Goal: Task Accomplishment & Management: Use online tool/utility

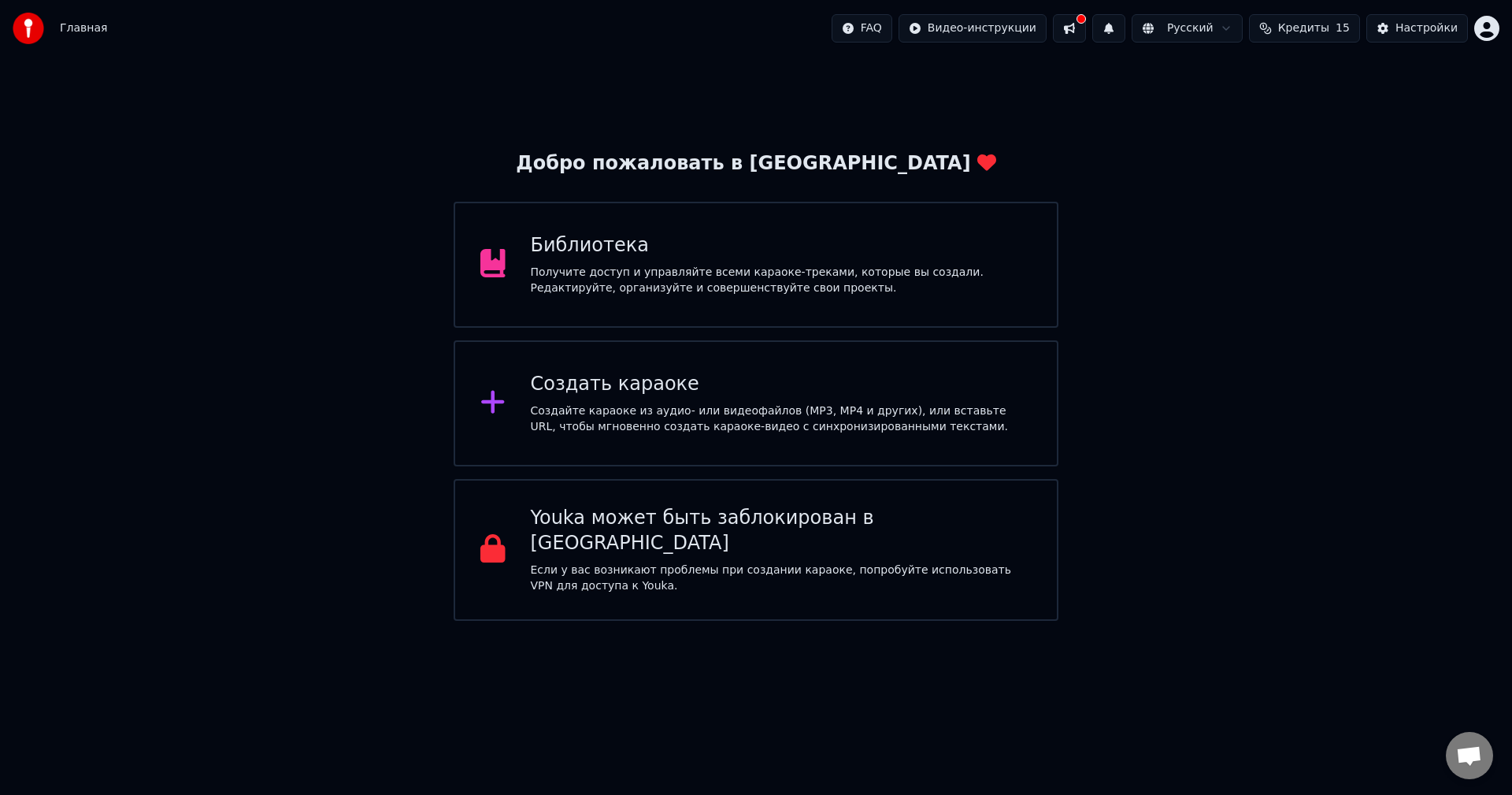
click at [911, 387] on div "Создать караоке" at bounding box center [781, 384] width 501 height 25
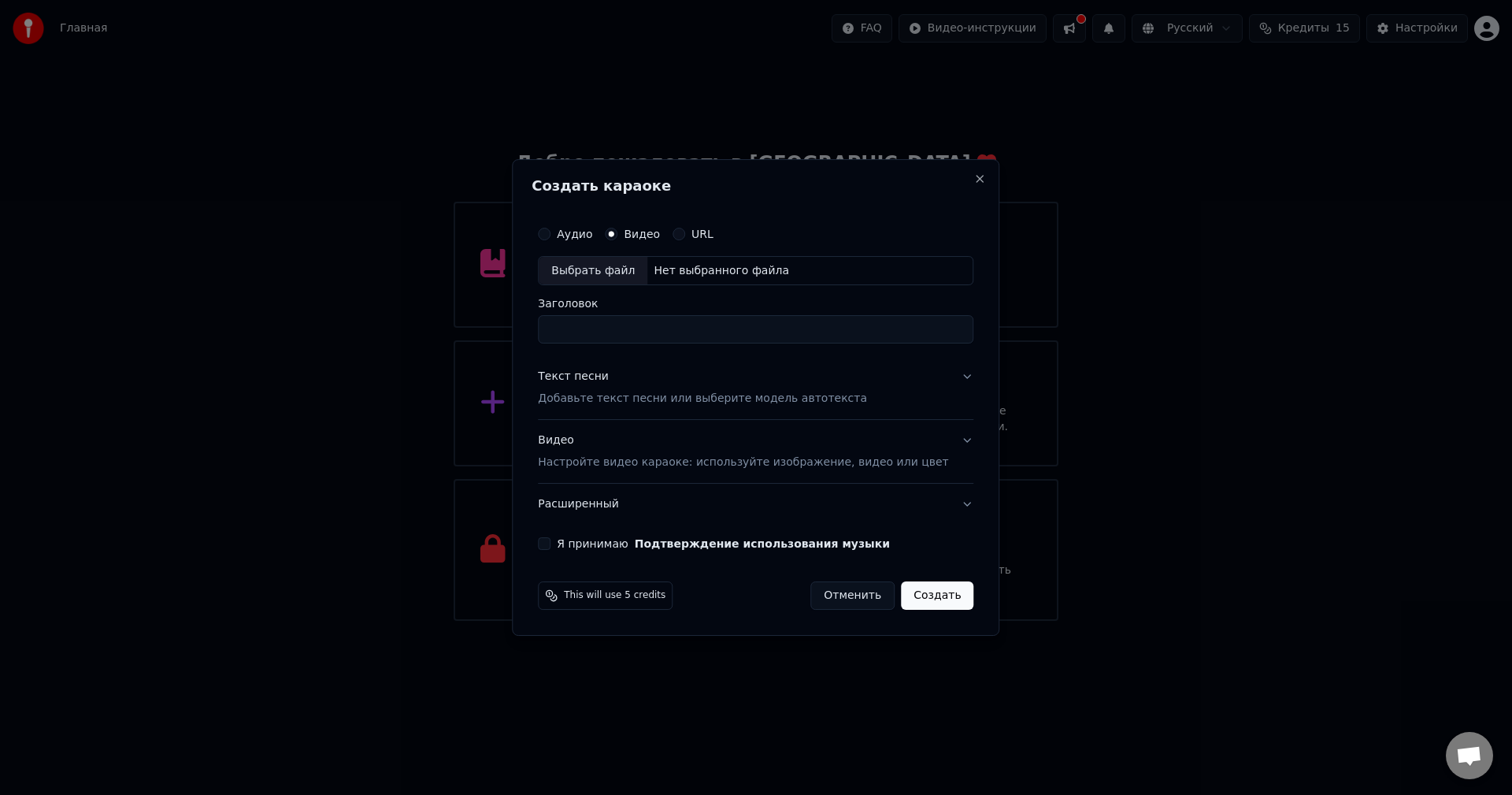
click at [686, 267] on div "Нет выбранного файла" at bounding box center [721, 271] width 148 height 16
type input "**********"
click at [876, 334] on input "**********" at bounding box center [755, 330] width 436 height 28
click at [817, 373] on div "Текст песни Добавьте текст песни или выберите модель автотекста" at bounding box center [702, 388] width 329 height 38
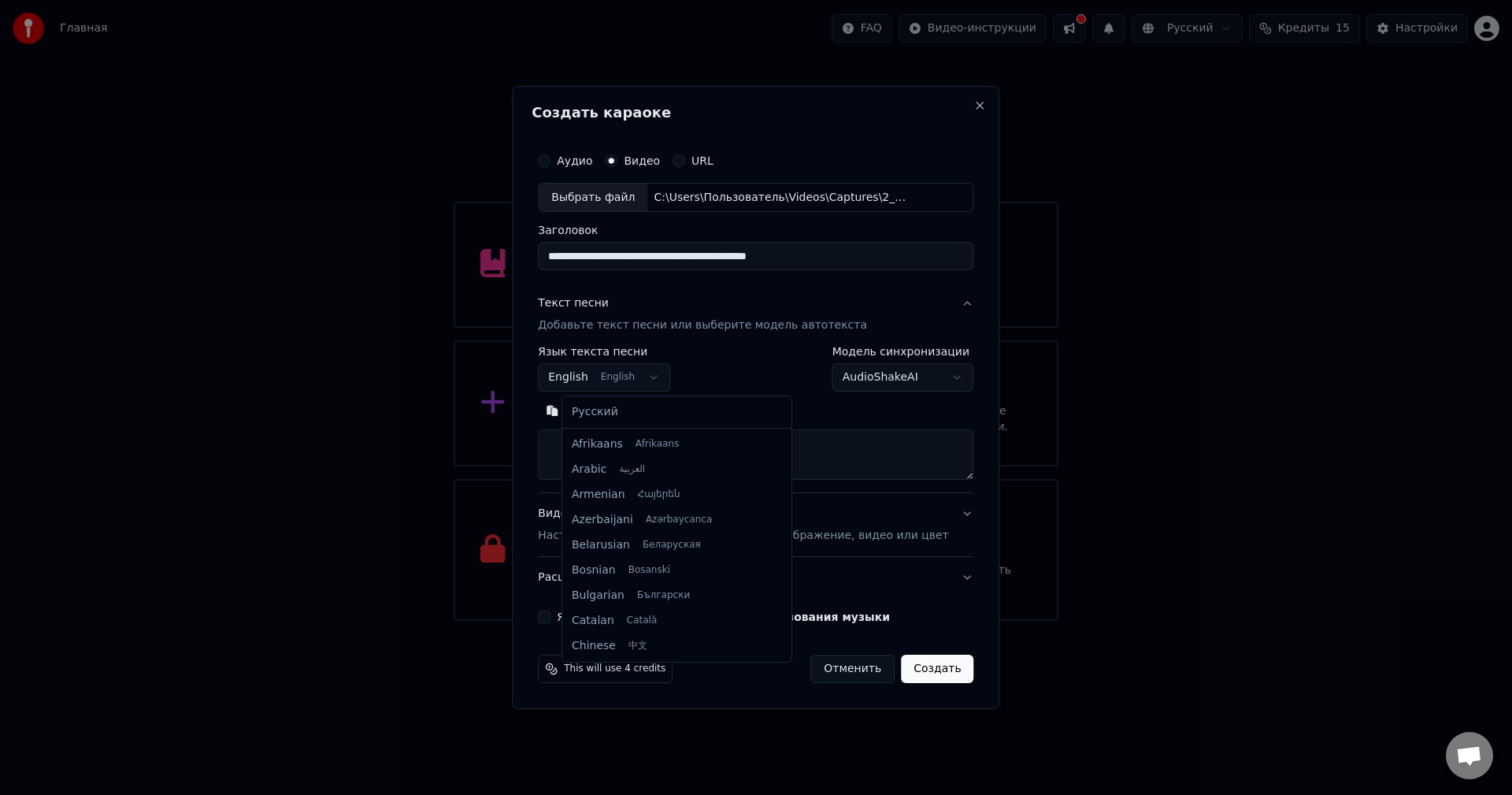
click at [633, 374] on body "Главная FAQ Видео-инструкции Русский Кредиты 15 Настройки Добро пожаловать в Yo…" at bounding box center [756, 310] width 1512 height 621
select select "**"
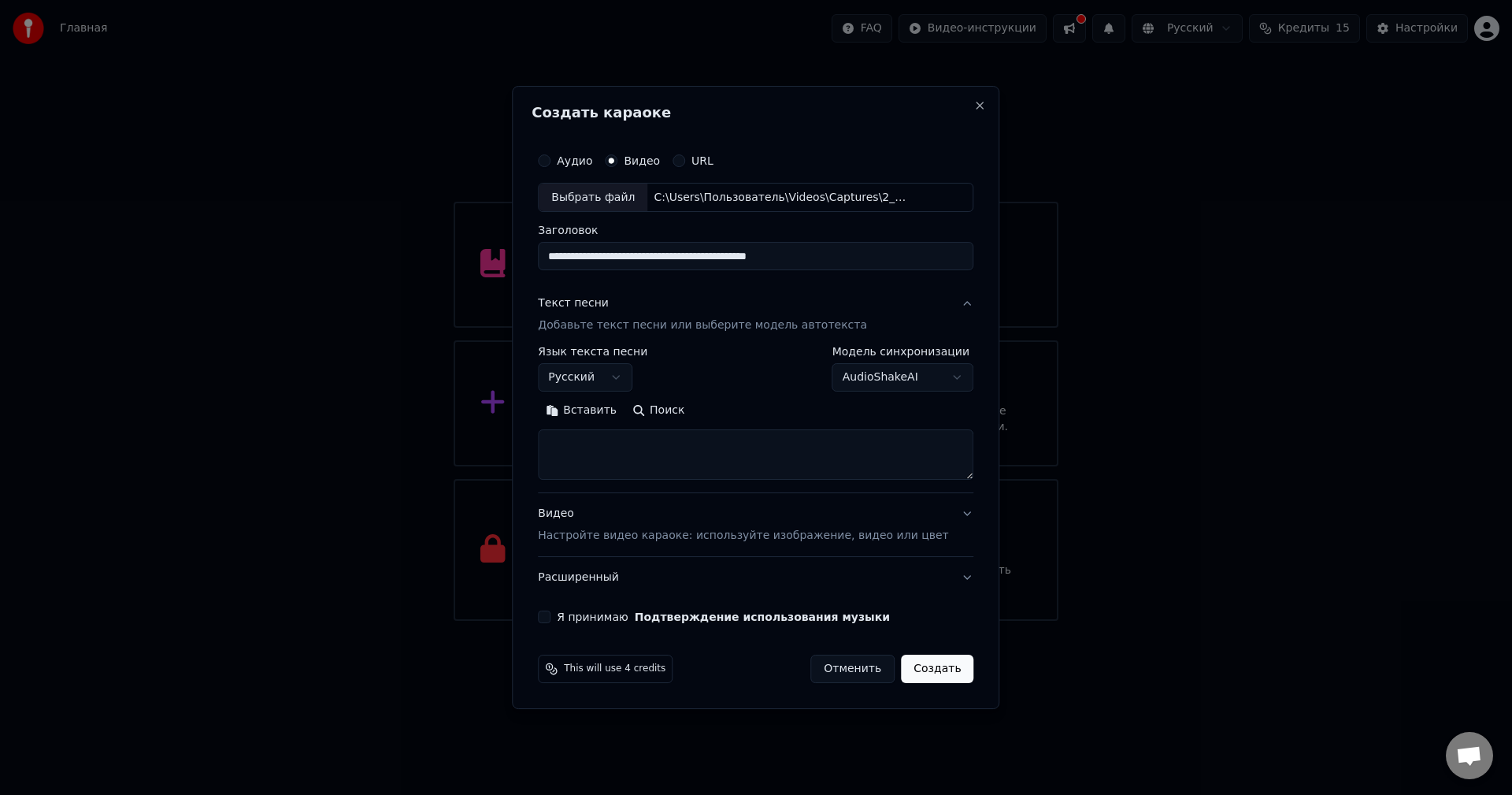
click at [638, 441] on textarea at bounding box center [755, 455] width 436 height 50
click at [613, 416] on button "Вставить" at bounding box center [580, 411] width 87 height 25
type textarea "**********"
drag, startPoint x: 703, startPoint y: 452, endPoint x: 464, endPoint y: 479, distance: 240.5
click at [460, 477] on body "Главная FAQ Видео-инструкции Русский Кредиты 15 Настройки Добро пожаловать в Yo…" at bounding box center [756, 310] width 1512 height 621
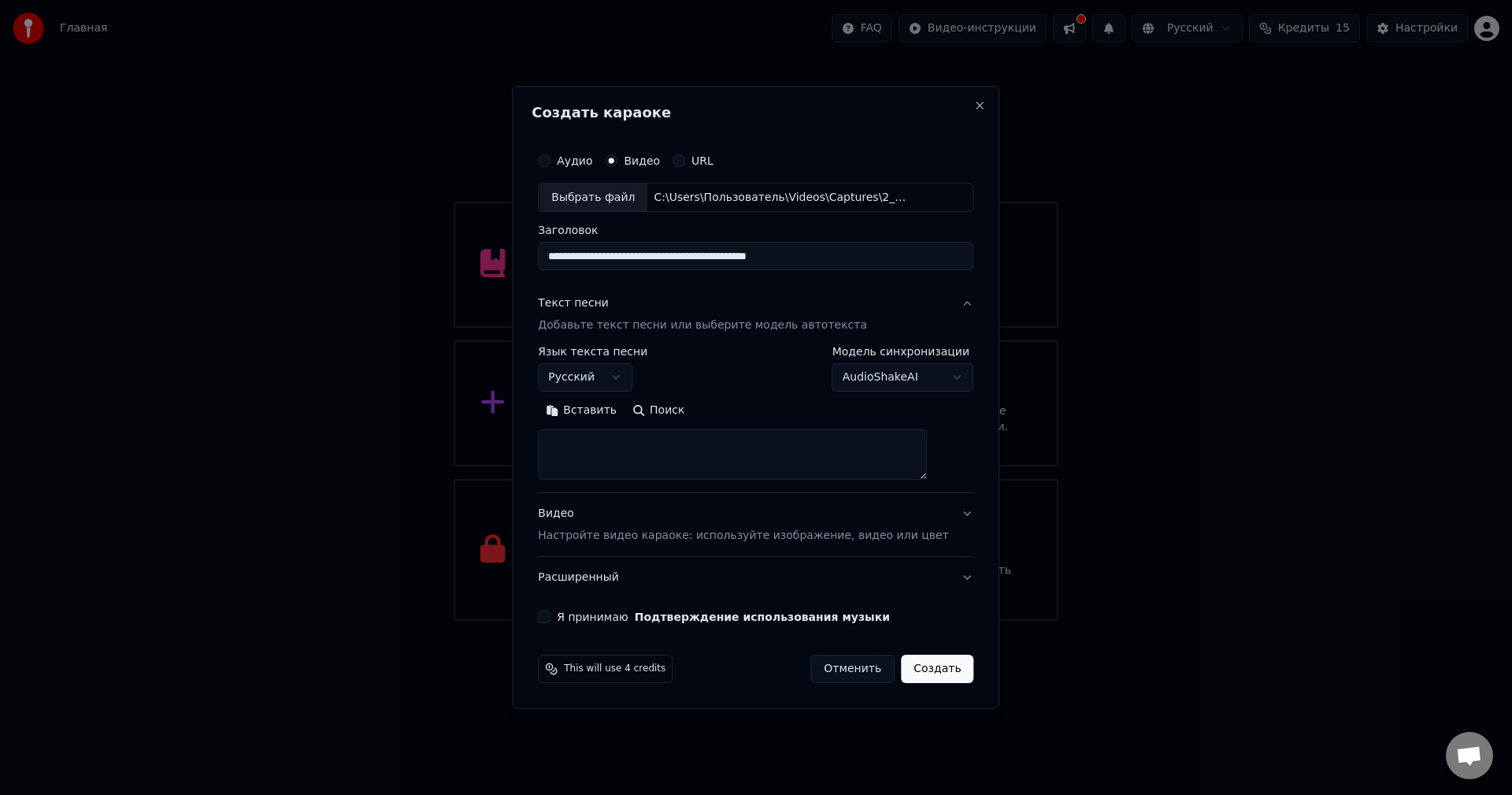
click at [716, 452] on textarea at bounding box center [731, 455] width 389 height 50
click at [622, 423] on button "Вставить" at bounding box center [580, 411] width 87 height 25
click at [626, 520] on div "Видео Настройте видео караоке: используйте изображение, видео или цвет" at bounding box center [742, 525] width 410 height 38
type textarea "**********"
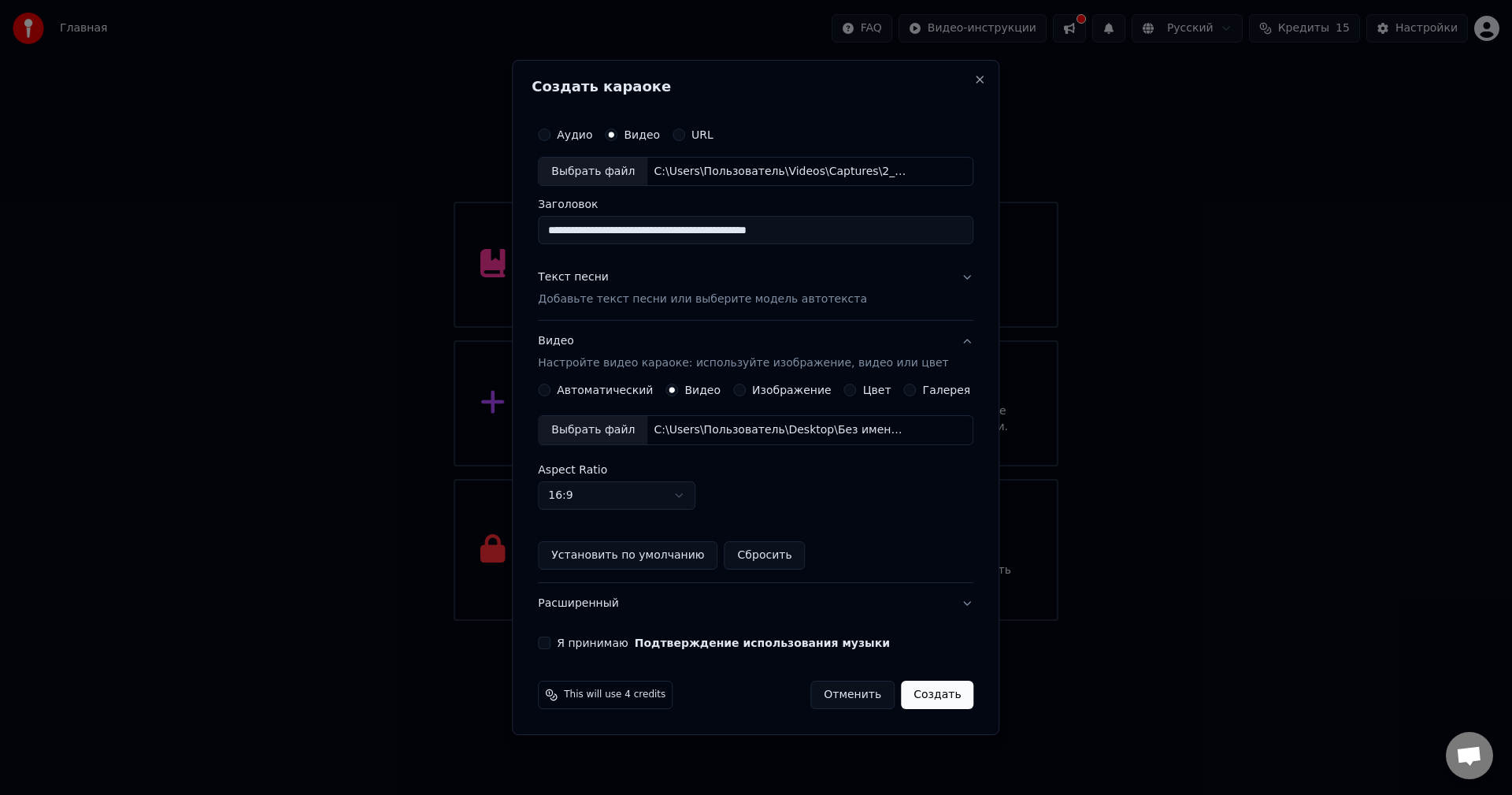
click at [768, 394] on label "Изображение" at bounding box center [791, 390] width 80 height 11
click at [745, 394] on button "Изображение" at bounding box center [739, 390] width 12 height 12
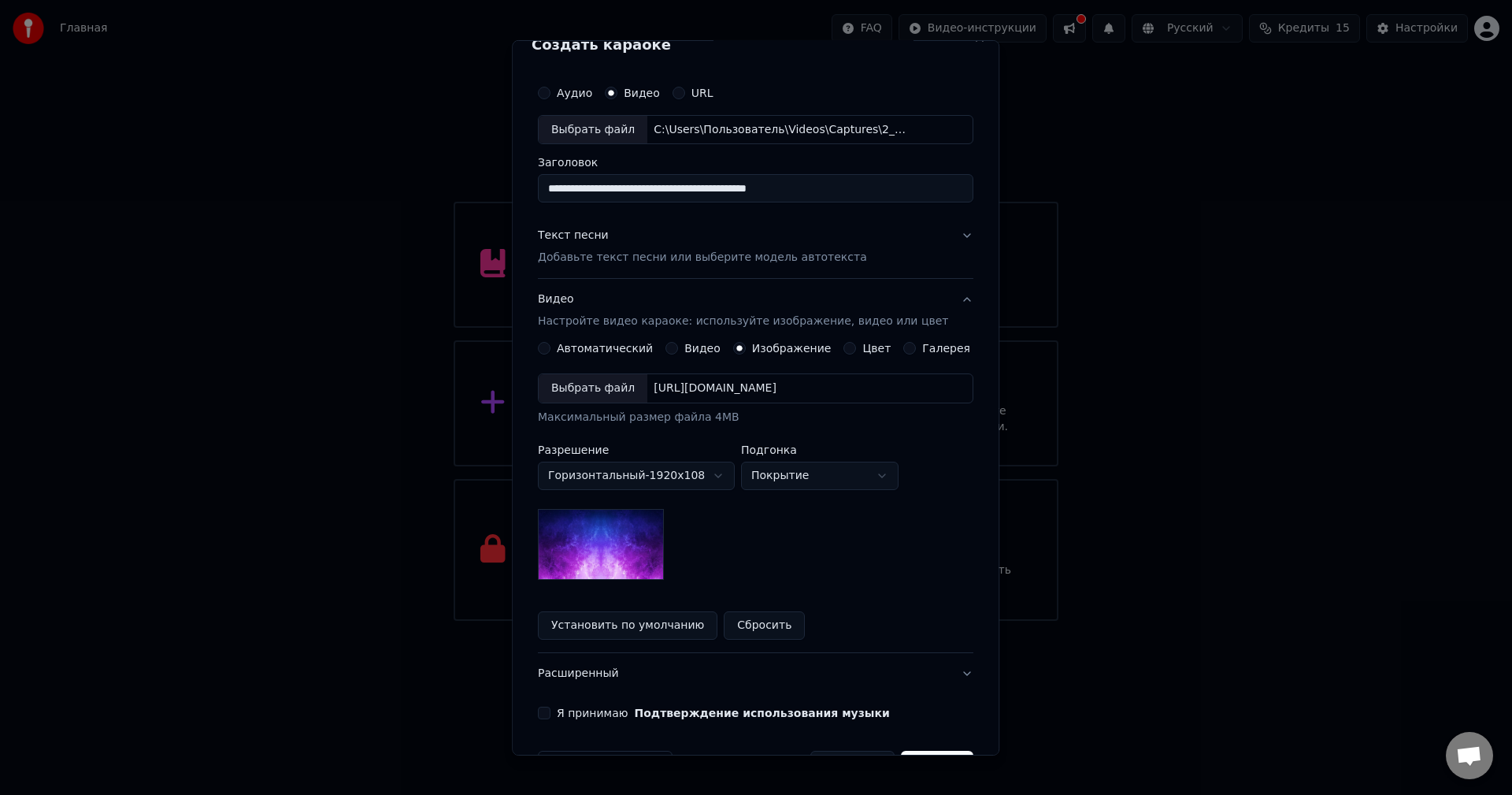
scroll to position [72, 0]
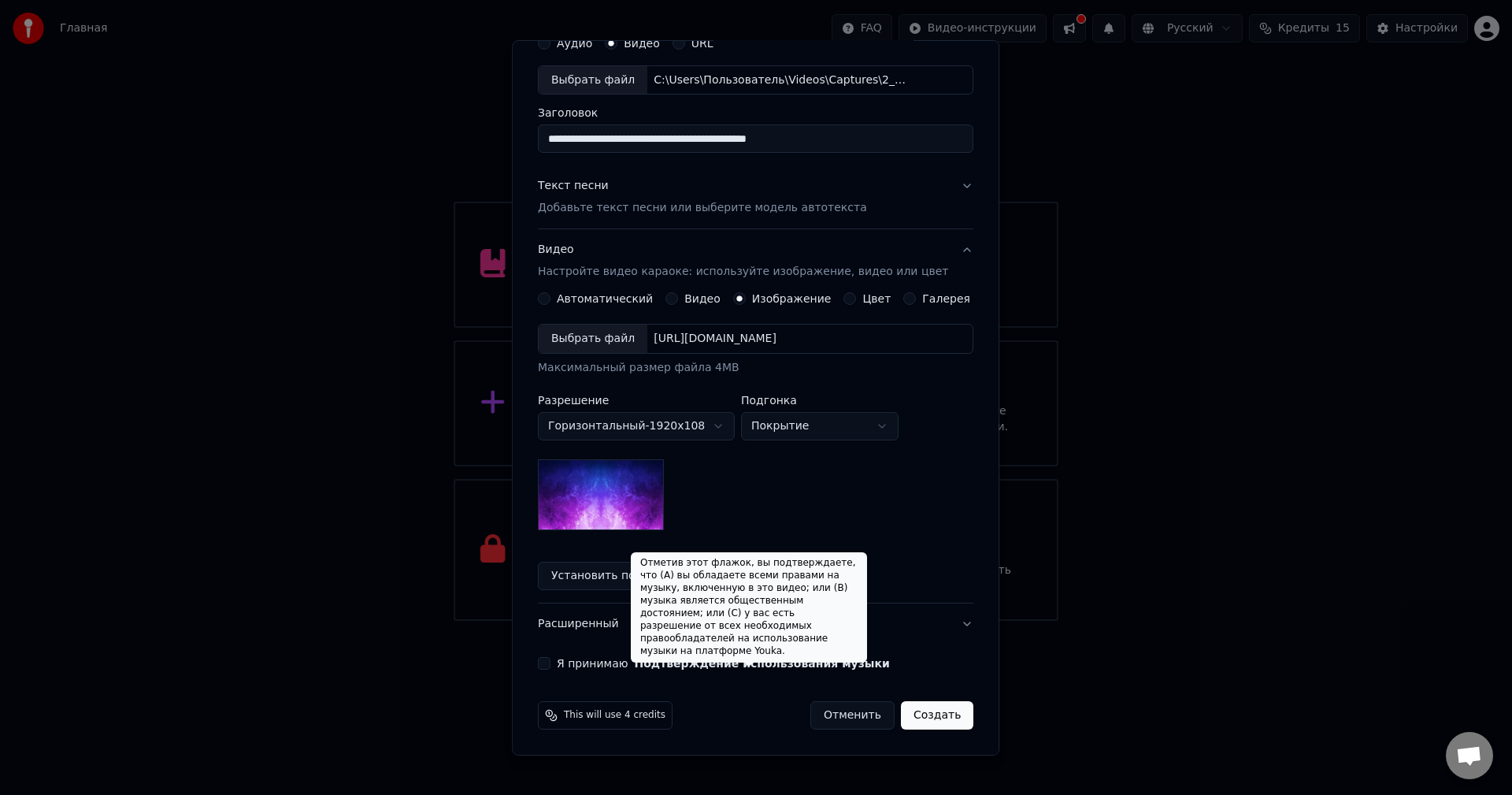
click at [730, 665] on button "Подтверждение использования музыки" at bounding box center [762, 663] width 256 height 11
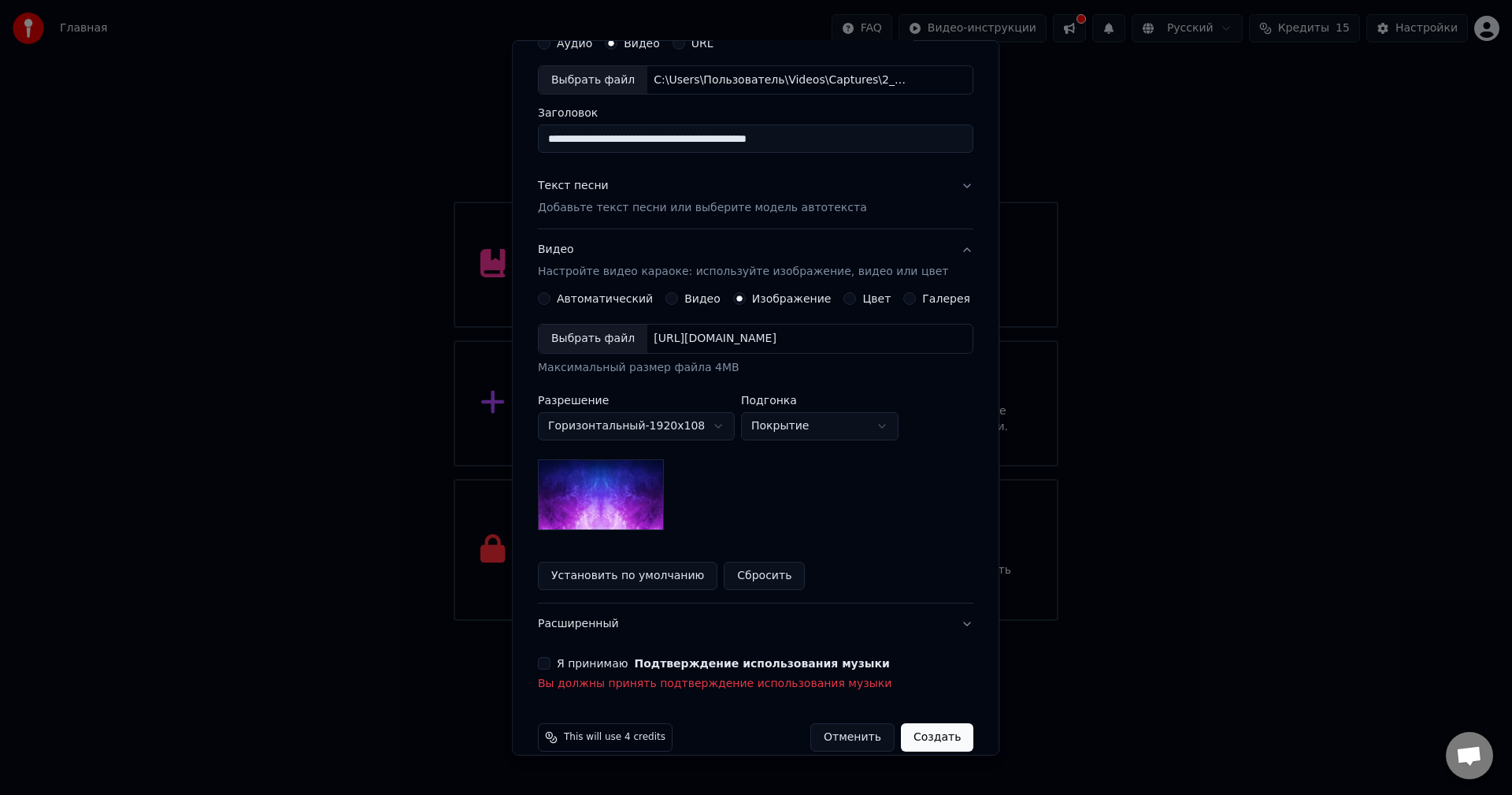
click at [622, 661] on label "Я принимаю Подтверждение использования музыки" at bounding box center [723, 663] width 333 height 11
click at [551, 661] on button "Я принимаю Подтверждение использования музыки" at bounding box center [544, 663] width 12 height 12
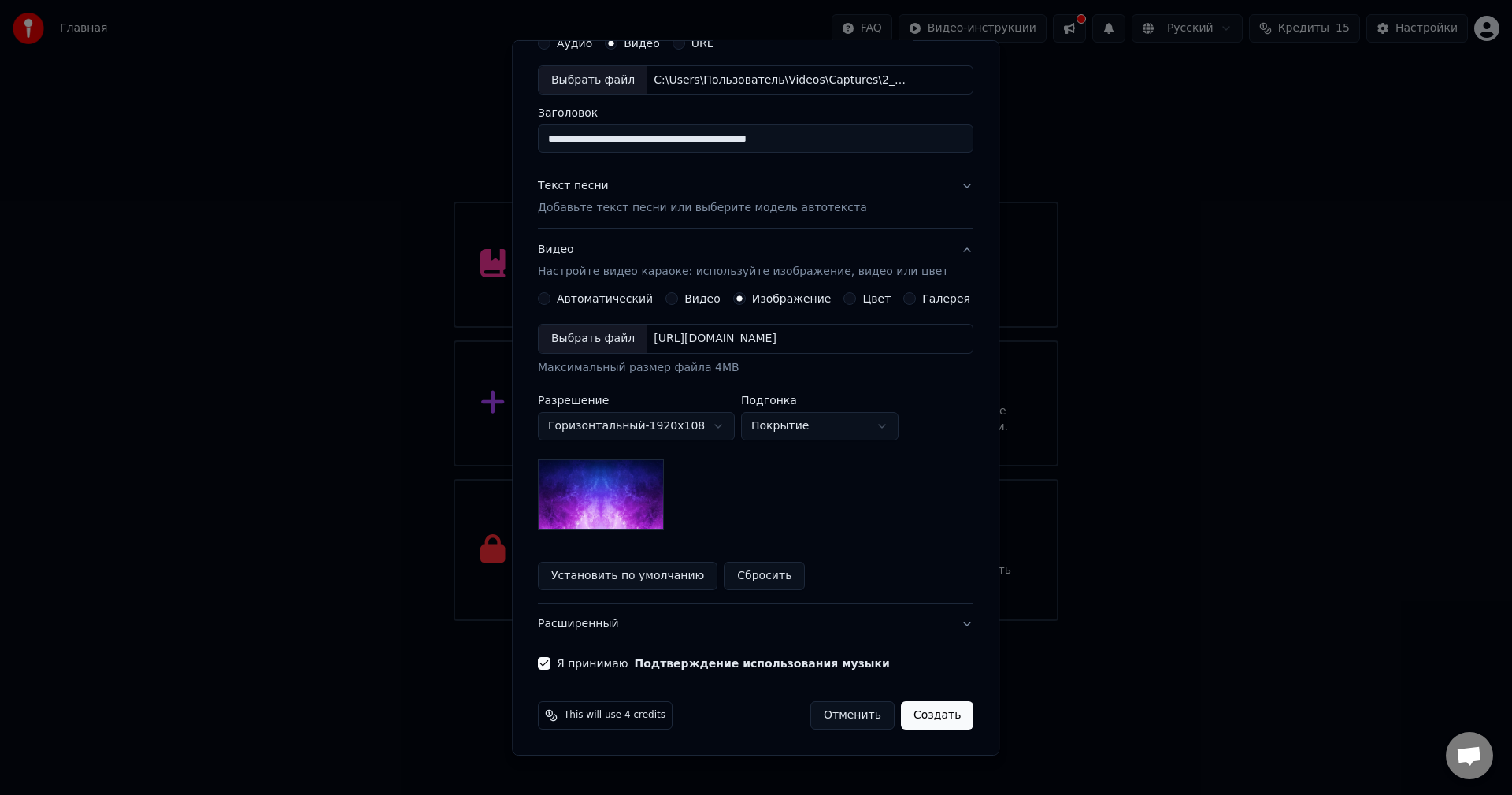
click at [908, 707] on button "Создать" at bounding box center [937, 715] width 73 height 28
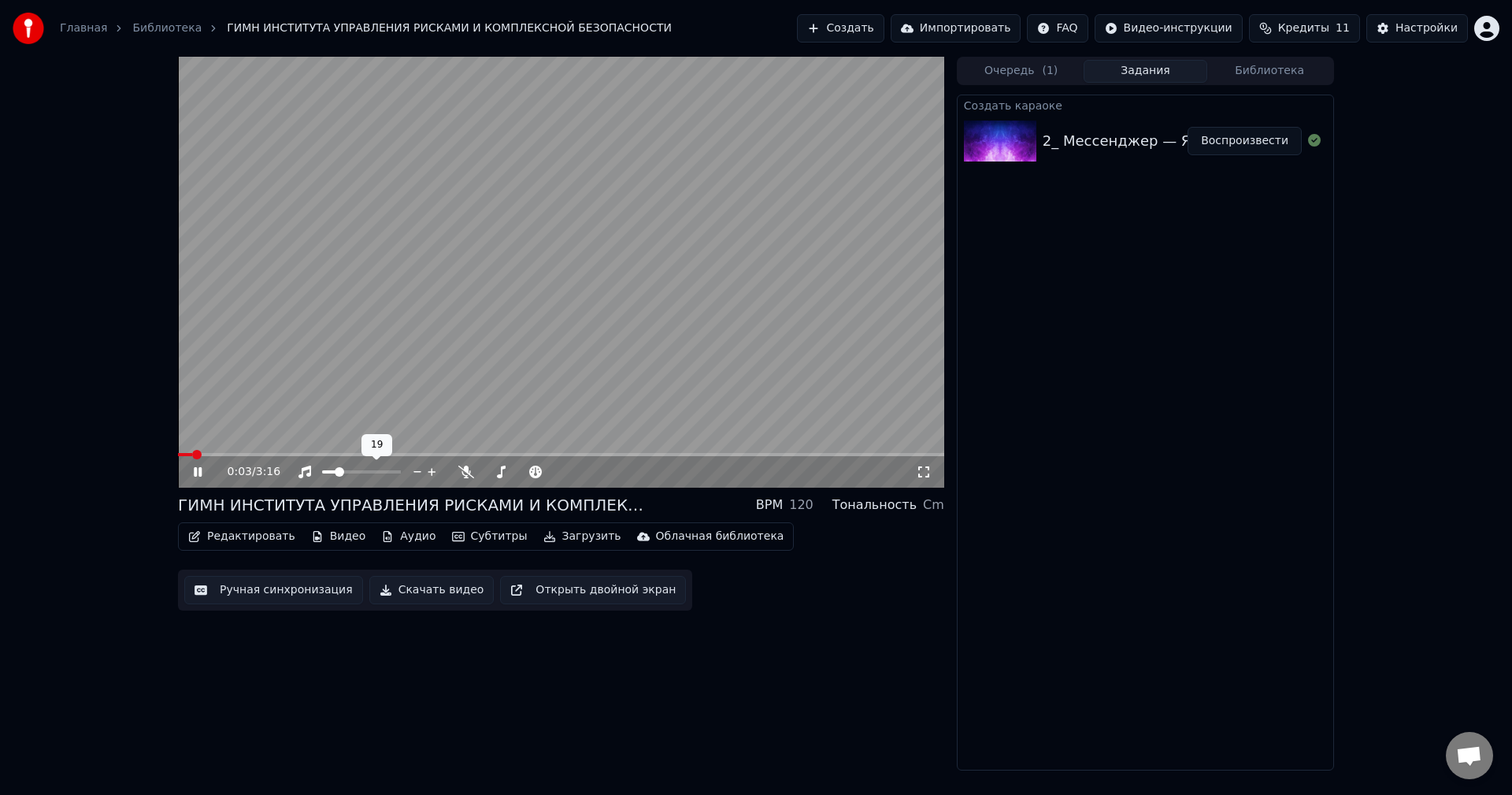
click at [337, 473] on span at bounding box center [329, 472] width 15 height 4
click at [81, 28] on link "Главная" at bounding box center [83, 28] width 47 height 16
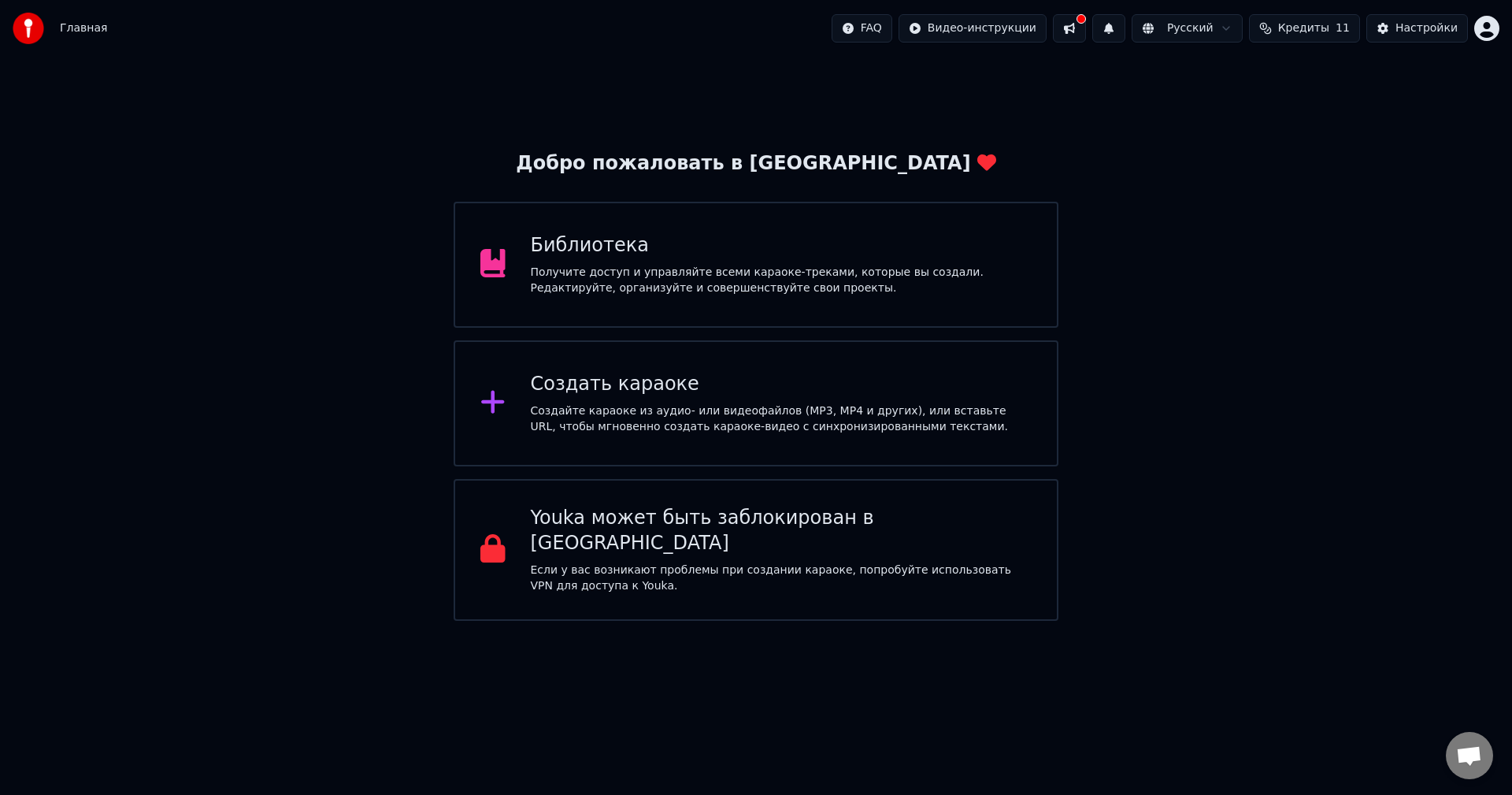
click at [674, 369] on div "Создать караоке Создайте караоке из аудио- или видеофайлов (MP3, MP4 и других),…" at bounding box center [756, 402] width 605 height 126
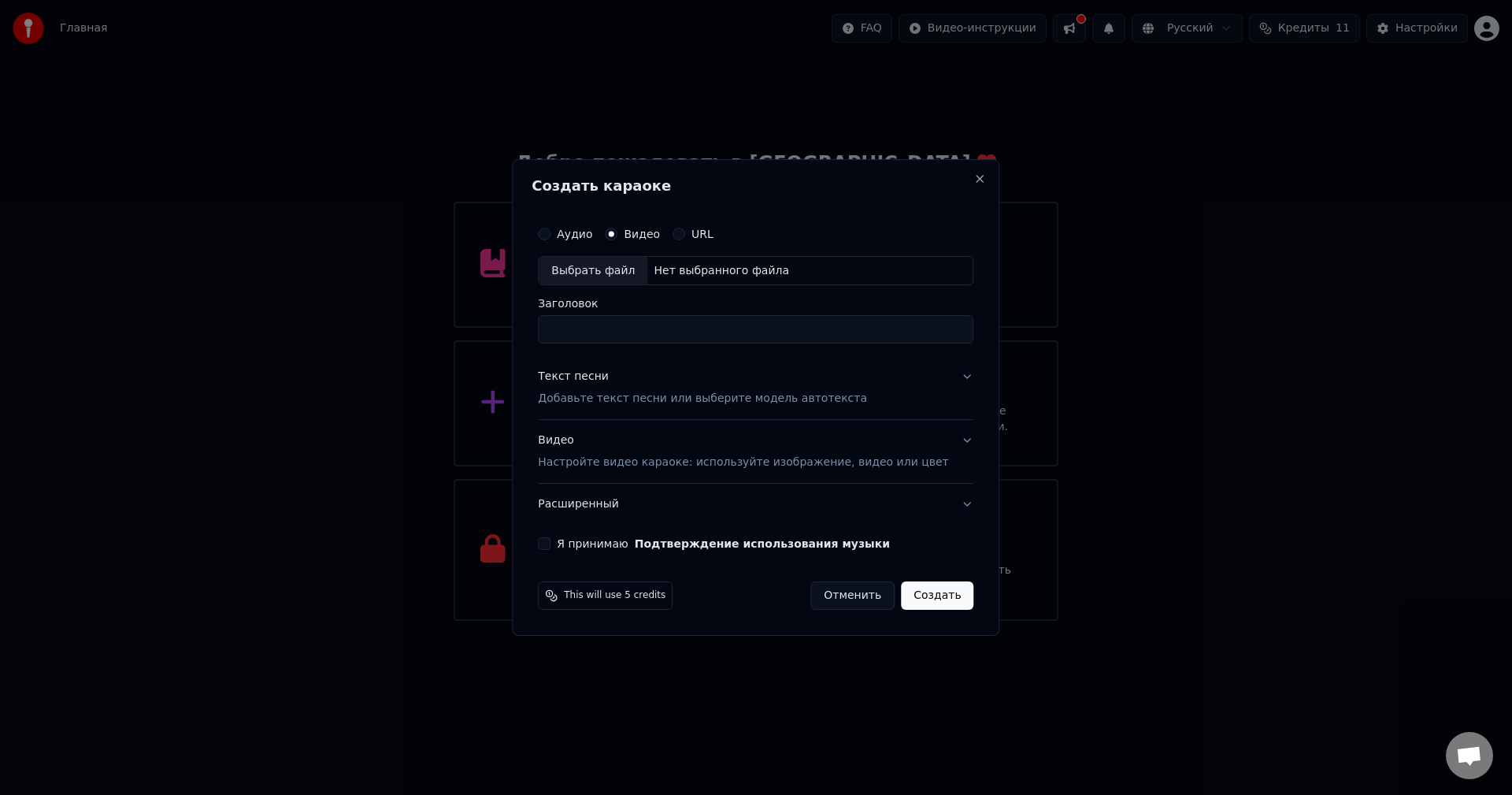
click at [693, 271] on div "Нет выбранного файла" at bounding box center [721, 271] width 148 height 16
type input "**********"
click at [974, 184] on button "Close" at bounding box center [980, 178] width 12 height 12
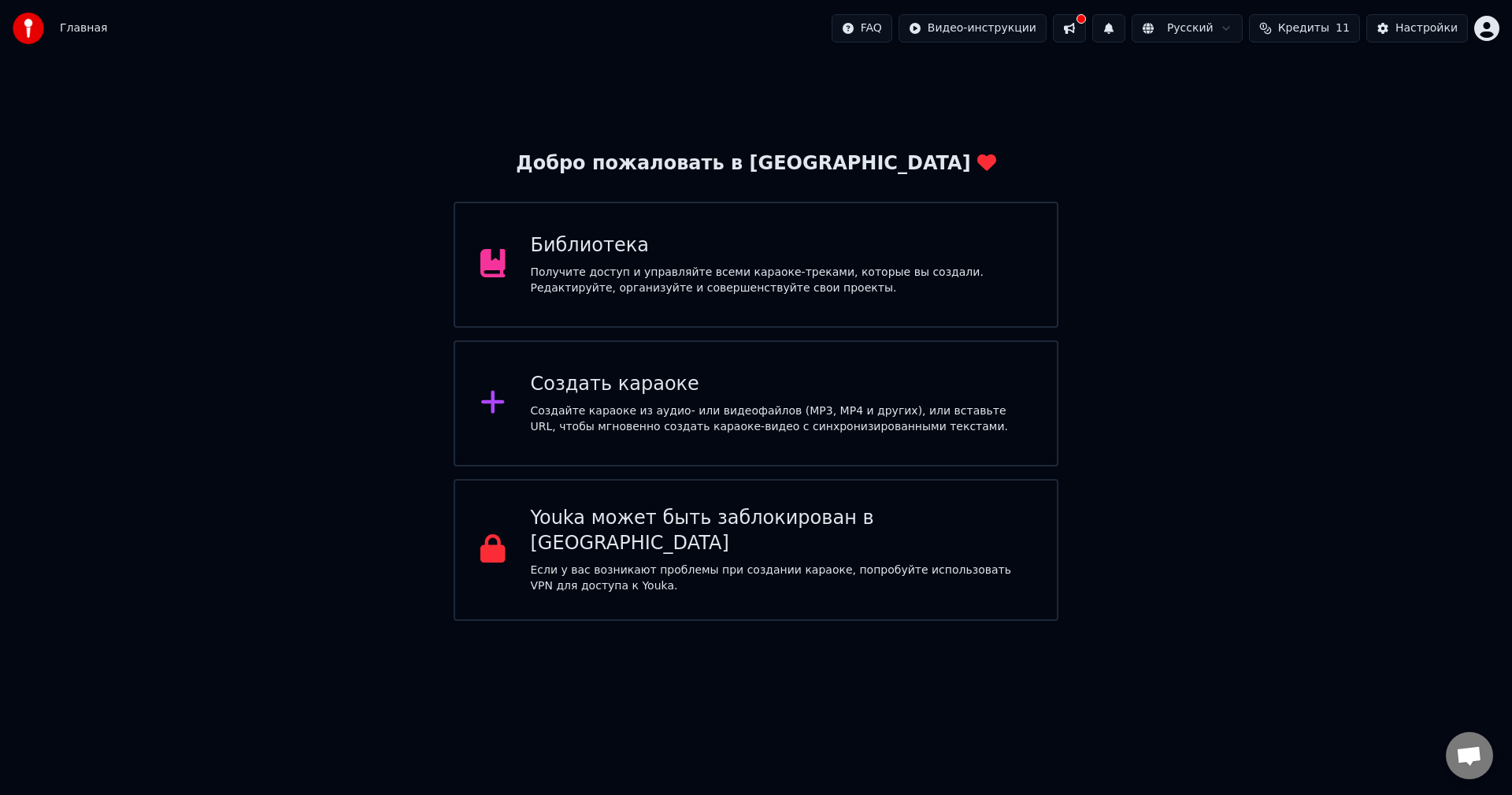
click at [639, 373] on div "Создать караоке" at bounding box center [781, 384] width 501 height 25
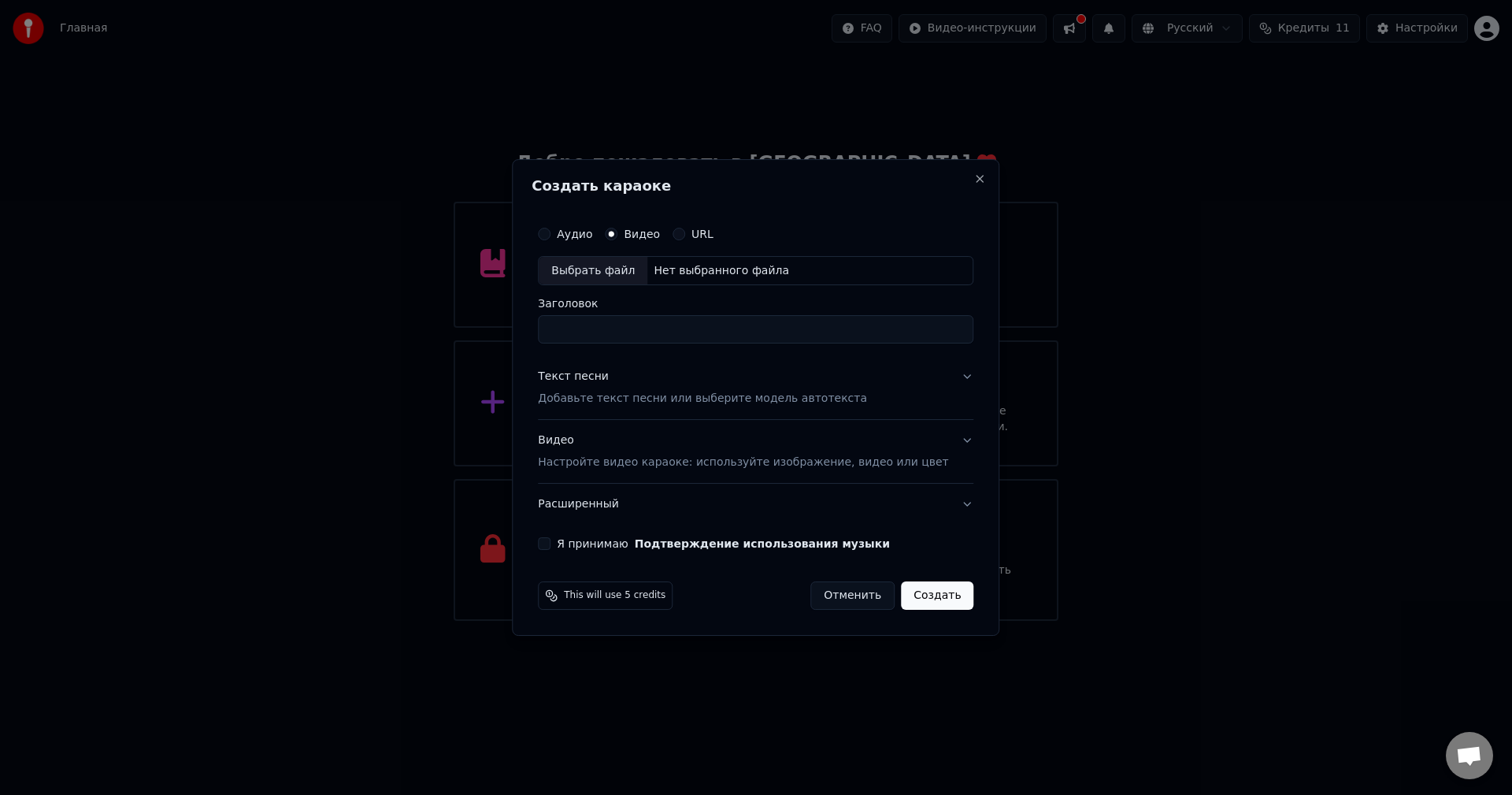
click at [684, 265] on div "Нет выбранного файла" at bounding box center [721, 271] width 148 height 16
type input "**********"
click at [612, 392] on p "Добавьте текст песни или выберите модель автотекста" at bounding box center [702, 400] width 329 height 16
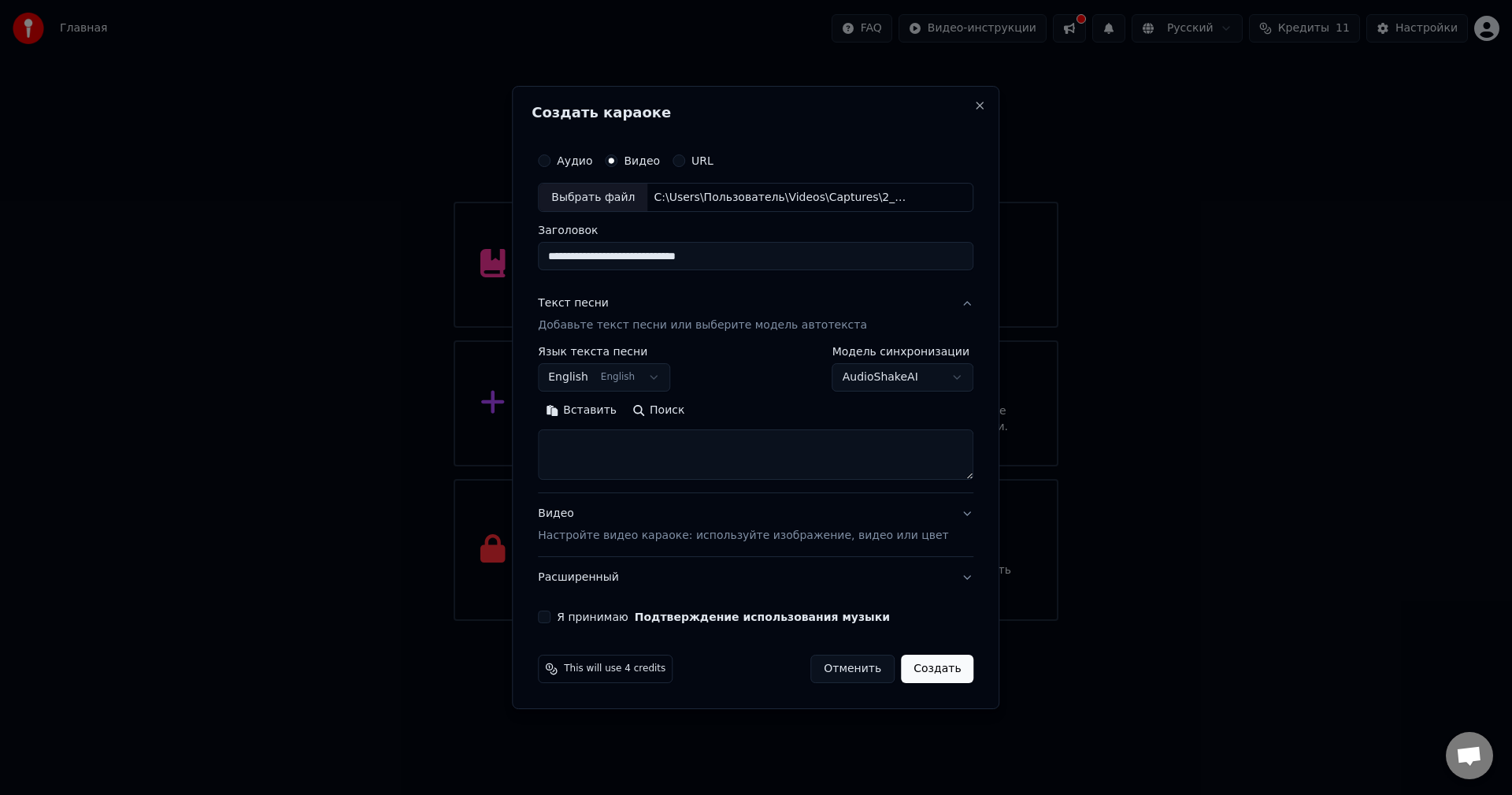
click at [604, 414] on button "Вставить" at bounding box center [580, 411] width 87 height 25
click at [592, 368] on body "Главная FAQ Видео-инструкции Русский Кредиты 11 Настройки Добро пожаловать в Yo…" at bounding box center [756, 310] width 1512 height 621
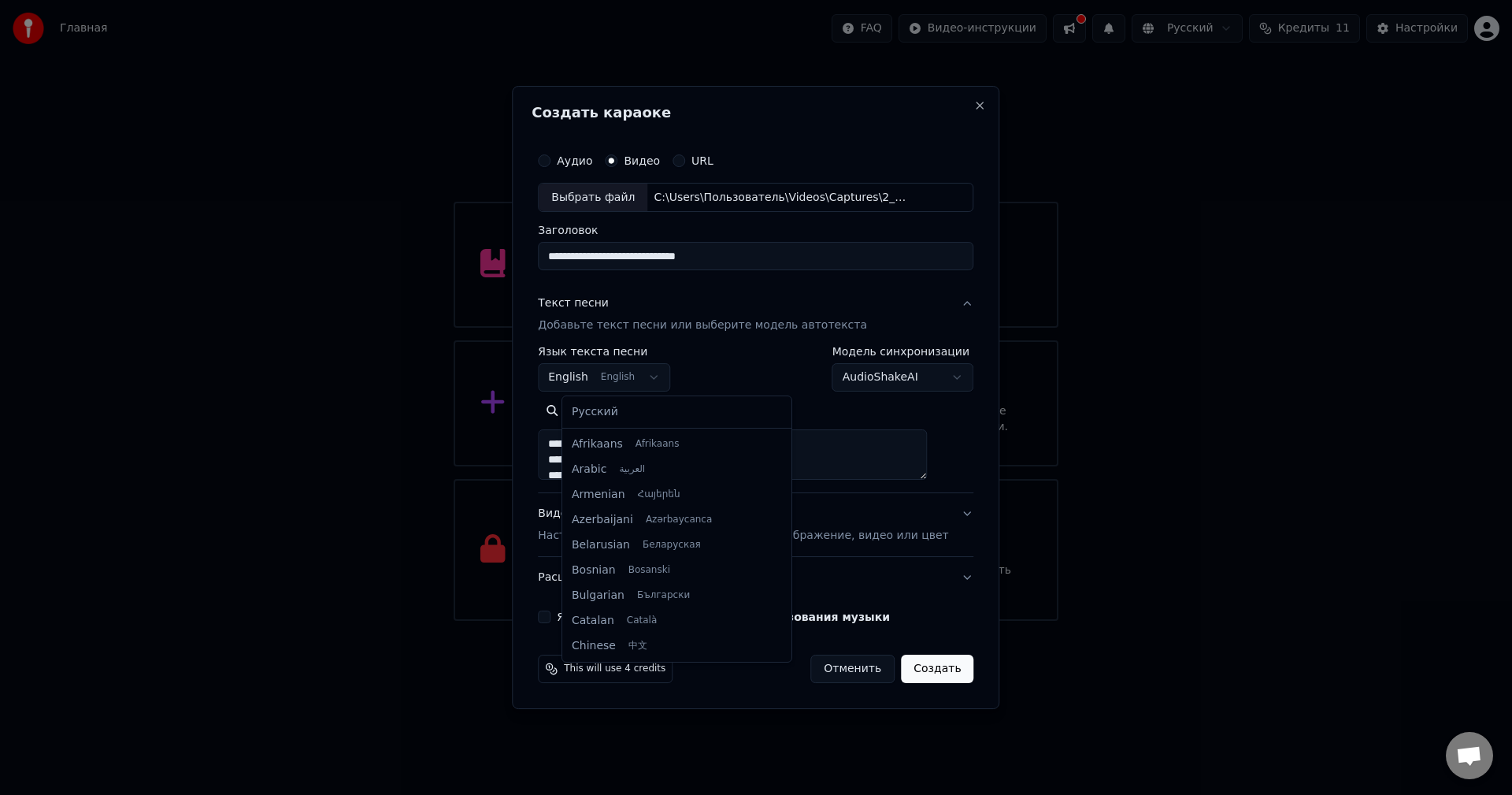
scroll to position [126, 0]
type textarea "**********"
select select "**"
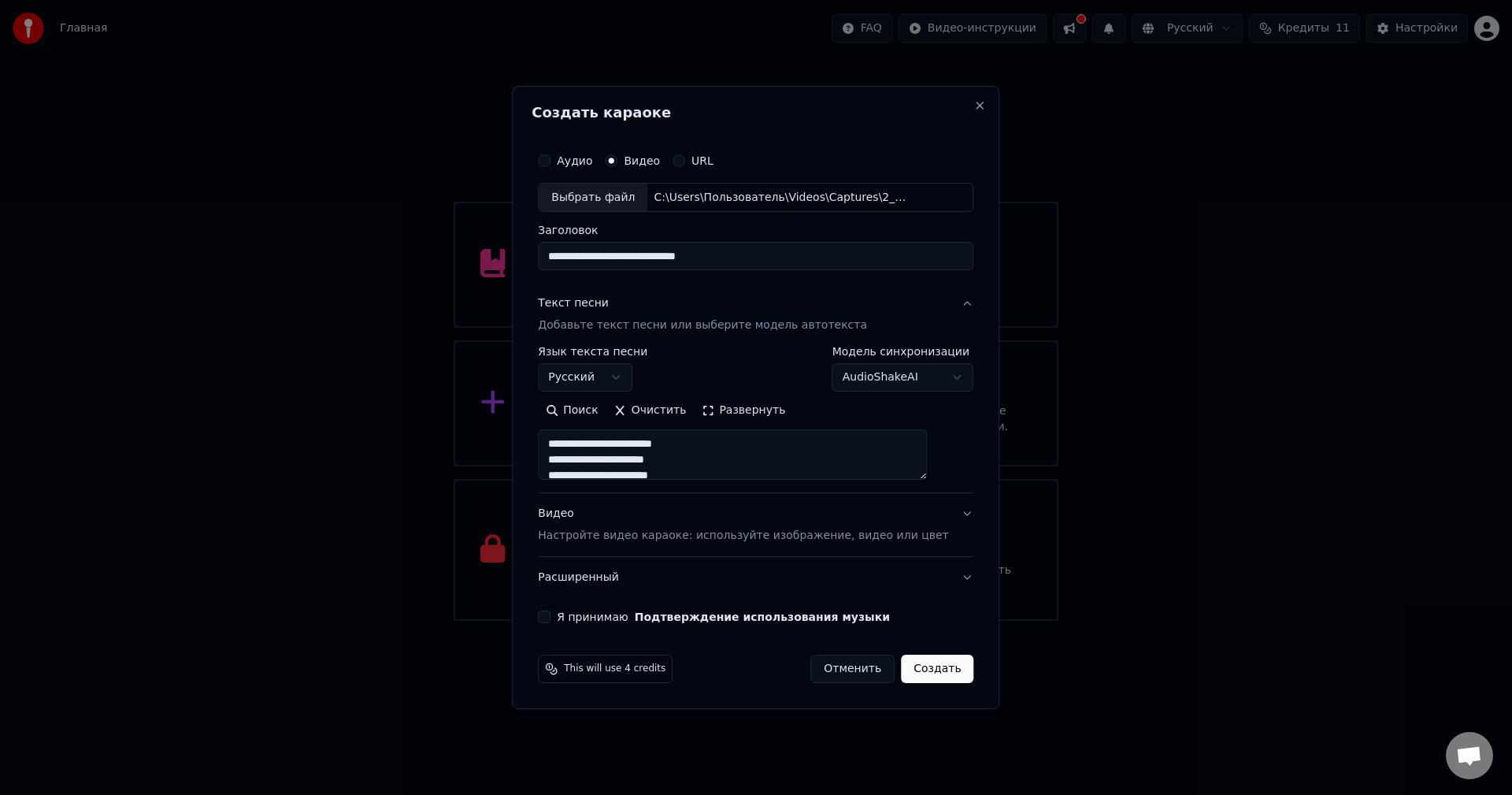
click at [876, 382] on body "Главная FAQ Видео-инструкции Русский Кредиты 11 Настройки Добро пожаловать в Yo…" at bounding box center [756, 310] width 1512 height 621
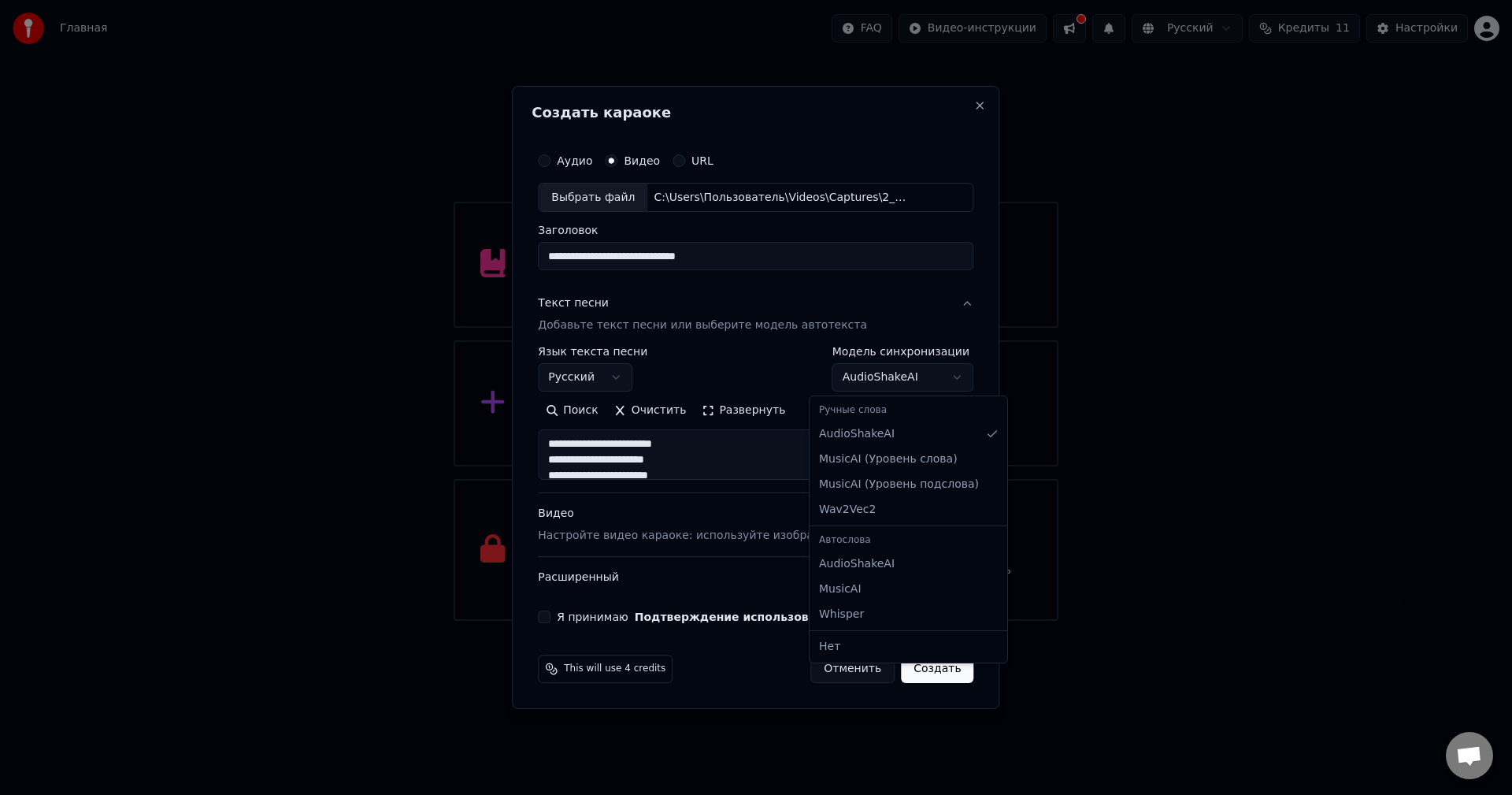
click at [876, 382] on body "Главная FAQ Видео-инструкции Русский Кредиты 11 Настройки Добро пожаловать в Yo…" at bounding box center [756, 310] width 1512 height 621
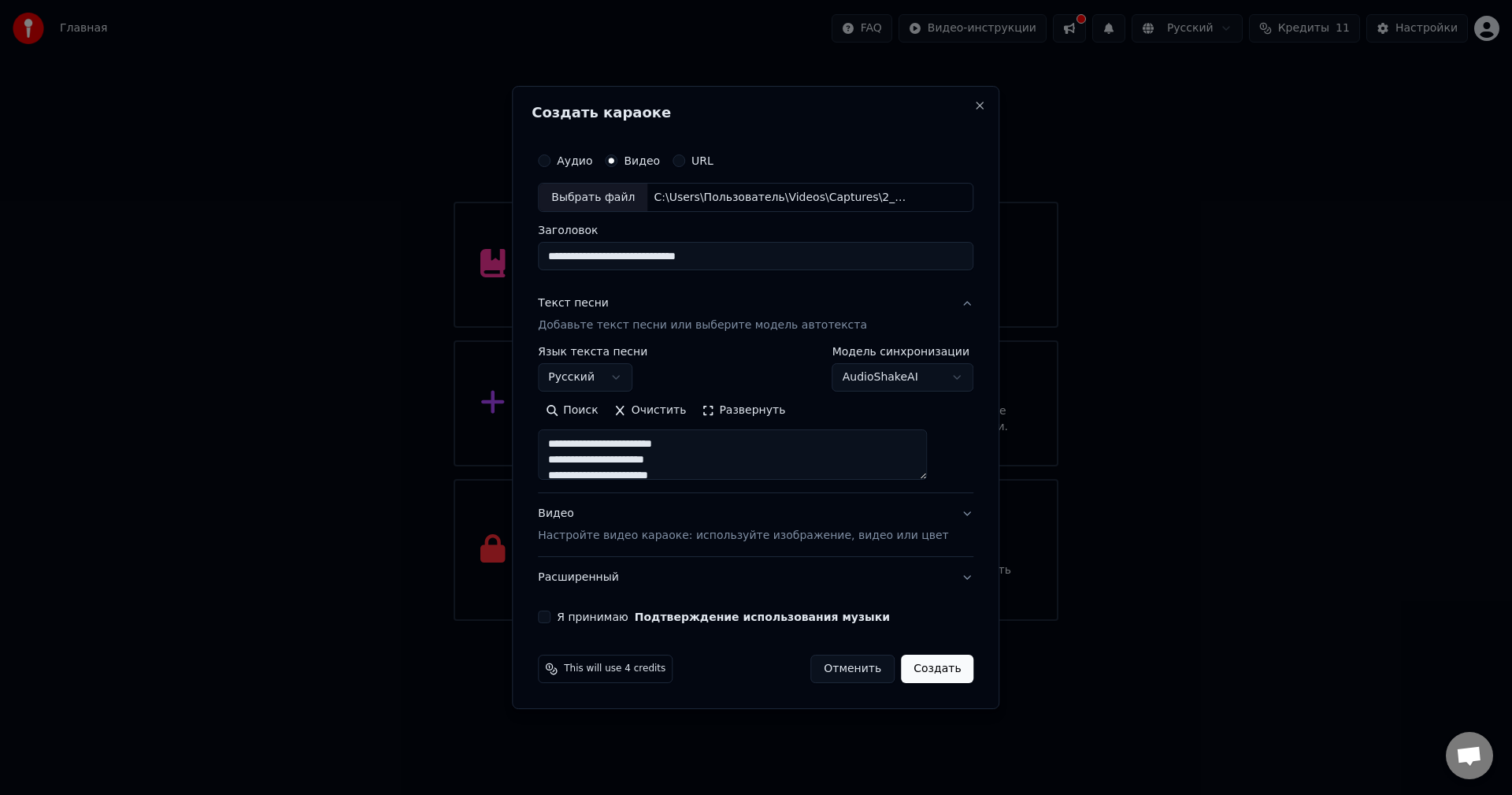
click at [633, 534] on p "Настройте видео караоке: используйте изображение, видео или цвет" at bounding box center [742, 536] width 410 height 16
type textarea "**********"
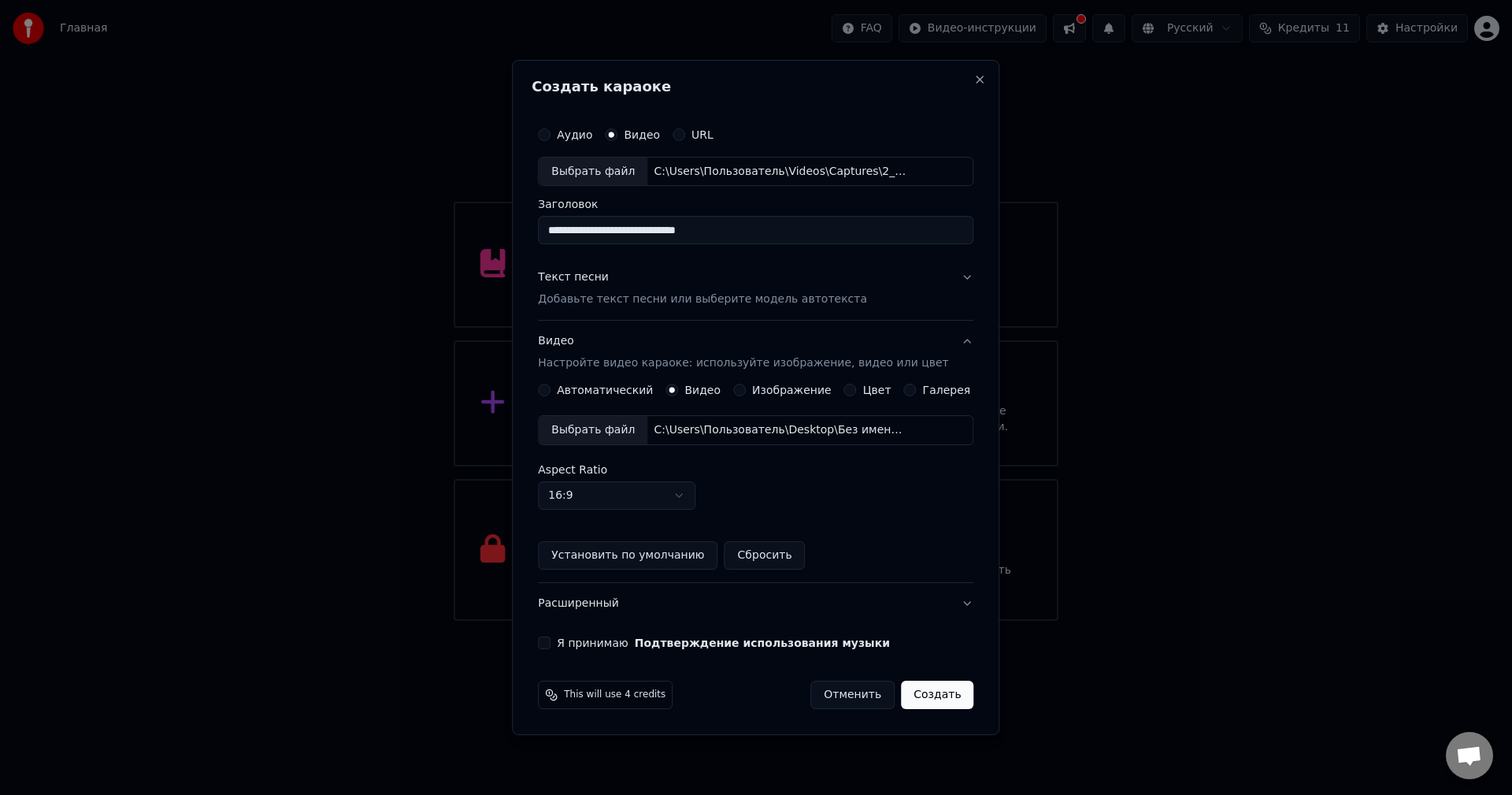
click at [780, 391] on label "Изображение" at bounding box center [791, 390] width 80 height 11
click at [745, 391] on button "Изображение" at bounding box center [739, 390] width 12 height 12
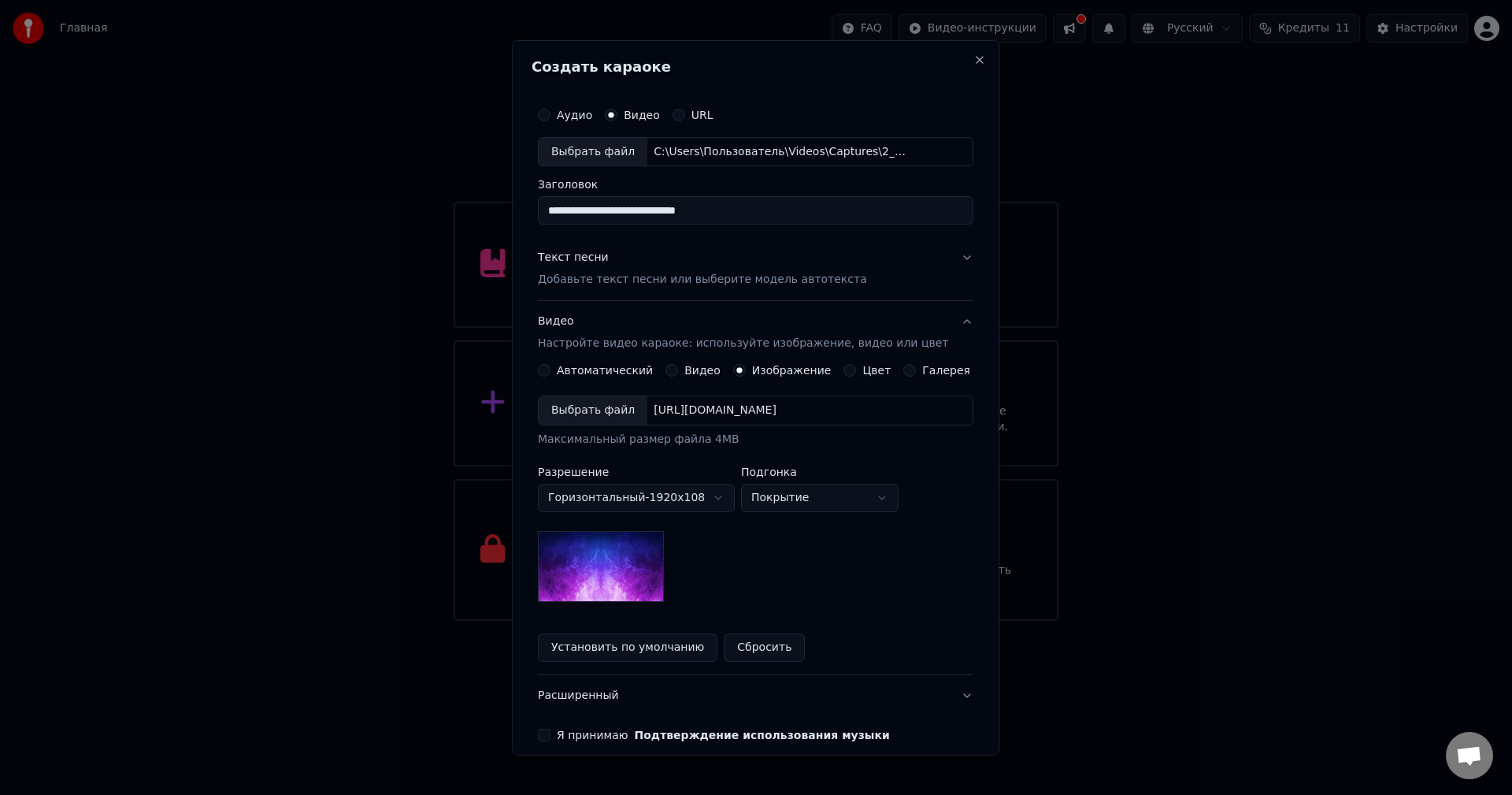
click at [701, 409] on div "[URL][DOMAIN_NAME]" at bounding box center [715, 410] width 135 height 16
click at [654, 647] on button "Установить по умолчанию" at bounding box center [627, 647] width 179 height 28
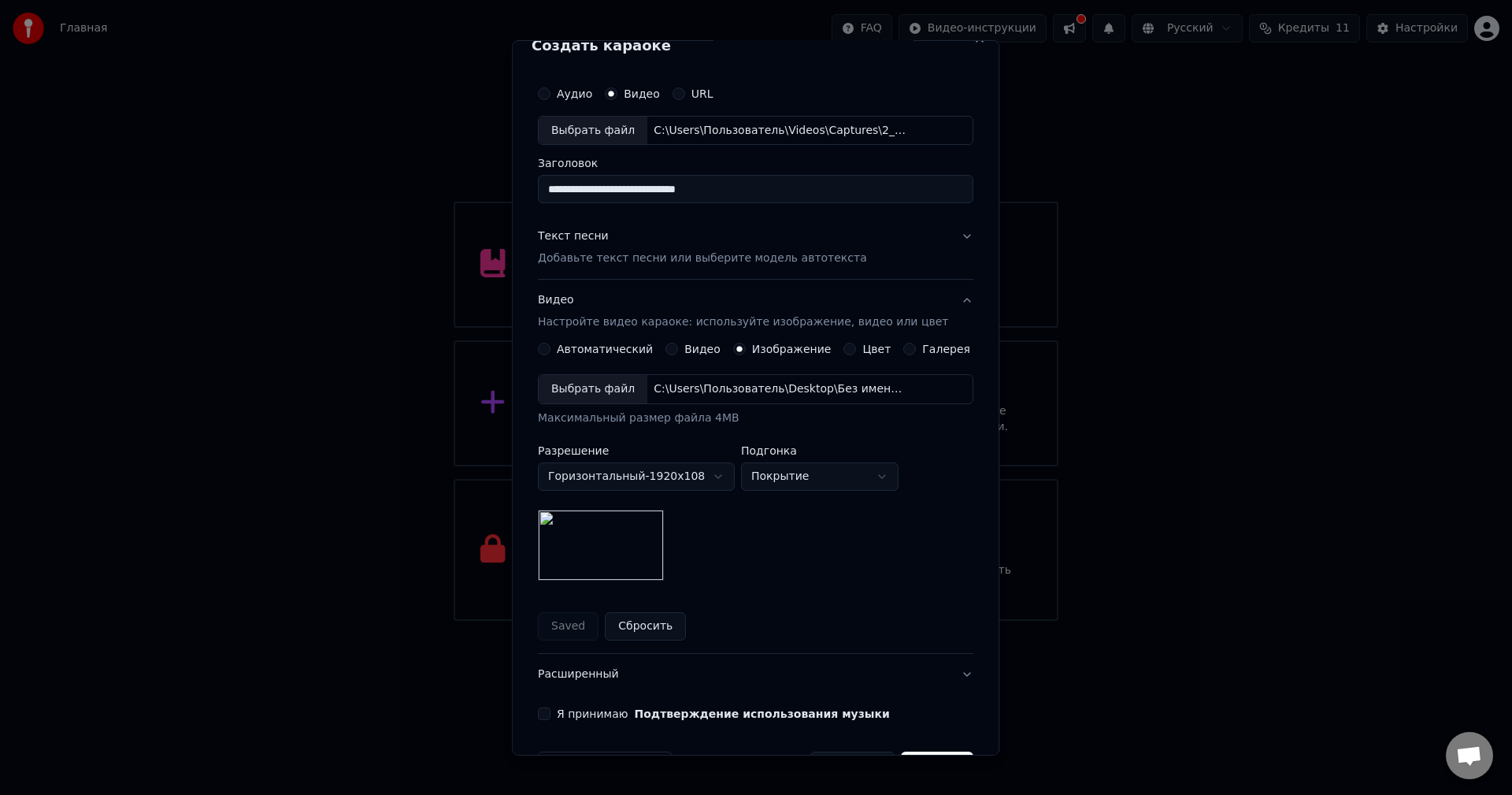
scroll to position [72, 0]
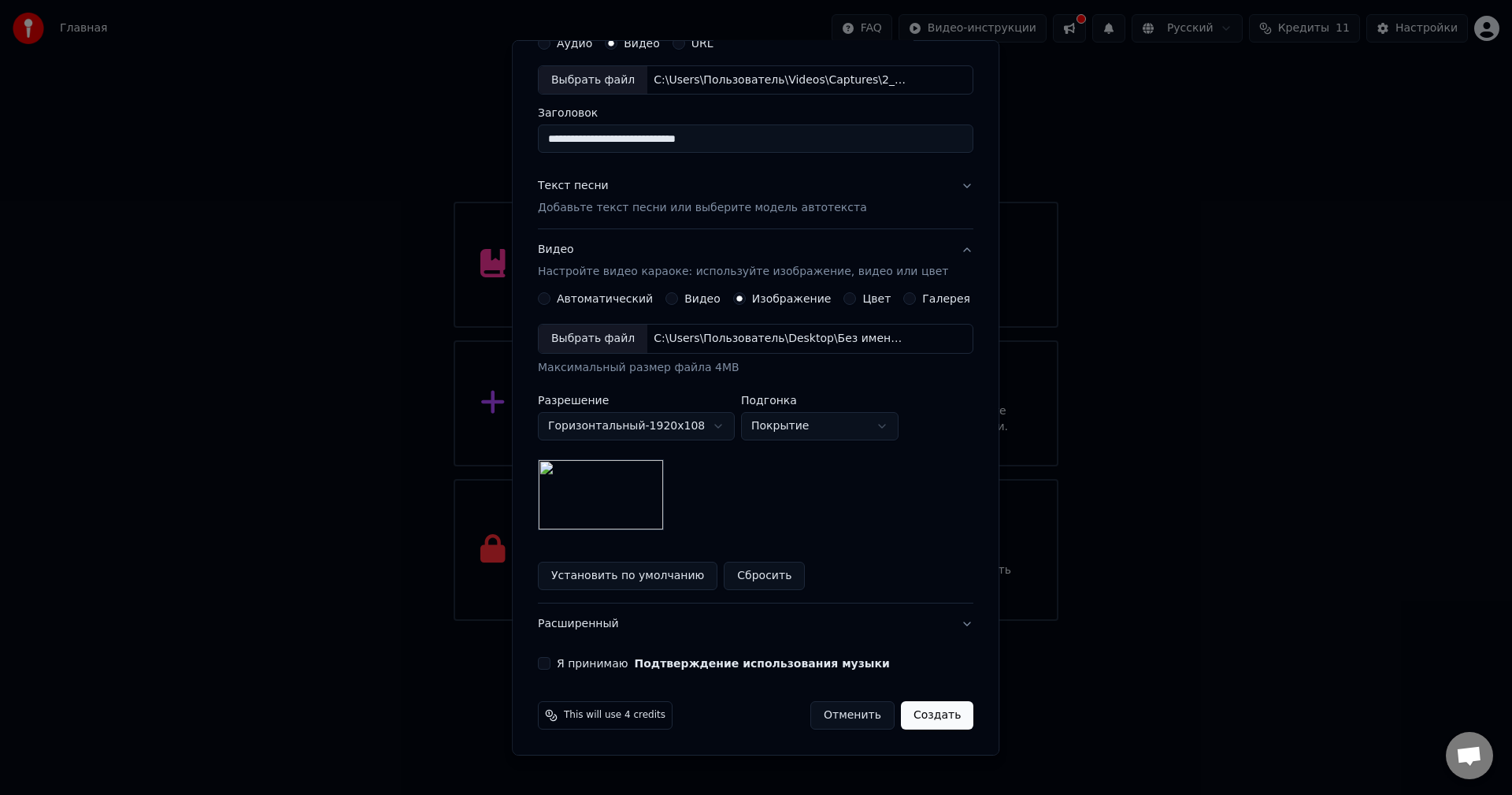
click at [606, 660] on label "Я принимаю Подтверждение использования музыки" at bounding box center [723, 663] width 333 height 11
click at [551, 660] on button "Я принимаю Подтверждение использования музыки" at bounding box center [544, 663] width 12 height 12
click at [928, 718] on button "Создать" at bounding box center [937, 715] width 73 height 28
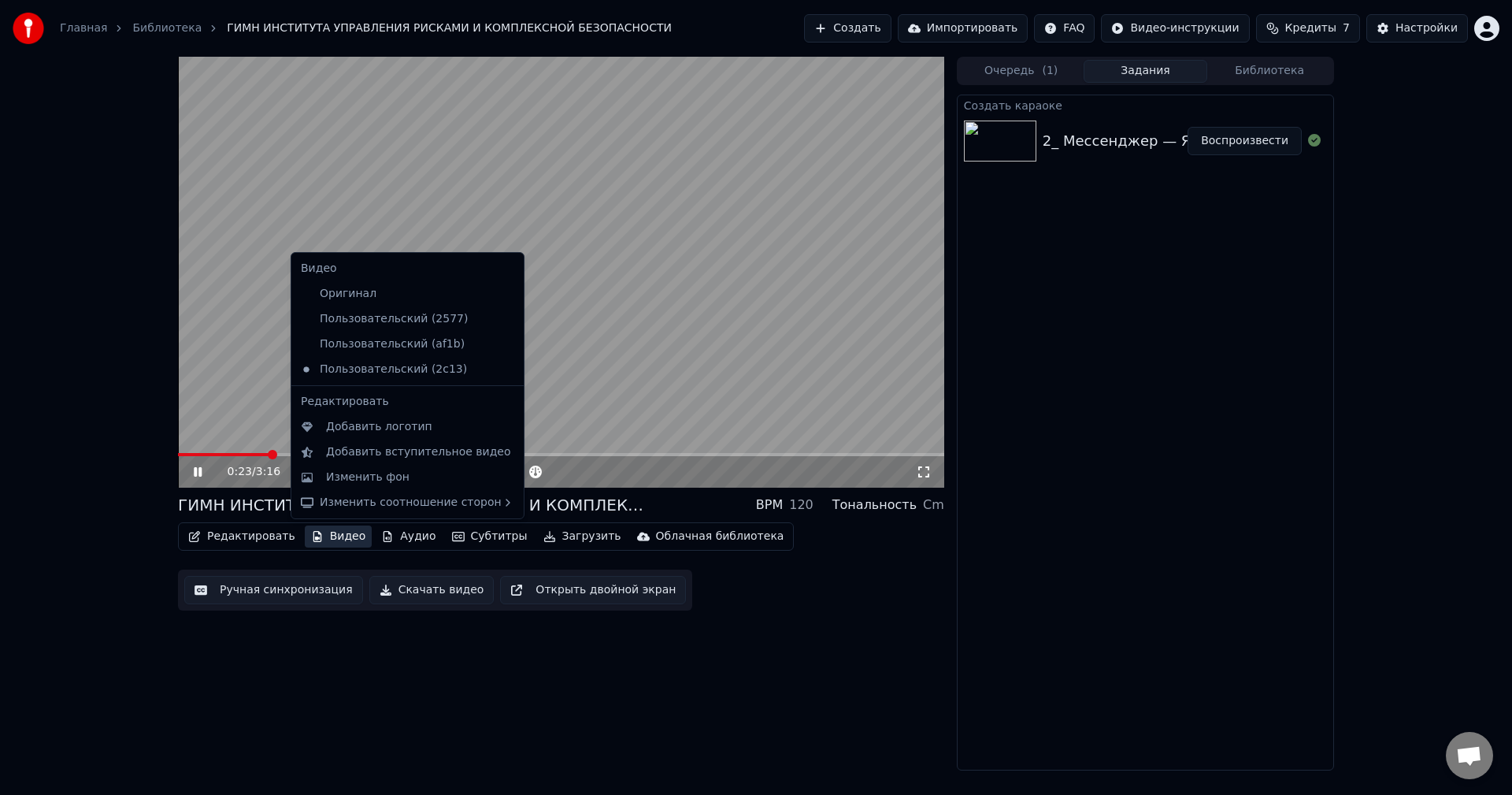
click at [342, 540] on button "Видео" at bounding box center [338, 536] width 68 height 22
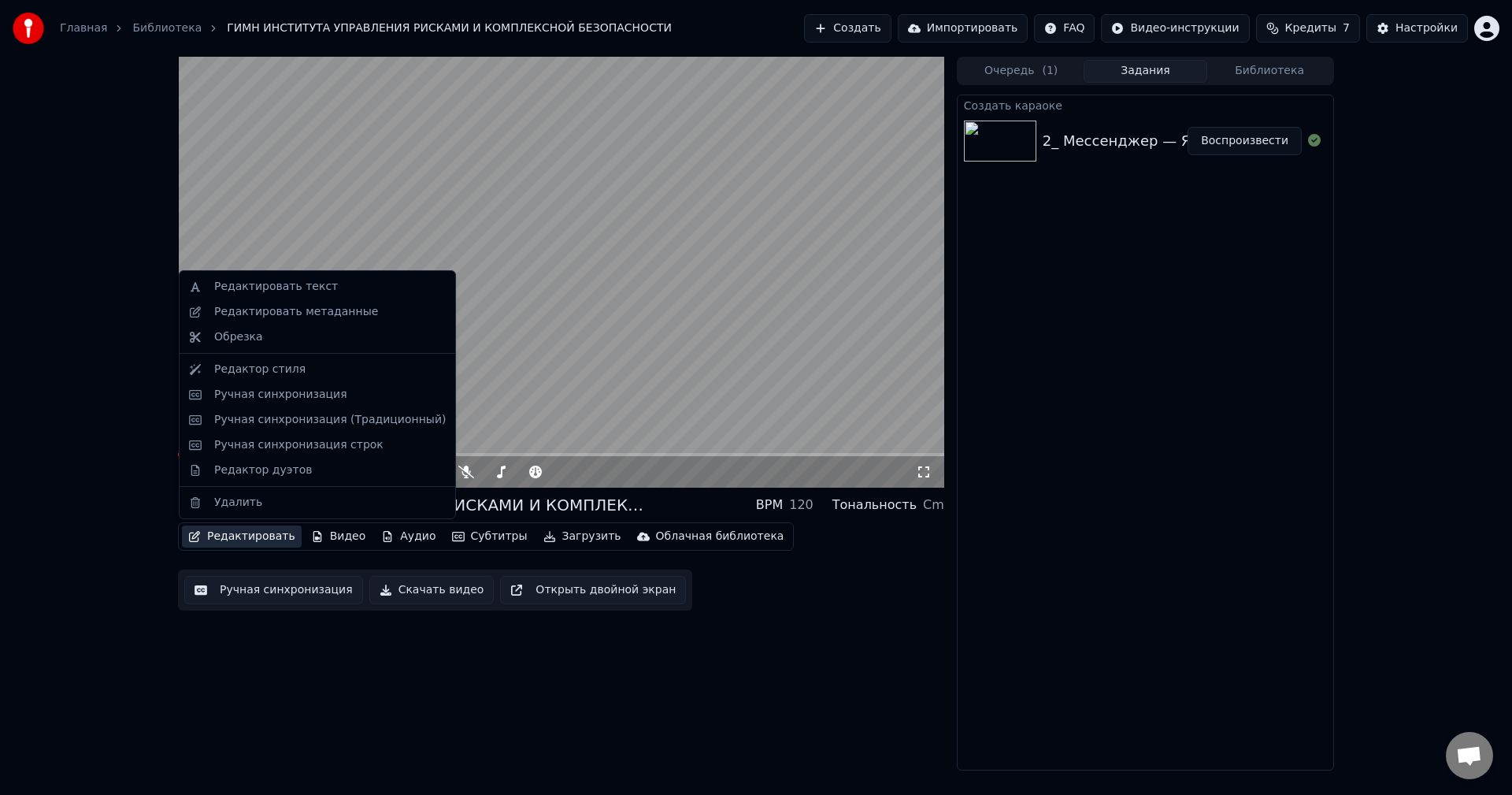
click at [666, 351] on video at bounding box center [561, 272] width 767 height 431
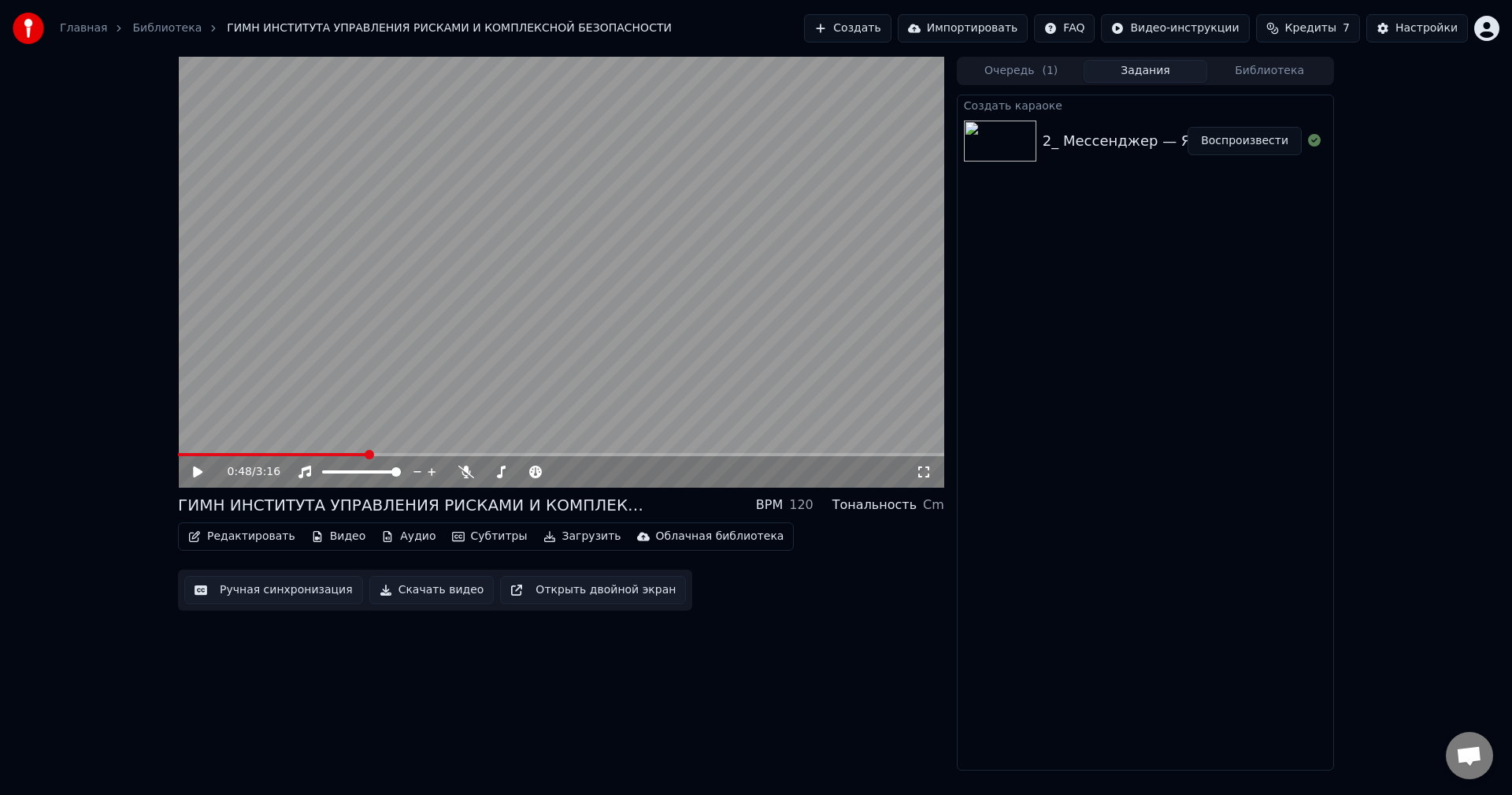
click at [141, 26] on link "Библиотека" at bounding box center [167, 28] width 69 height 16
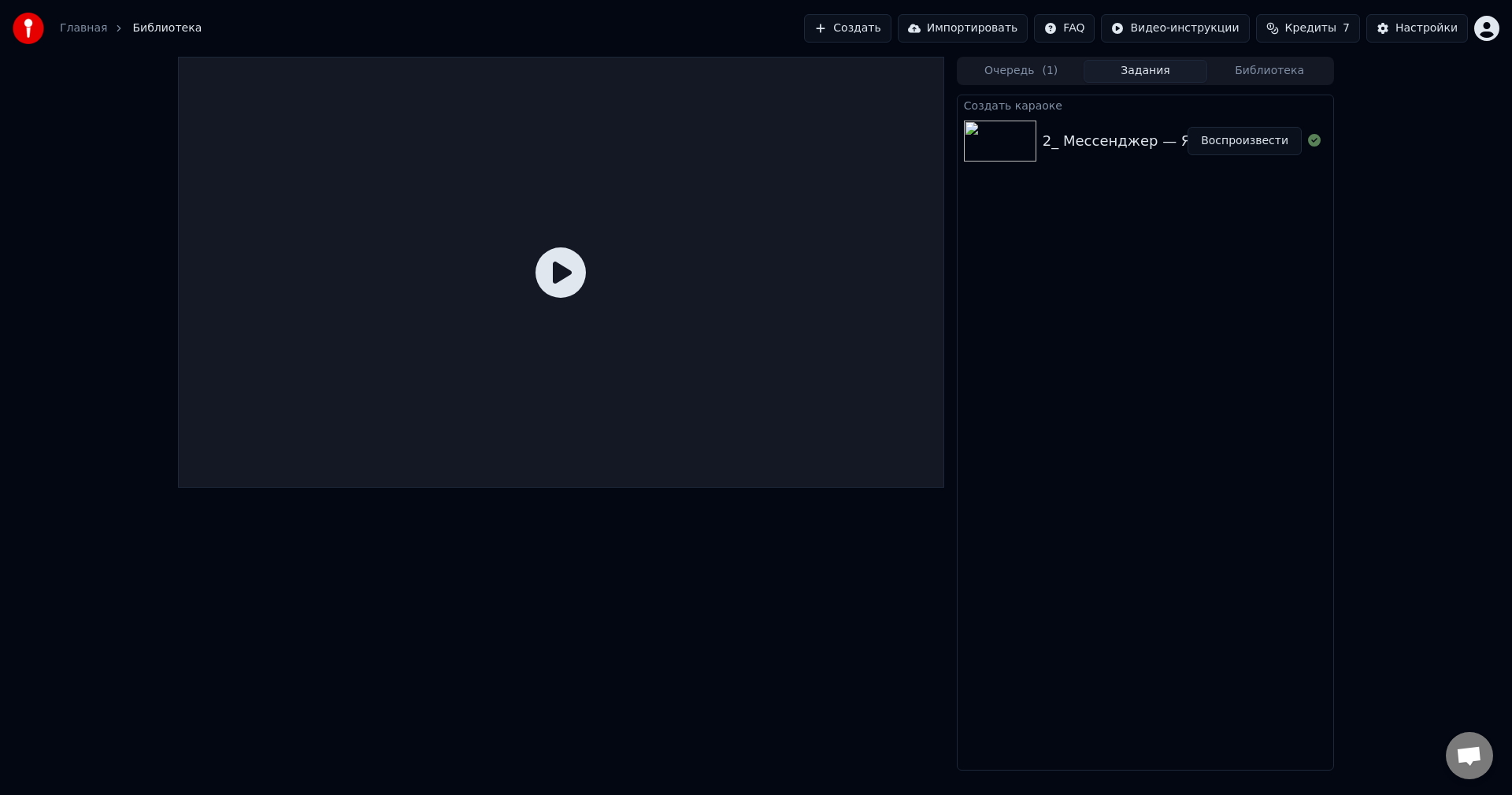
click at [90, 32] on link "Главная" at bounding box center [83, 28] width 47 height 16
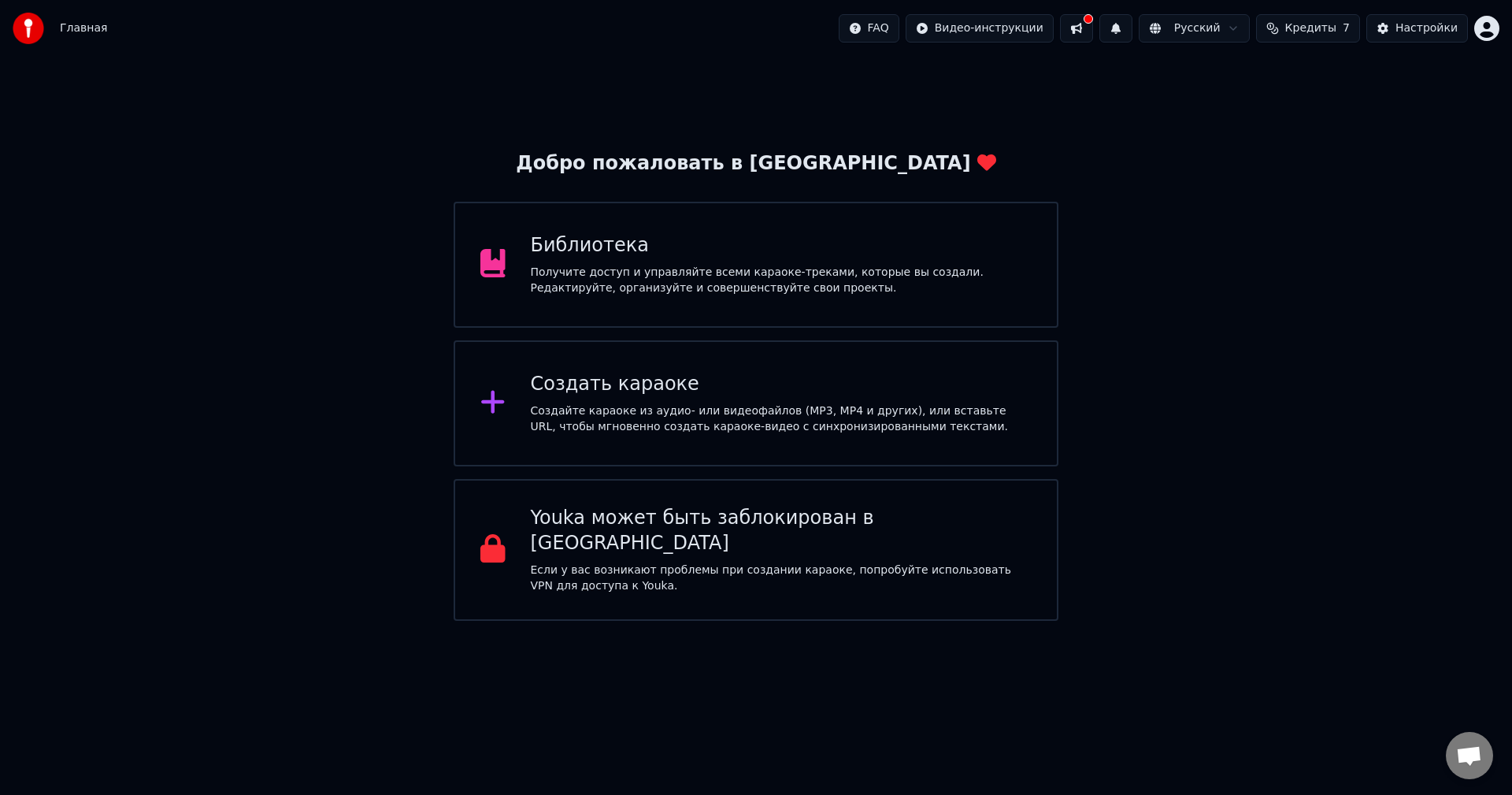
click at [591, 340] on div "Добро пожаловать в Youka Библиотека Получите доступ и управляйте всеми караоке-…" at bounding box center [756, 386] width 605 height 469
click at [593, 344] on div "Создать караоке Создайте караоке из аудио- или видеофайлов (MP3, MP4 и других),…" at bounding box center [756, 402] width 605 height 126
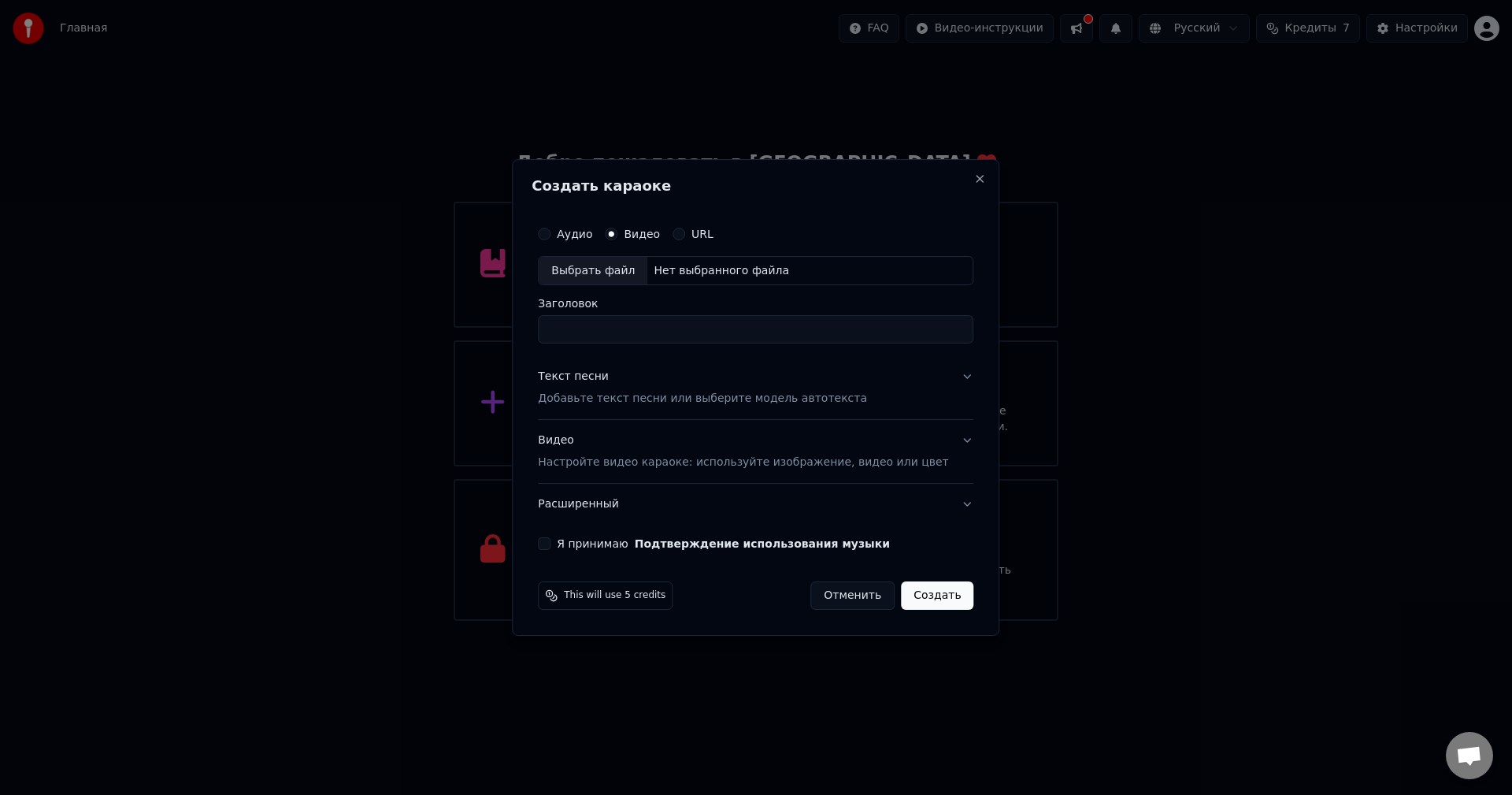
click at [692, 271] on div "Нет выбранного файла" at bounding box center [721, 271] width 148 height 16
type input "**********"
click at [676, 406] on p "Добавьте текст песни или выберите модель автотекста" at bounding box center [702, 400] width 329 height 16
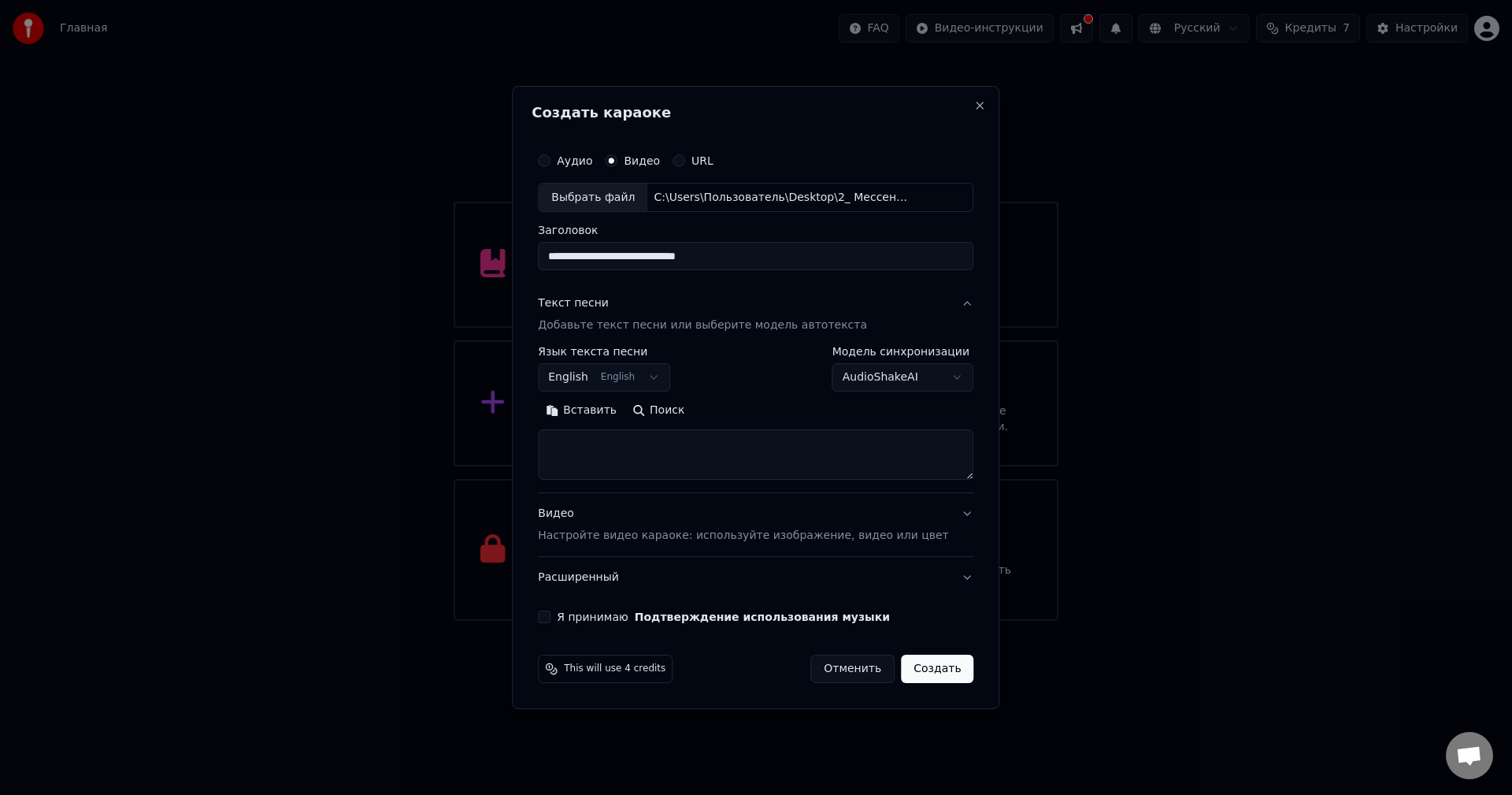
click at [608, 437] on textarea at bounding box center [755, 455] width 436 height 50
click at [576, 445] on textarea at bounding box center [755, 455] width 436 height 50
paste textarea "**********"
type textarea "**********"
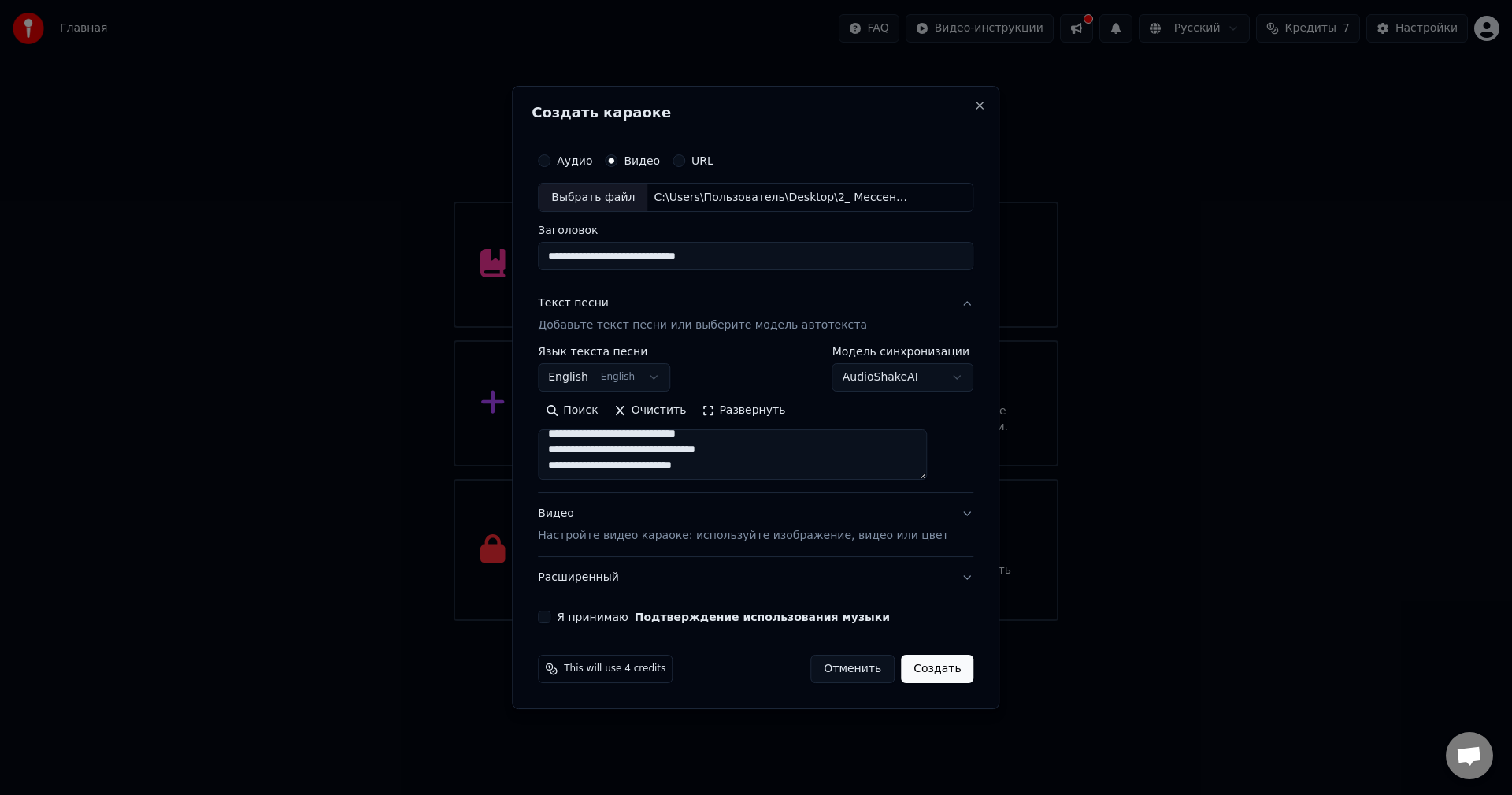
click at [587, 365] on body "Главная FAQ Видео-инструкции Русский Кредиты 7 Настройки Добро пожаловать в You…" at bounding box center [756, 310] width 1512 height 621
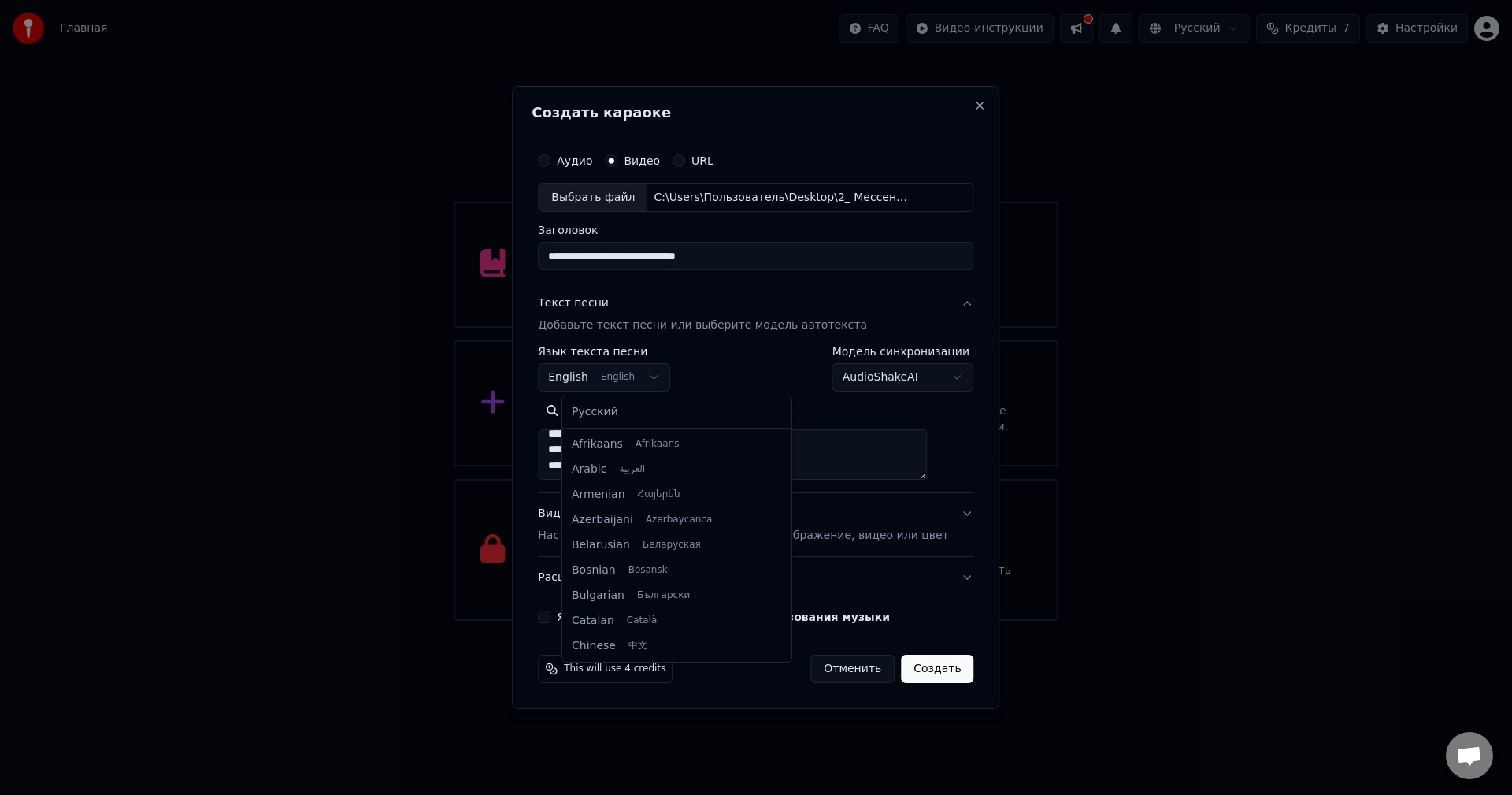
scroll to position [126, 0]
select select "**"
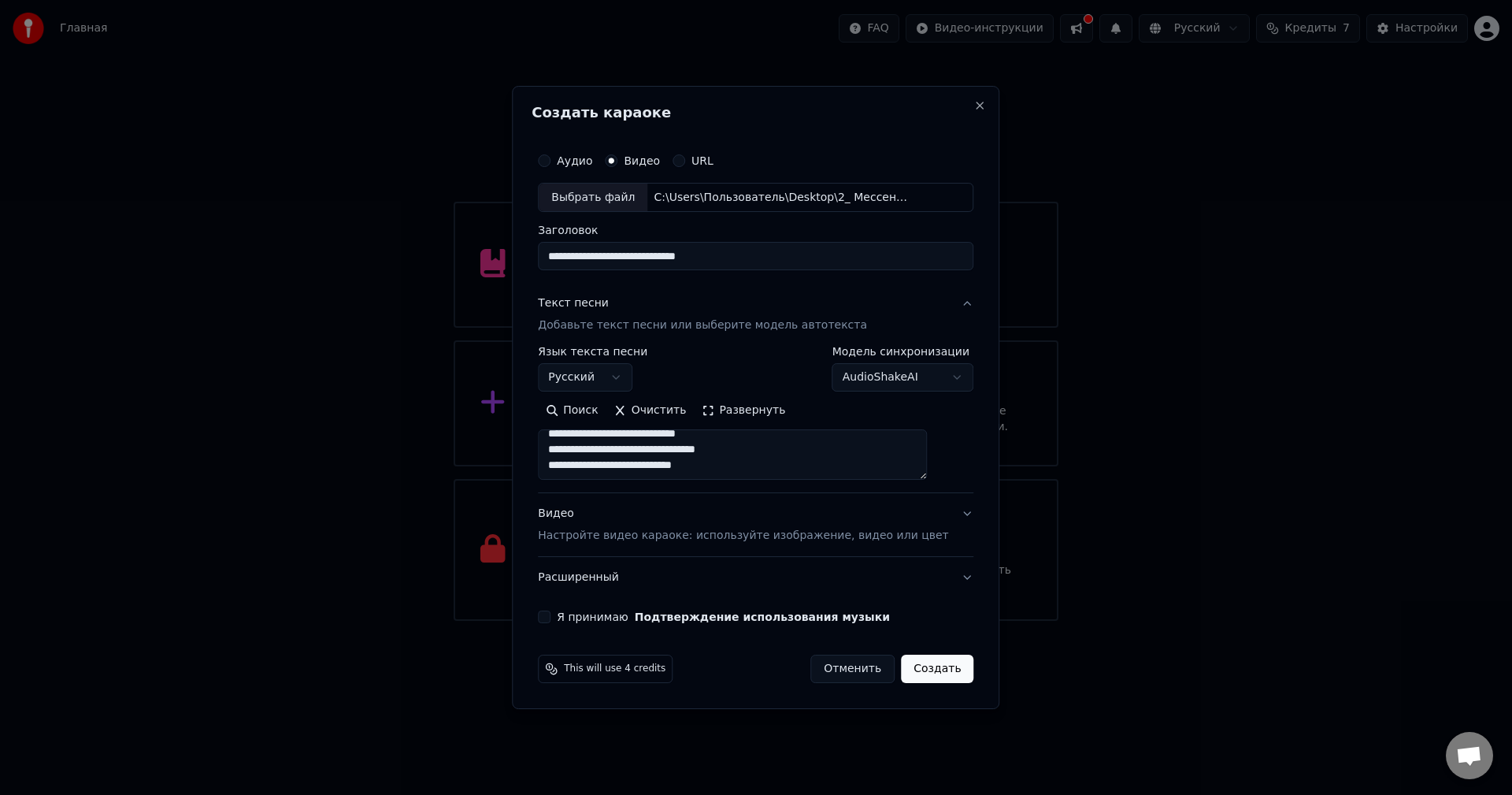
scroll to position [735, 0]
click at [675, 500] on button "Видео Настройте видео караоке: используйте изображение, видео или цвет" at bounding box center [755, 525] width 436 height 63
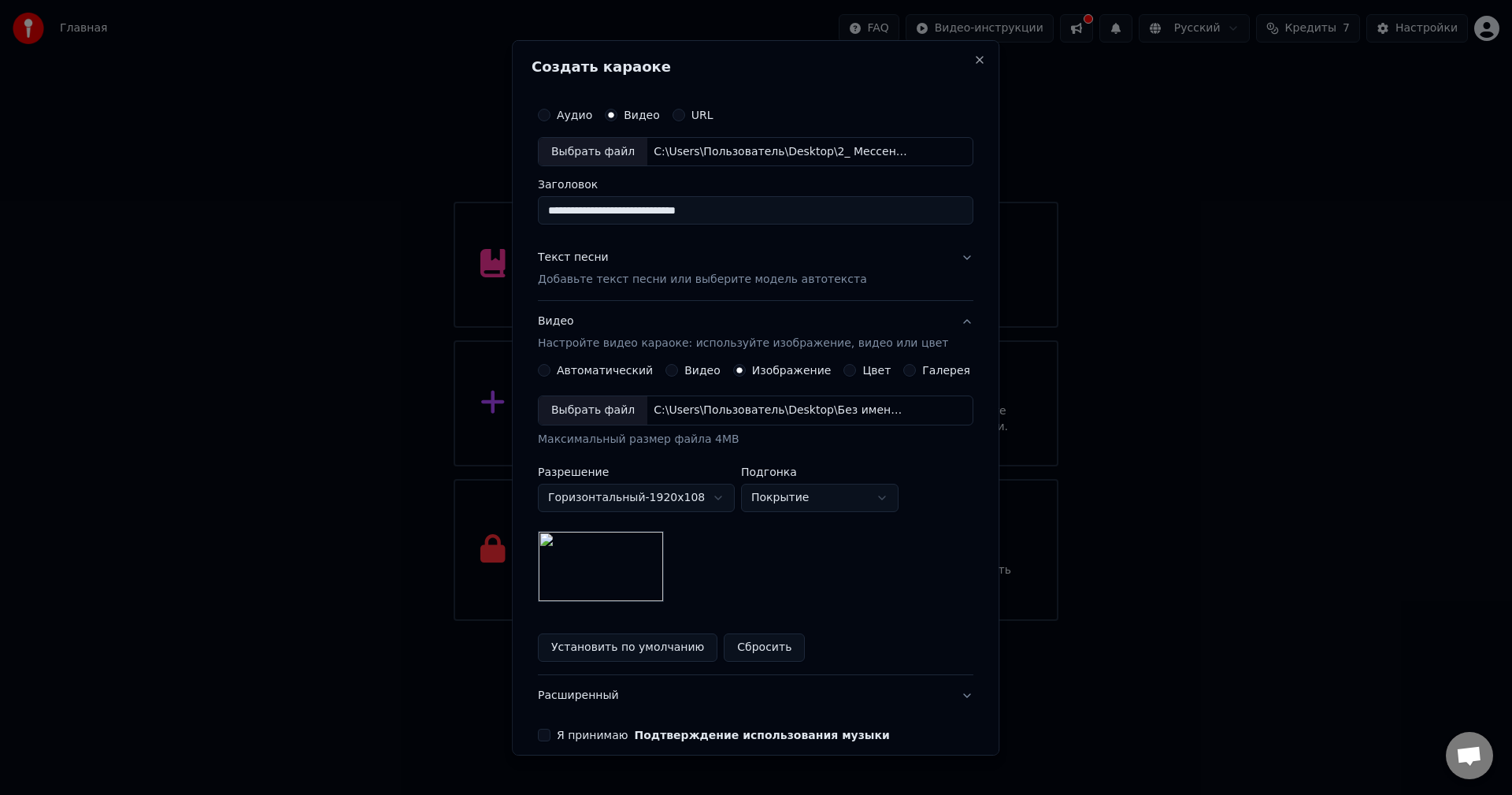
click at [608, 637] on button "Установить по умолчанию" at bounding box center [627, 647] width 179 height 28
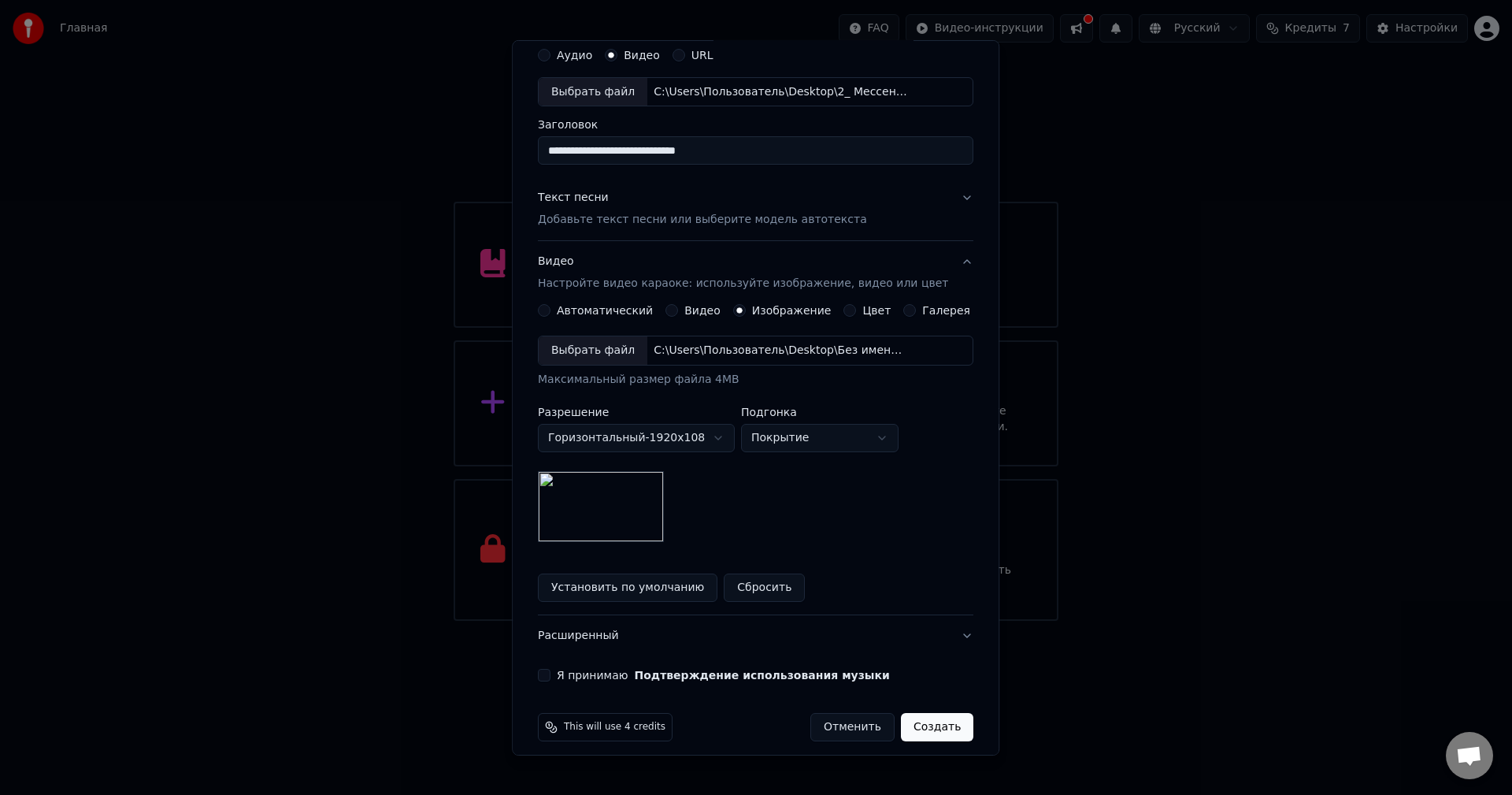
scroll to position [72, 0]
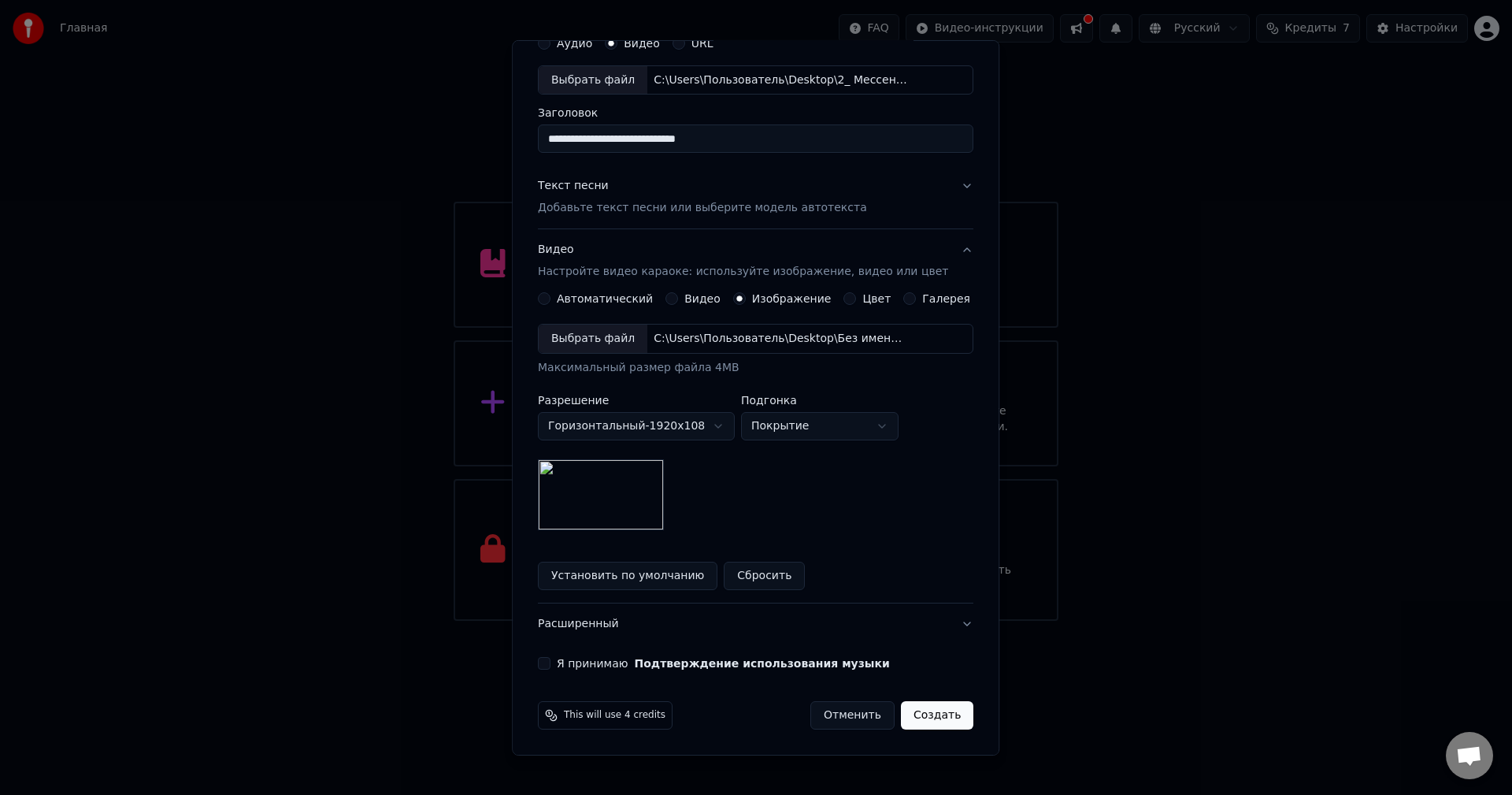
drag, startPoint x: 659, startPoint y: 225, endPoint x: 659, endPoint y: 215, distance: 10.0
click at [659, 216] on button "Текст песни Добавьте текст песни или выберите модель автотекста" at bounding box center [755, 197] width 436 height 63
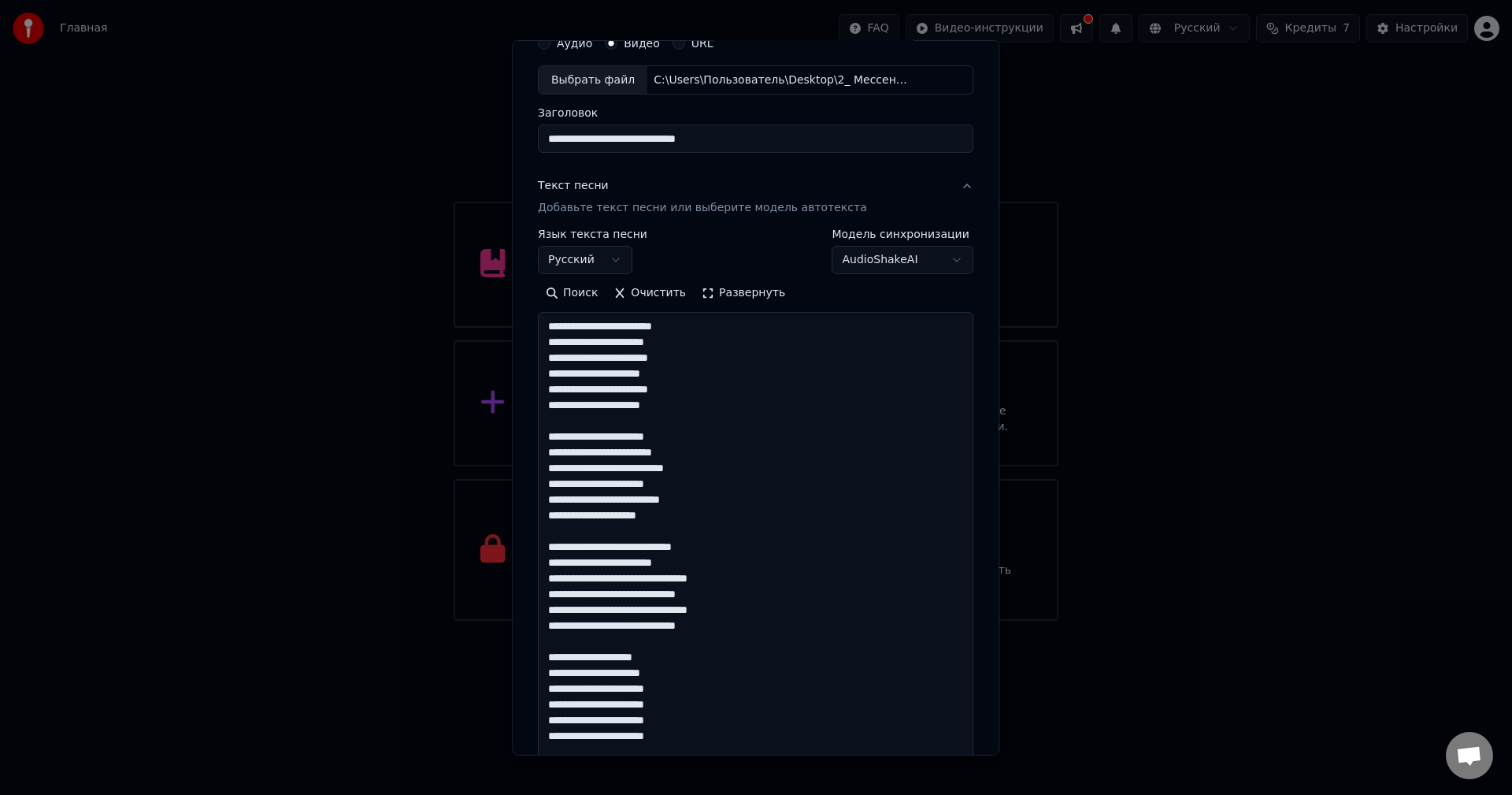
scroll to position [0, 0]
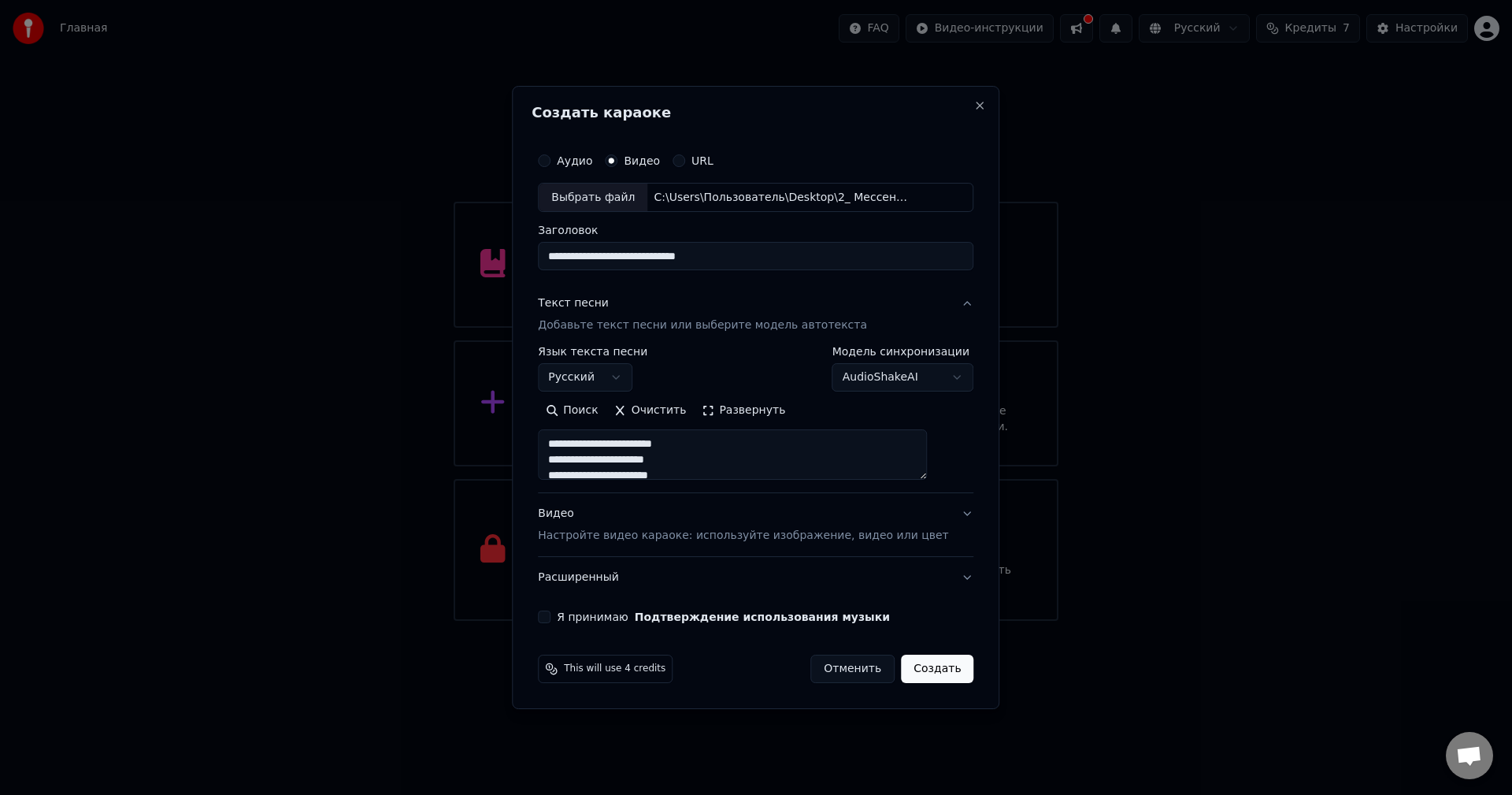
click at [587, 621] on label "Я принимаю Подтверждение использования музыки" at bounding box center [723, 617] width 333 height 11
click at [551, 621] on button "Я принимаю Подтверждение использования музыки" at bounding box center [544, 617] width 12 height 12
click at [924, 661] on button "Создать" at bounding box center [937, 669] width 73 height 28
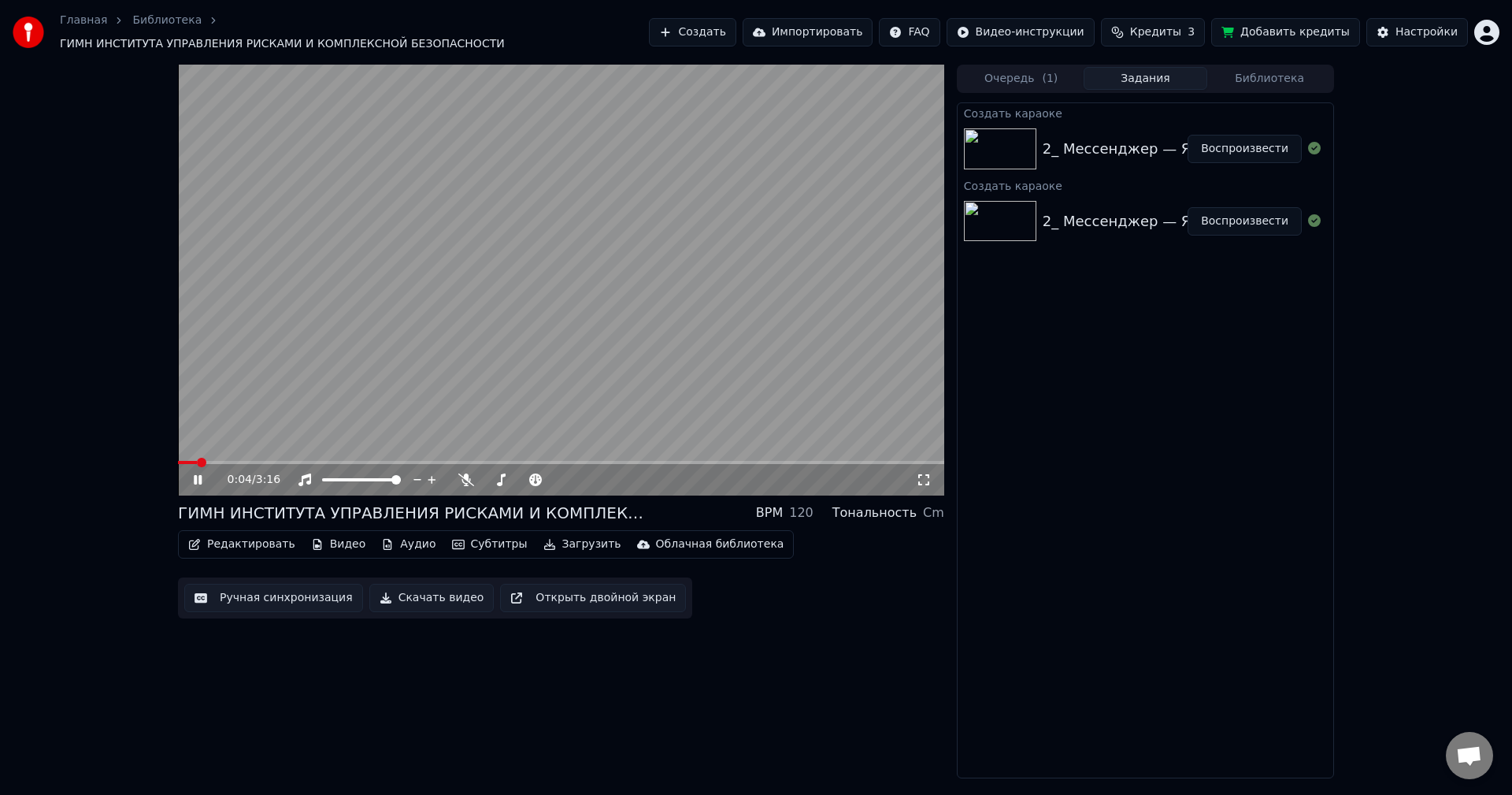
click at [240, 452] on video at bounding box center [561, 280] width 767 height 431
click at [239, 461] on span at bounding box center [561, 463] width 767 height 4
click at [259, 417] on video at bounding box center [561, 280] width 767 height 431
click at [194, 461] on span at bounding box center [186, 463] width 16 height 4
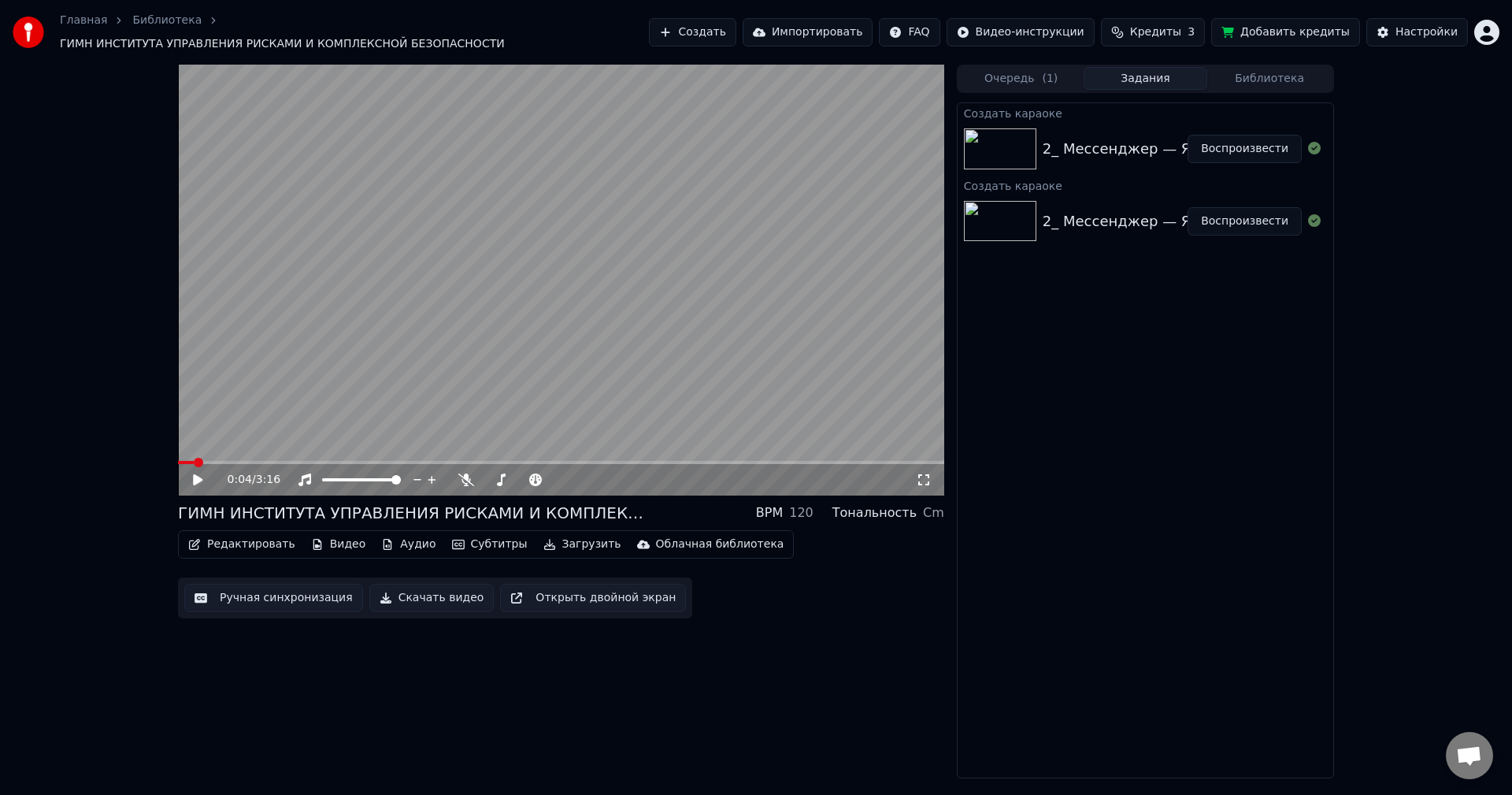
click at [194, 474] on icon at bounding box center [198, 480] width 10 height 11
drag, startPoint x: 191, startPoint y: 448, endPoint x: 178, endPoint y: 452, distance: 13.6
click at [178, 452] on video at bounding box center [561, 280] width 767 height 431
click at [201, 447] on video at bounding box center [561, 280] width 767 height 431
click at [200, 464] on div "0:16 / 3:16" at bounding box center [561, 480] width 767 height 32
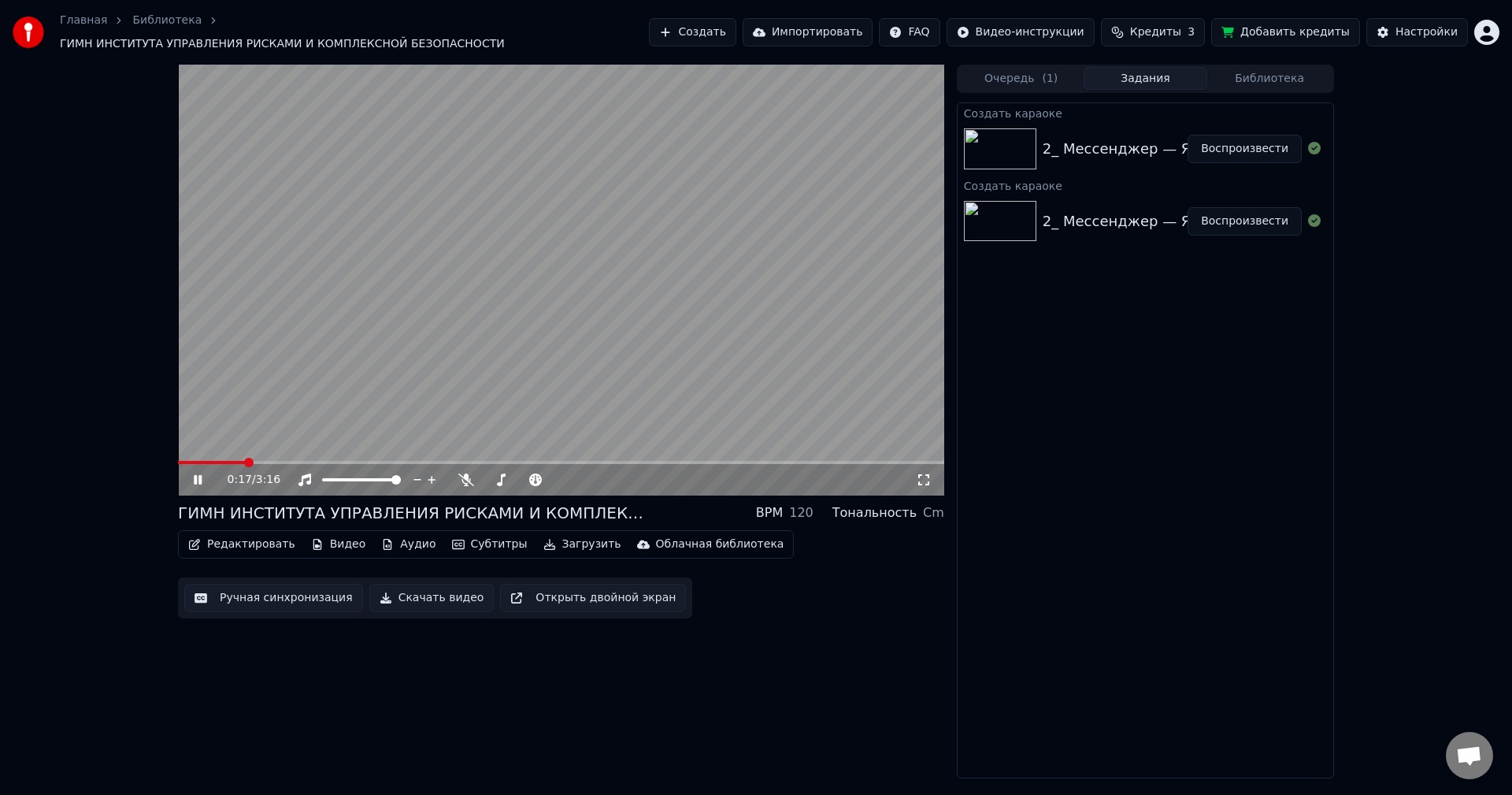
click at [194, 473] on icon at bounding box center [209, 480] width 37 height 12
click at [194, 475] on icon at bounding box center [198, 480] width 10 height 11
click at [474, 472] on div "0:28 / 3:16" at bounding box center [572, 480] width 688 height 16
click at [465, 473] on icon at bounding box center [466, 480] width 16 height 12
click at [467, 473] on icon at bounding box center [465, 480] width 9 height 12
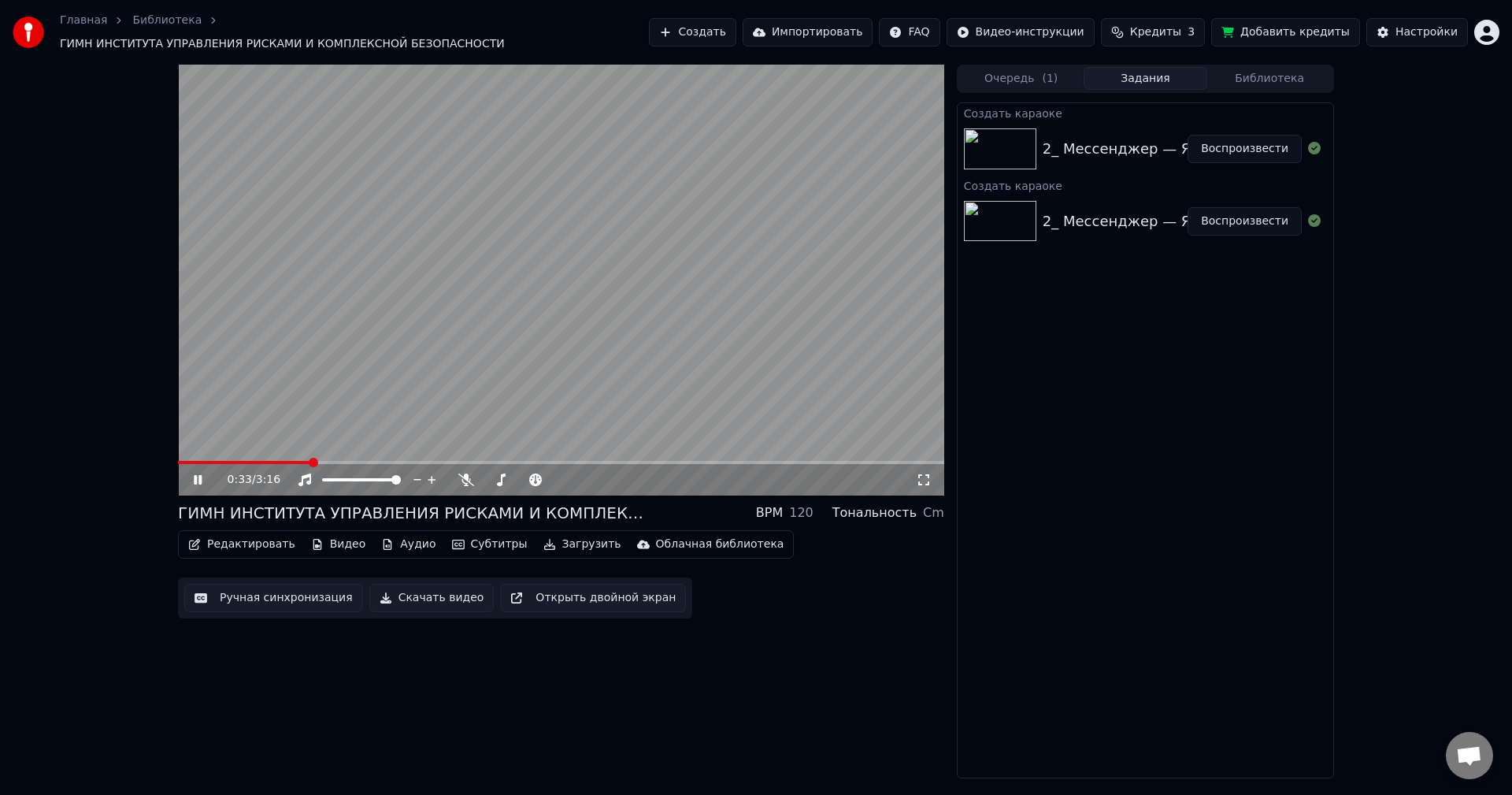
click at [200, 475] on icon at bounding box center [198, 480] width 8 height 10
click at [301, 358] on video at bounding box center [561, 280] width 767 height 431
click at [198, 478] on icon at bounding box center [209, 480] width 37 height 12
click at [198, 474] on icon at bounding box center [198, 480] width 10 height 11
drag, startPoint x: 436, startPoint y: 449, endPoint x: 508, endPoint y: 451, distance: 72.0
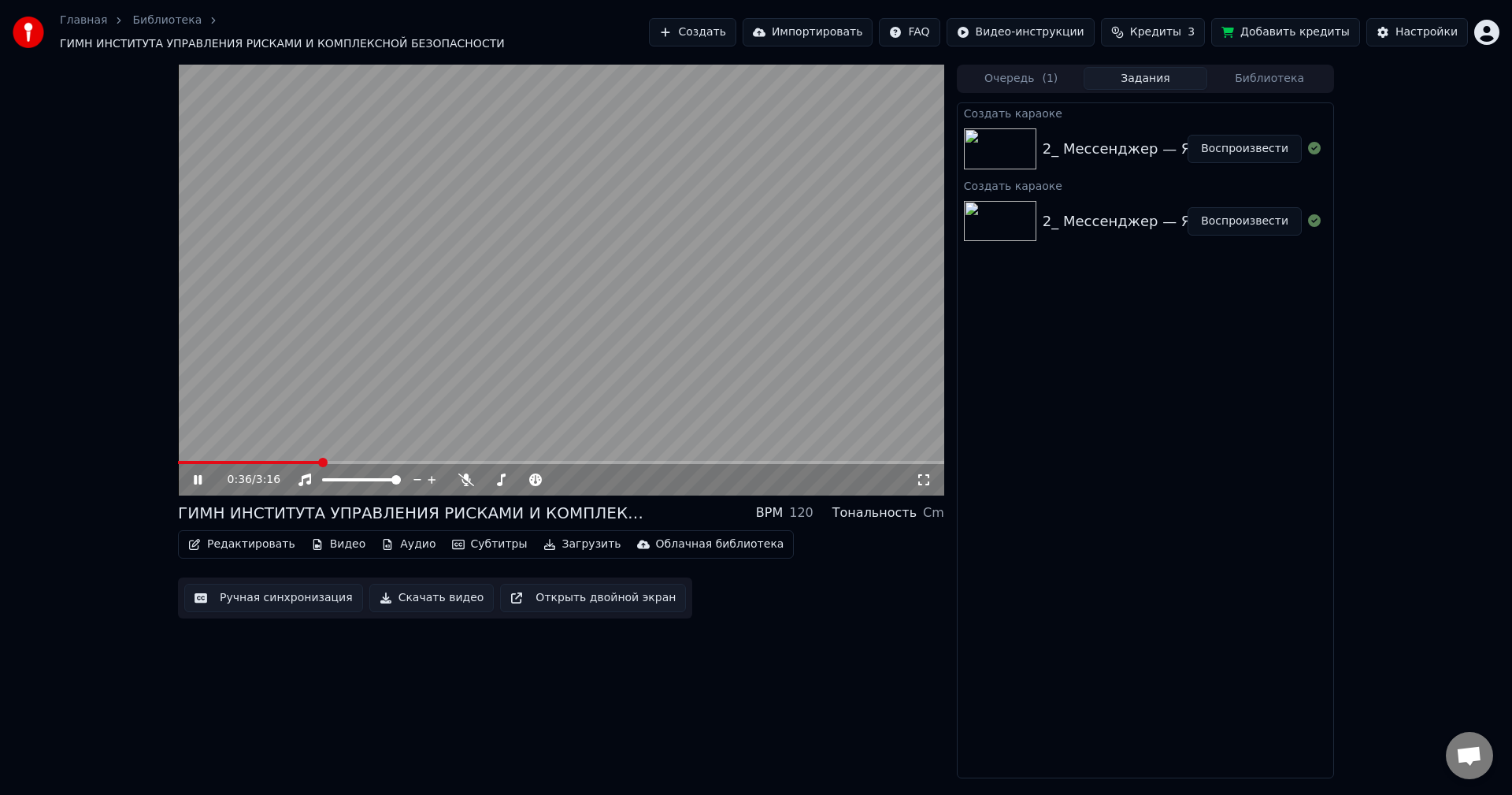
click at [474, 451] on video at bounding box center [561, 280] width 767 height 431
drag, startPoint x: 512, startPoint y: 451, endPoint x: 571, endPoint y: 458, distance: 59.4
click at [515, 451] on video at bounding box center [561, 280] width 767 height 431
drag, startPoint x: 573, startPoint y: 458, endPoint x: 601, endPoint y: 457, distance: 28.0
click at [579, 464] on div "0:36 / 3:16" at bounding box center [561, 480] width 767 height 32
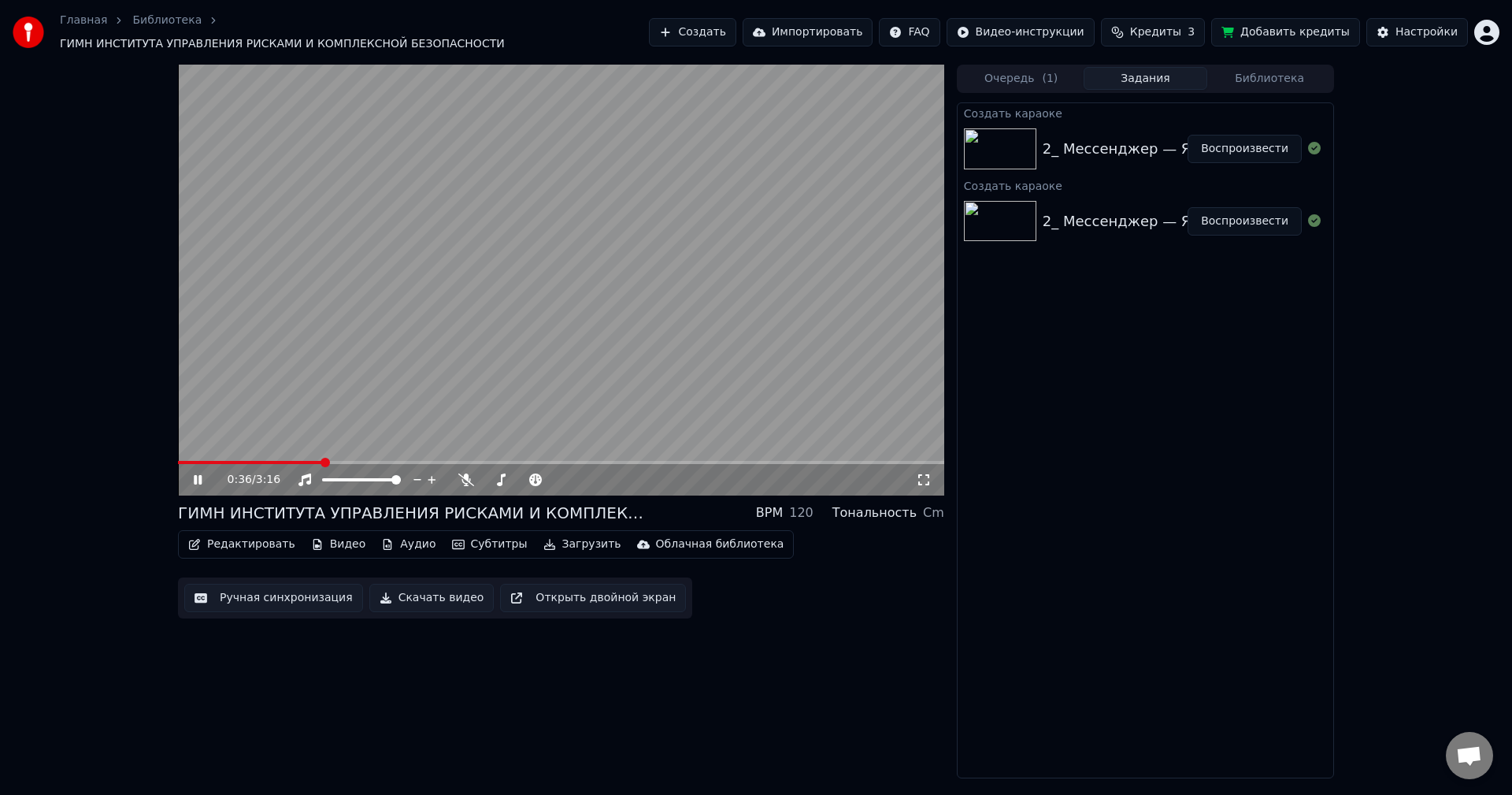
click at [626, 450] on video at bounding box center [561, 280] width 767 height 431
click at [628, 461] on span at bounding box center [561, 463] width 767 height 4
click at [205, 477] on icon at bounding box center [209, 480] width 37 height 12
drag, startPoint x: 464, startPoint y: 469, endPoint x: 661, endPoint y: 473, distance: 197.0
click at [469, 473] on icon at bounding box center [466, 480] width 16 height 12
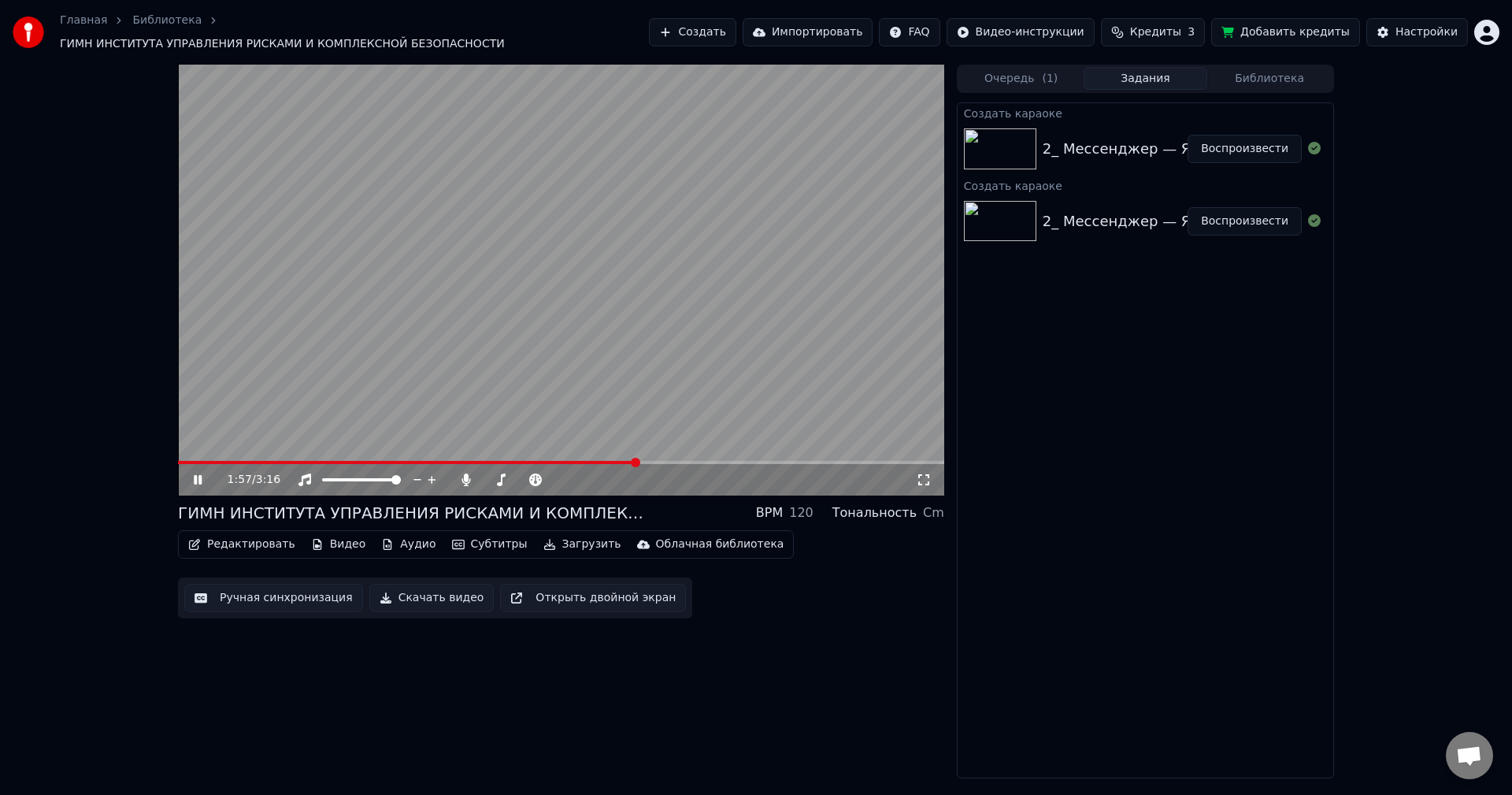
click at [808, 452] on video at bounding box center [561, 280] width 767 height 431
click at [814, 461] on span at bounding box center [561, 463] width 767 height 4
drag, startPoint x: 208, startPoint y: 468, endPoint x: 239, endPoint y: 467, distance: 31.0
click at [207, 473] on icon at bounding box center [209, 480] width 37 height 12
click at [881, 451] on video at bounding box center [561, 280] width 767 height 431
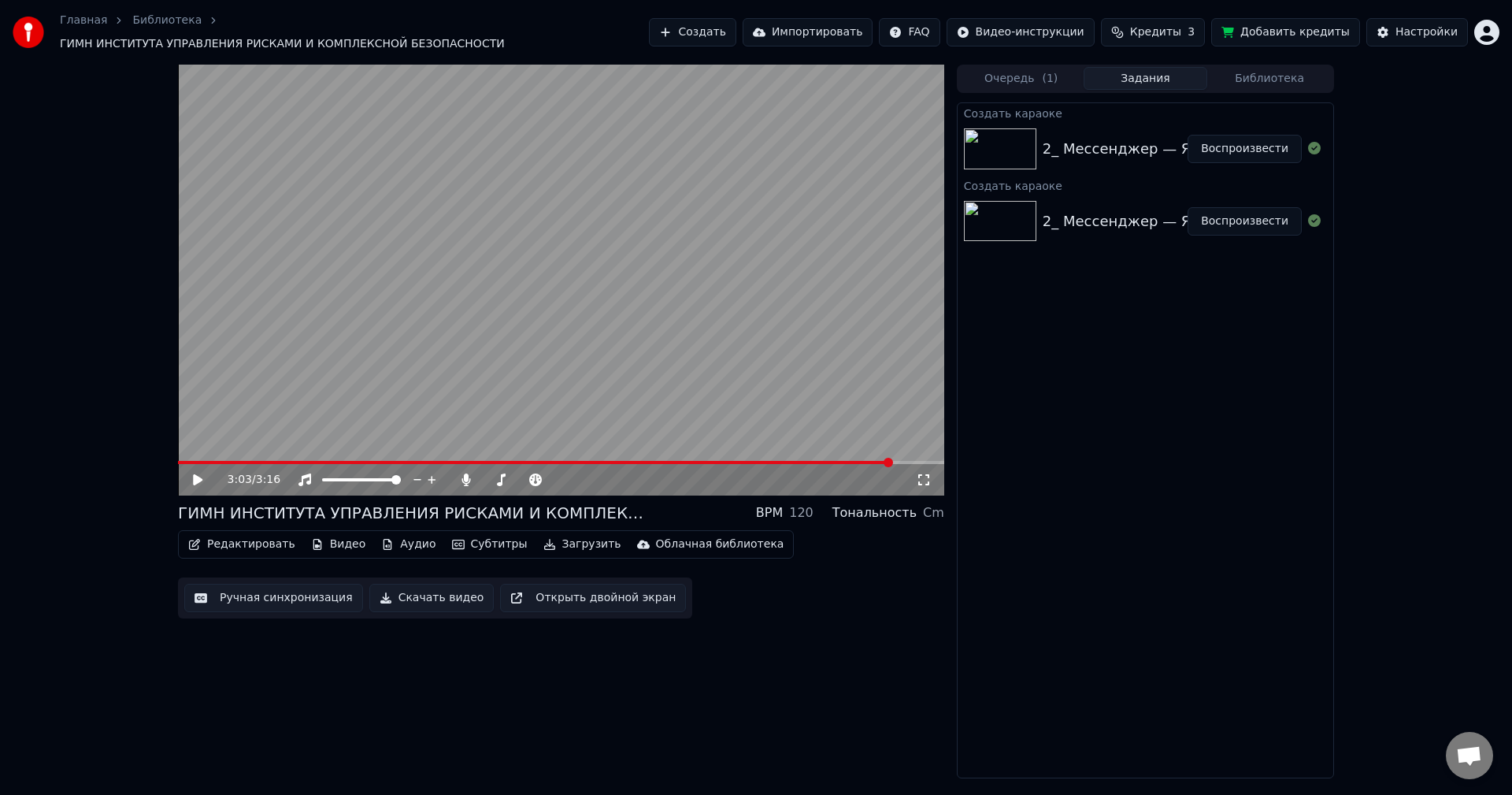
click at [896, 461] on span at bounding box center [561, 463] width 767 height 4
click at [911, 461] on span at bounding box center [561, 463] width 767 height 4
click at [198, 477] on icon at bounding box center [209, 480] width 37 height 12
click at [289, 596] on button "Ручная синхронизация" at bounding box center [274, 597] width 179 height 28
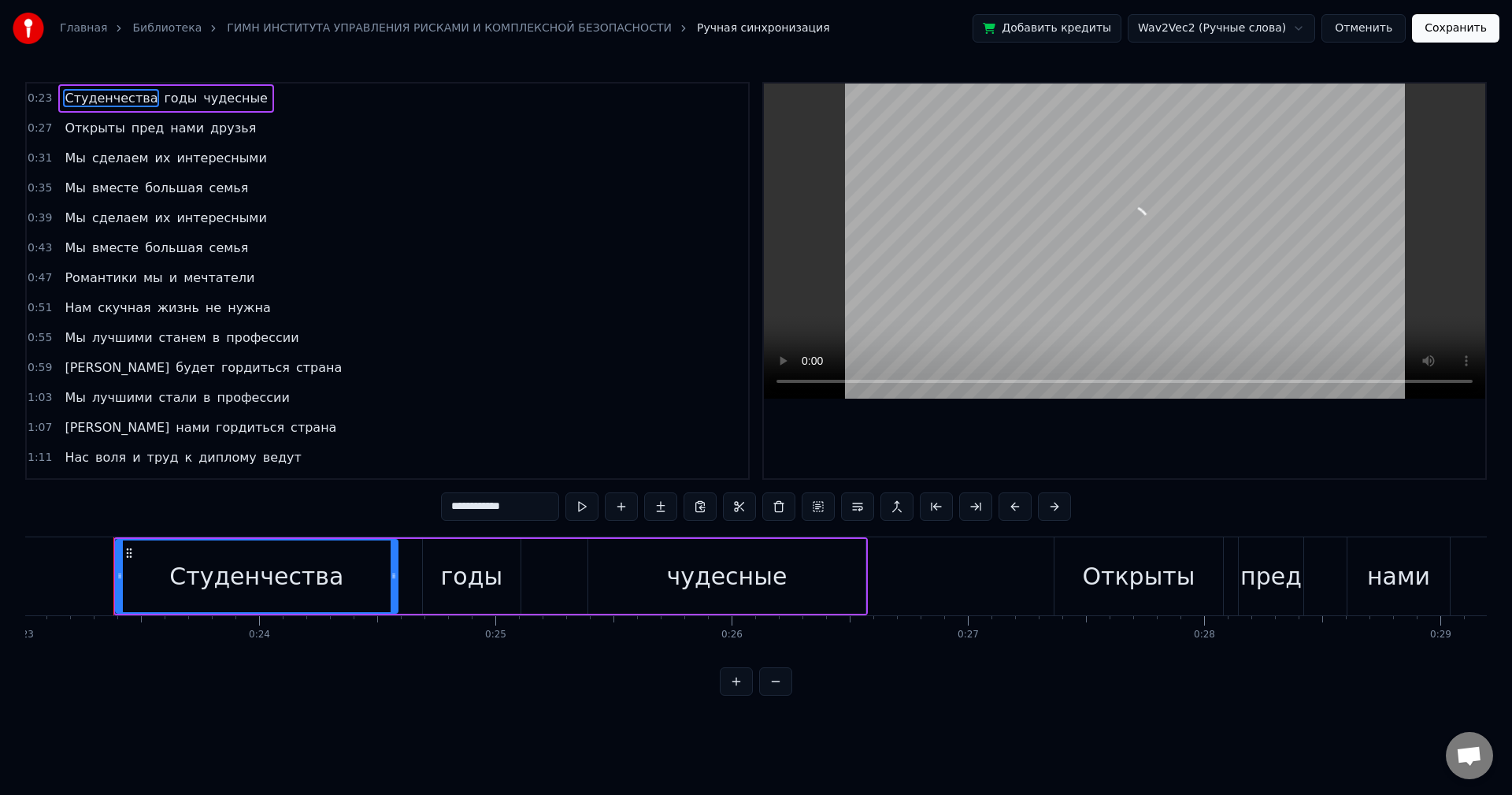
scroll to position [0, 5444]
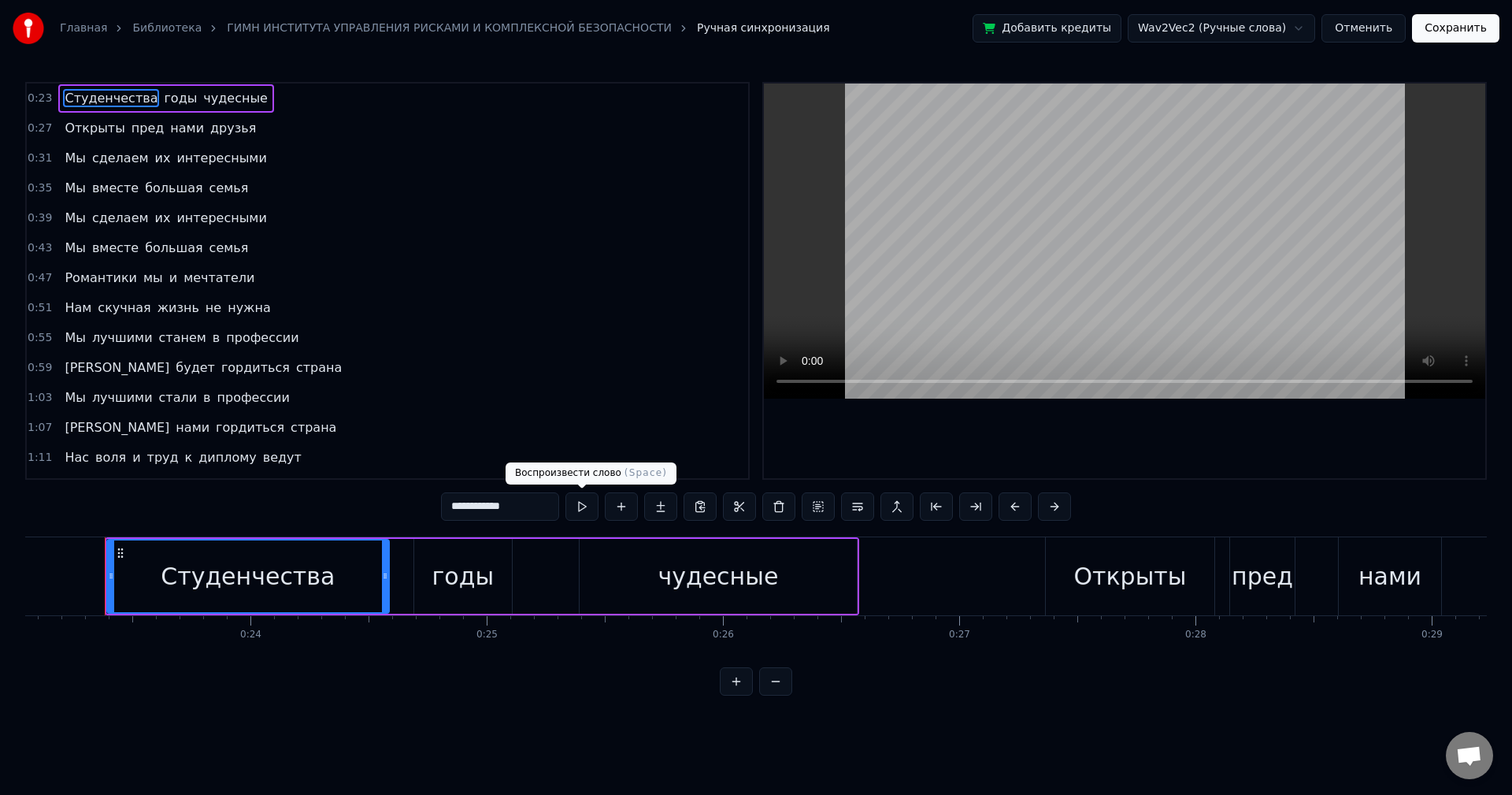
click at [585, 505] on button at bounding box center [582, 506] width 33 height 28
drag, startPoint x: 241, startPoint y: 580, endPoint x: 212, endPoint y: 586, distance: 29.6
click at [212, 586] on div "Студенчества" at bounding box center [248, 576] width 174 height 35
drag, startPoint x: 105, startPoint y: 575, endPoint x: 92, endPoint y: 580, distance: 13.9
click at [92, 580] on icon at bounding box center [95, 575] width 6 height 12
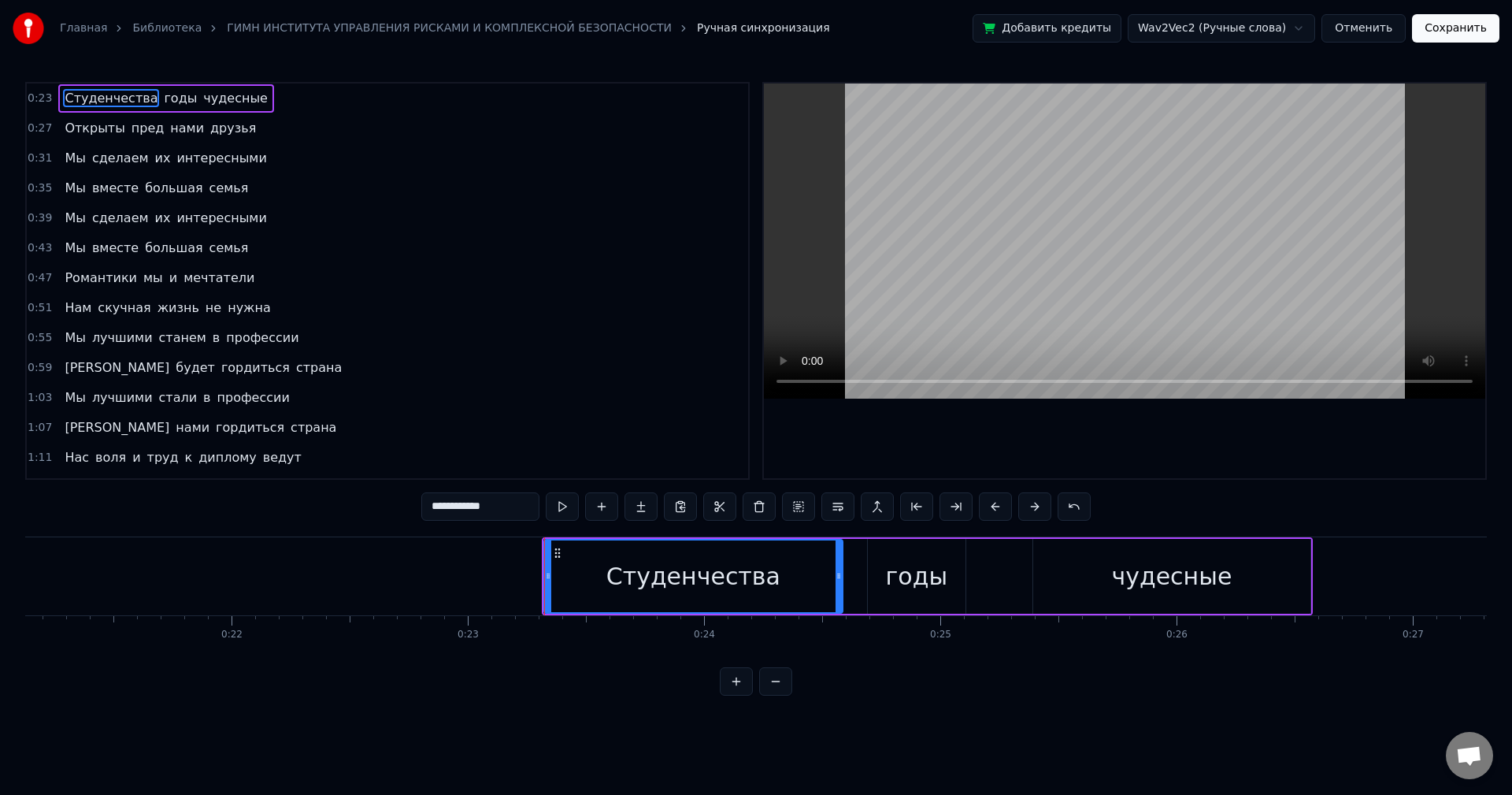
scroll to position [0, 4990]
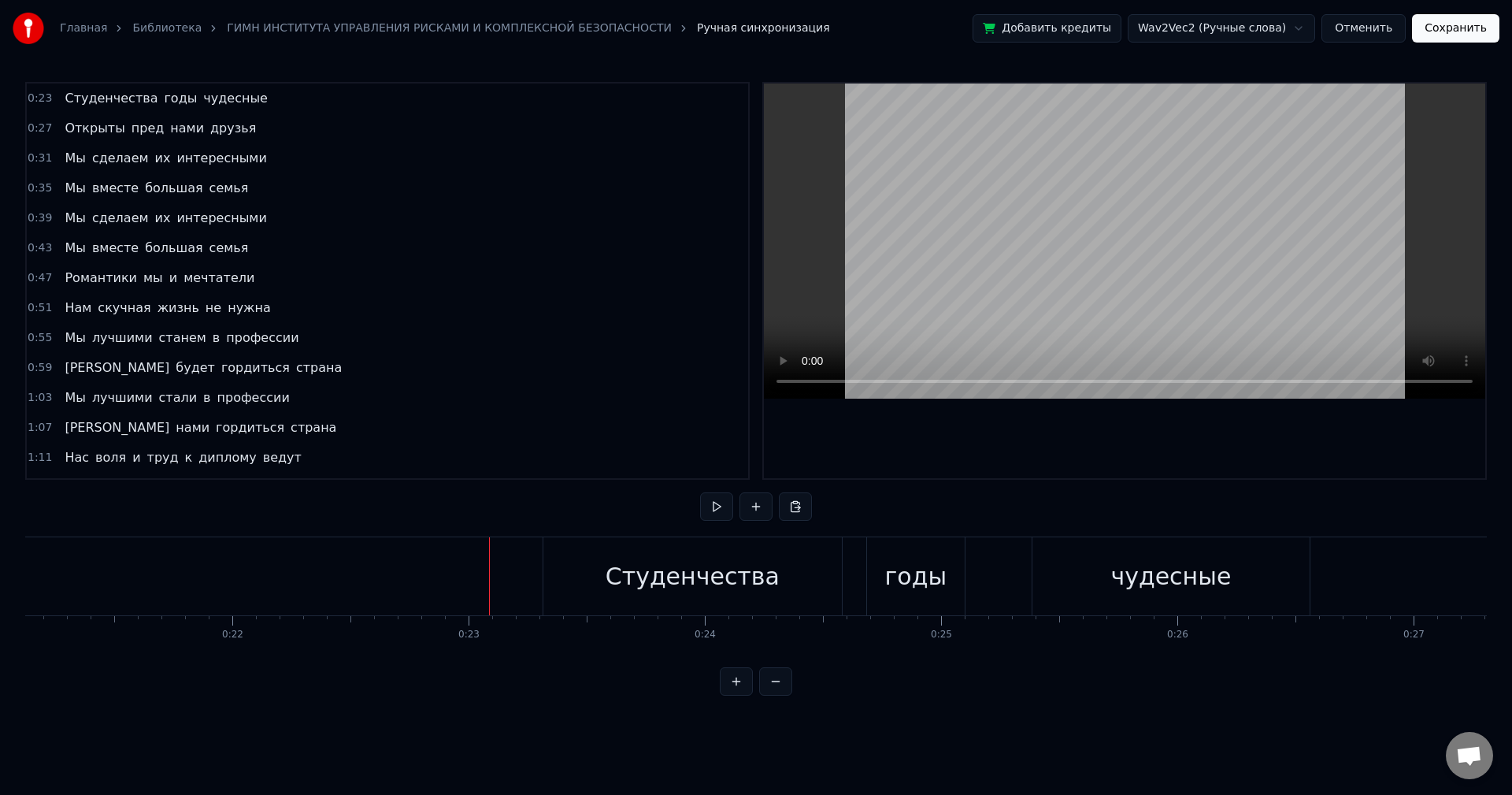
click at [712, 514] on button at bounding box center [716, 506] width 33 height 28
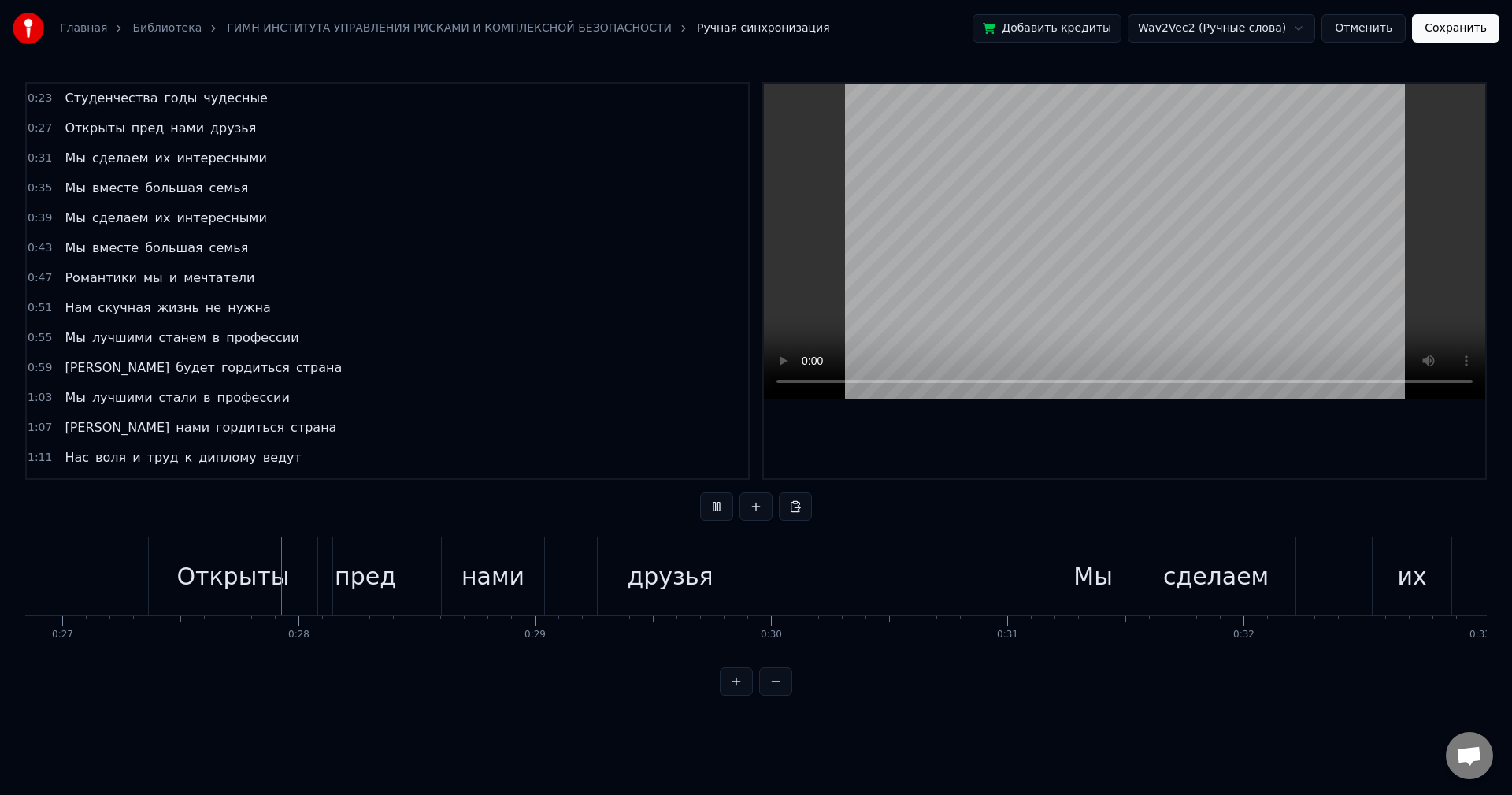
scroll to position [0, 6341]
click at [160, 596] on div "Открыты" at bounding box center [233, 576] width 169 height 78
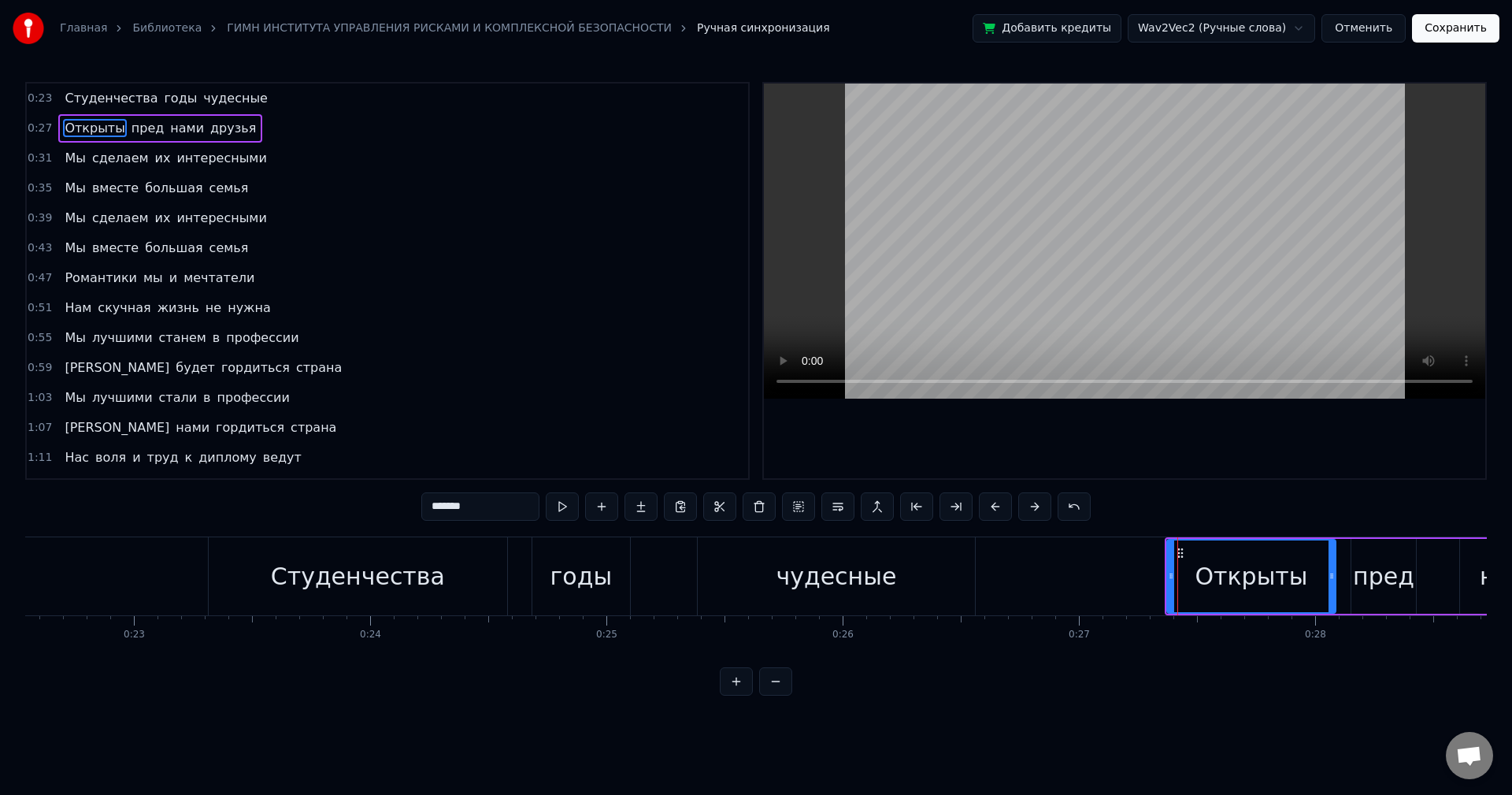
scroll to position [0, 5245]
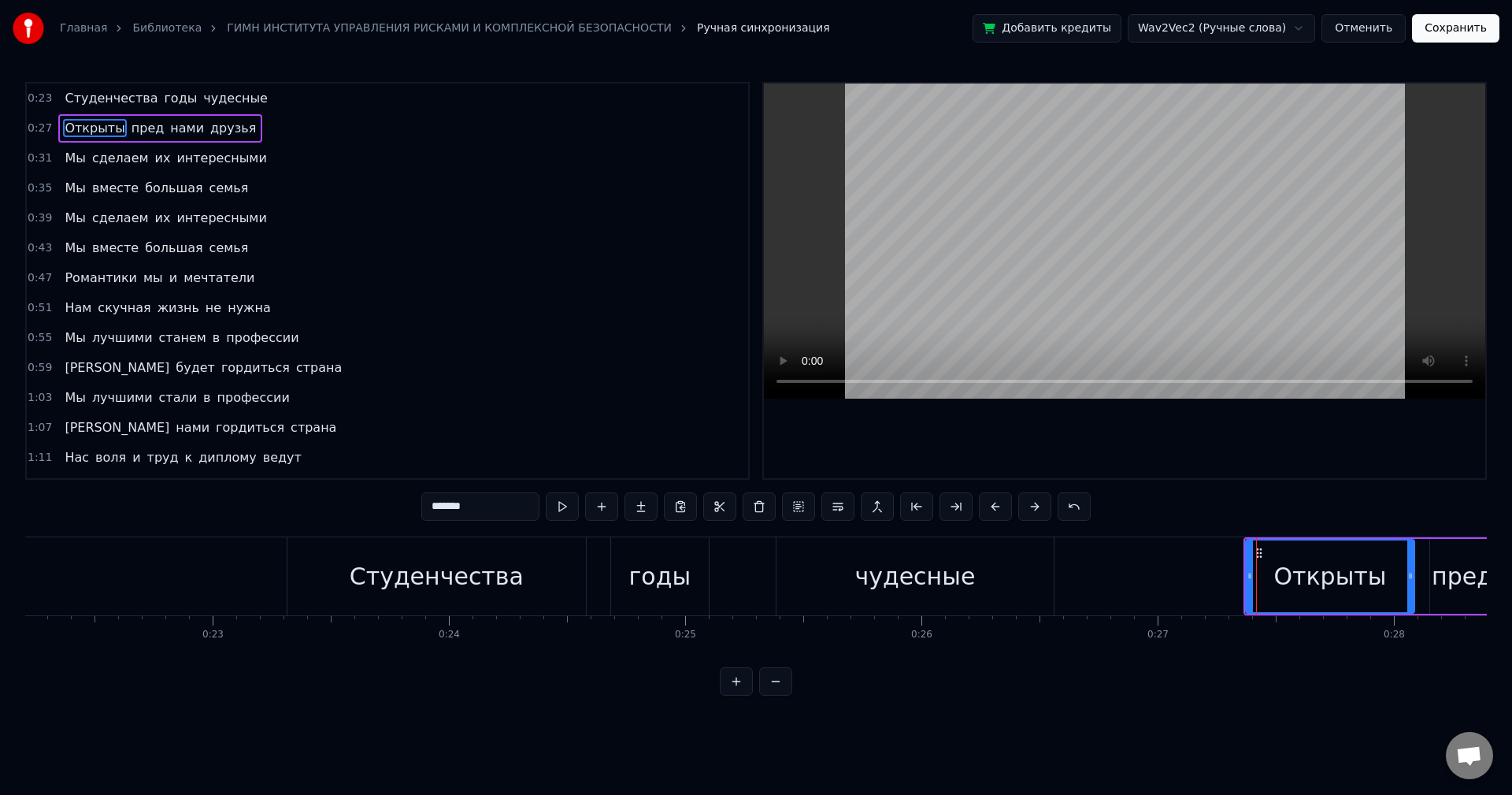
click at [339, 586] on div "Студенчества" at bounding box center [436, 576] width 299 height 78
type input "**********"
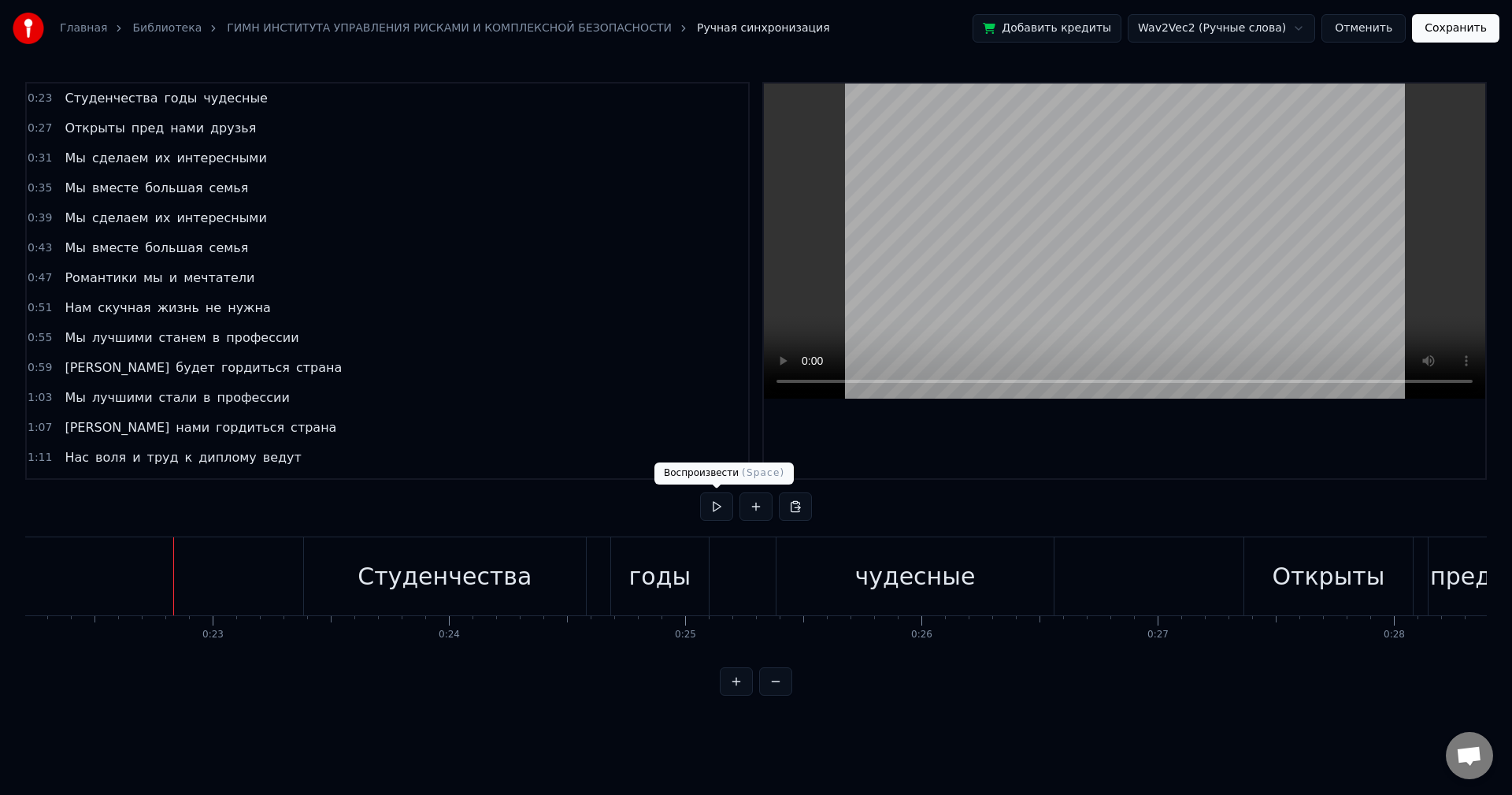
click at [713, 511] on button at bounding box center [716, 506] width 33 height 28
click at [1260, 24] on html "Главная Библиотека ГИМН ИНСТИТУТА УПРАВЛЕНИЯ РИСКАМИ И КОМПЛЕКСНОЙ БЕЗОПАСНОСТИ…" at bounding box center [756, 360] width 1512 height 721
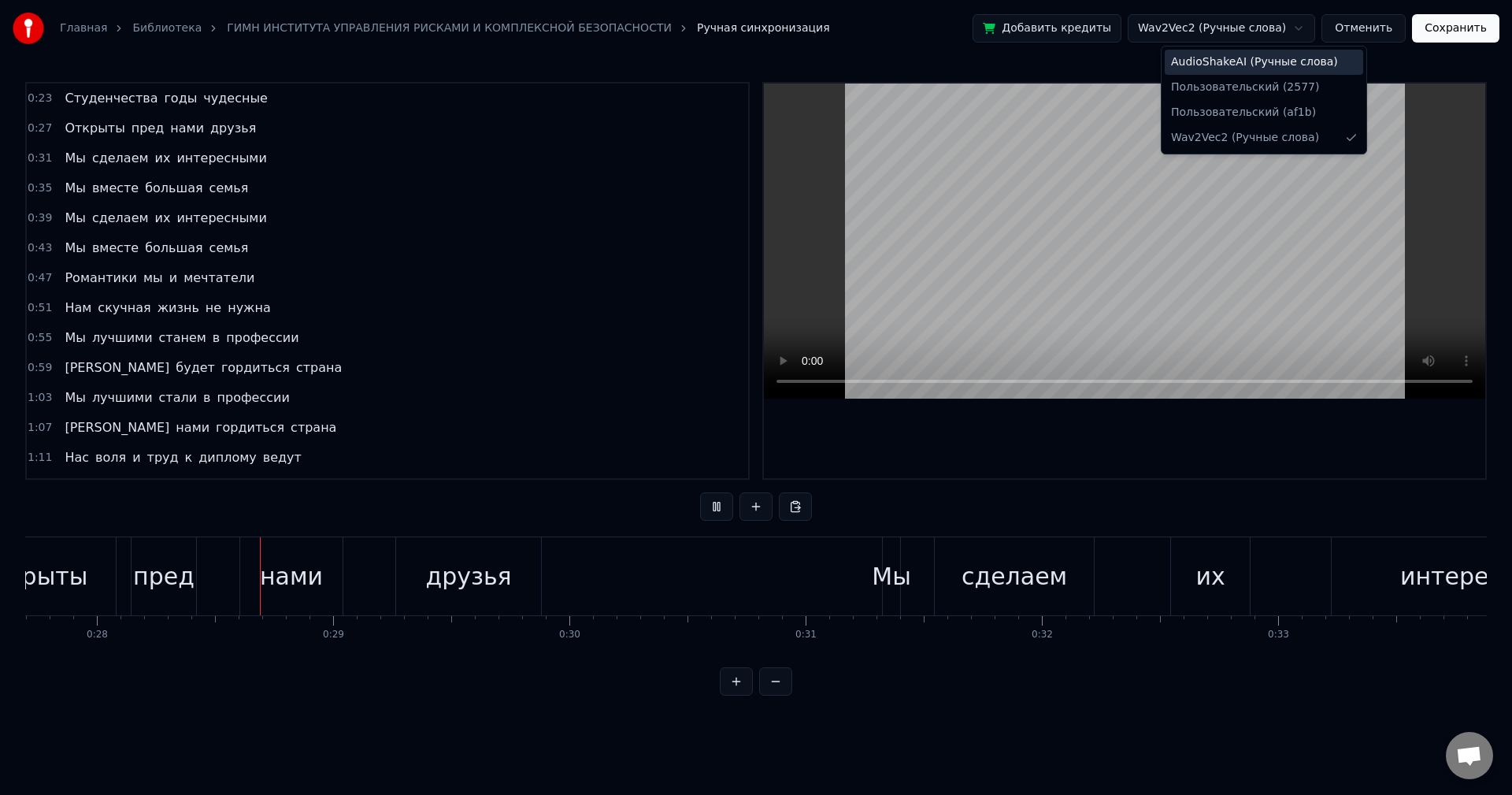
scroll to position [0, 6570]
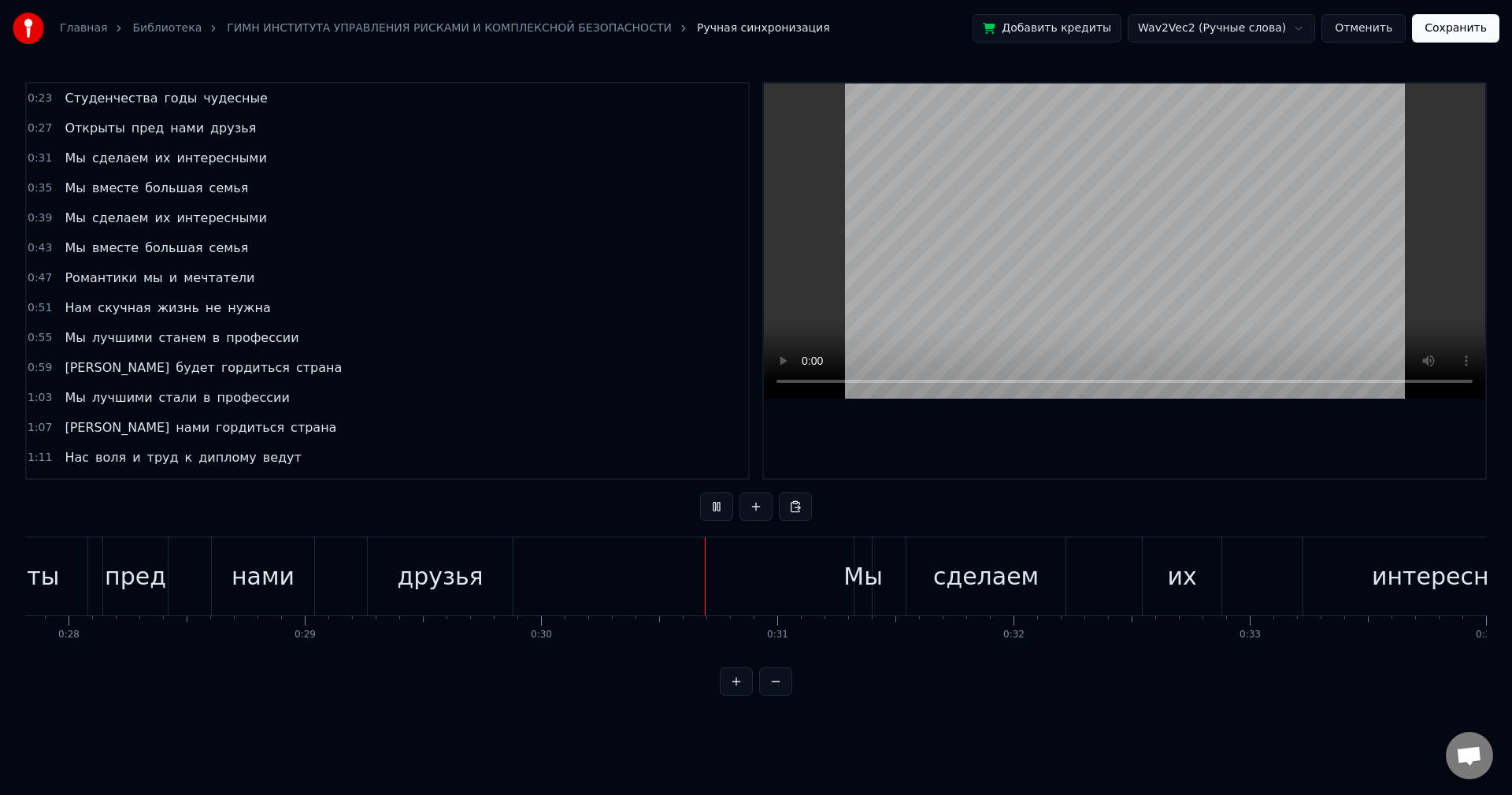
click at [1079, 557] on html "Главная Библиотека ГИМН ИНСТИТУТА УПРАВЛЕНИЯ РИСКАМИ И КОМПЛЕКСНОЙ БЕЗОПАСНОСТИ…" at bounding box center [756, 360] width 1512 height 721
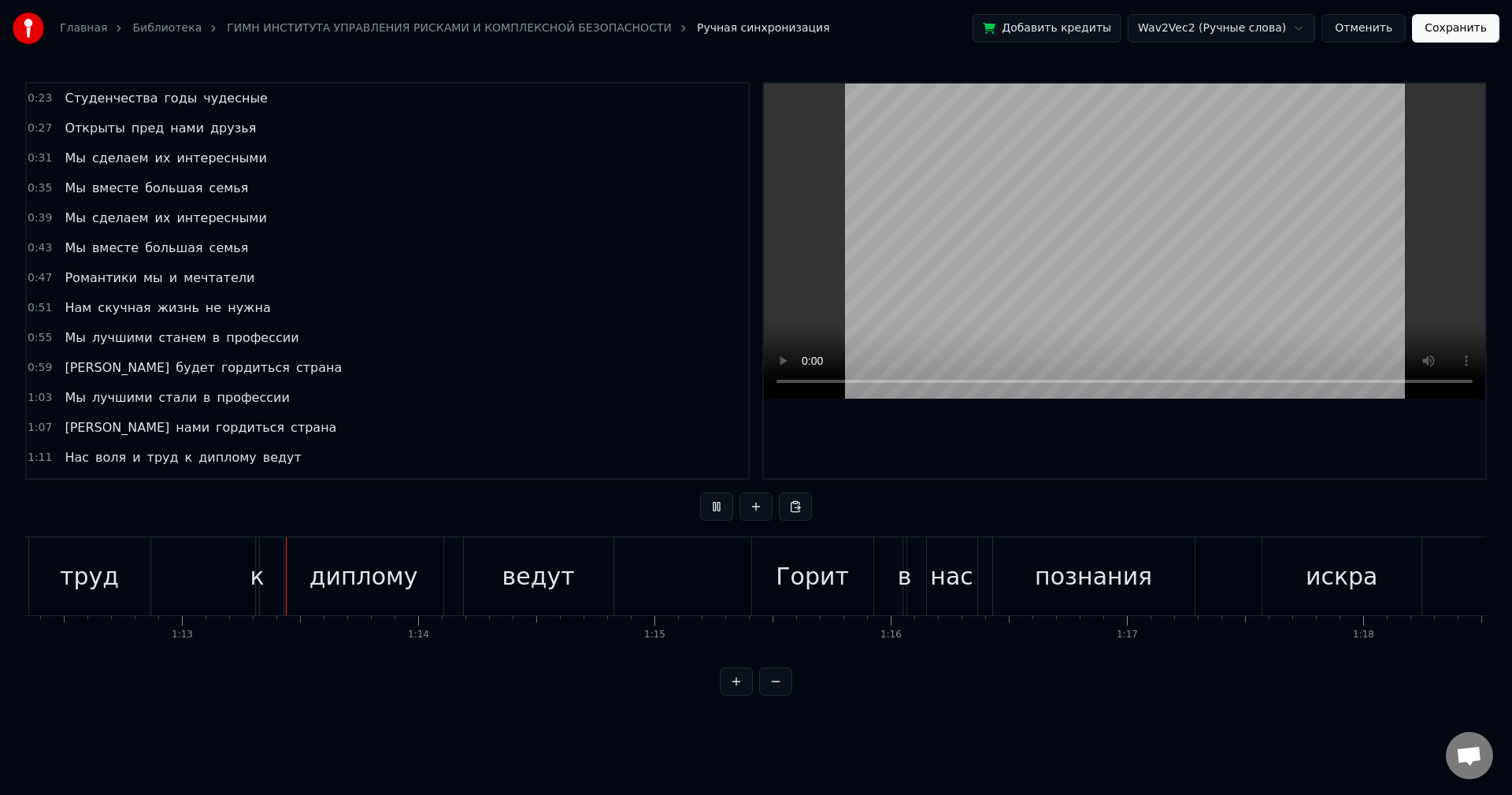
scroll to position [0, 17114]
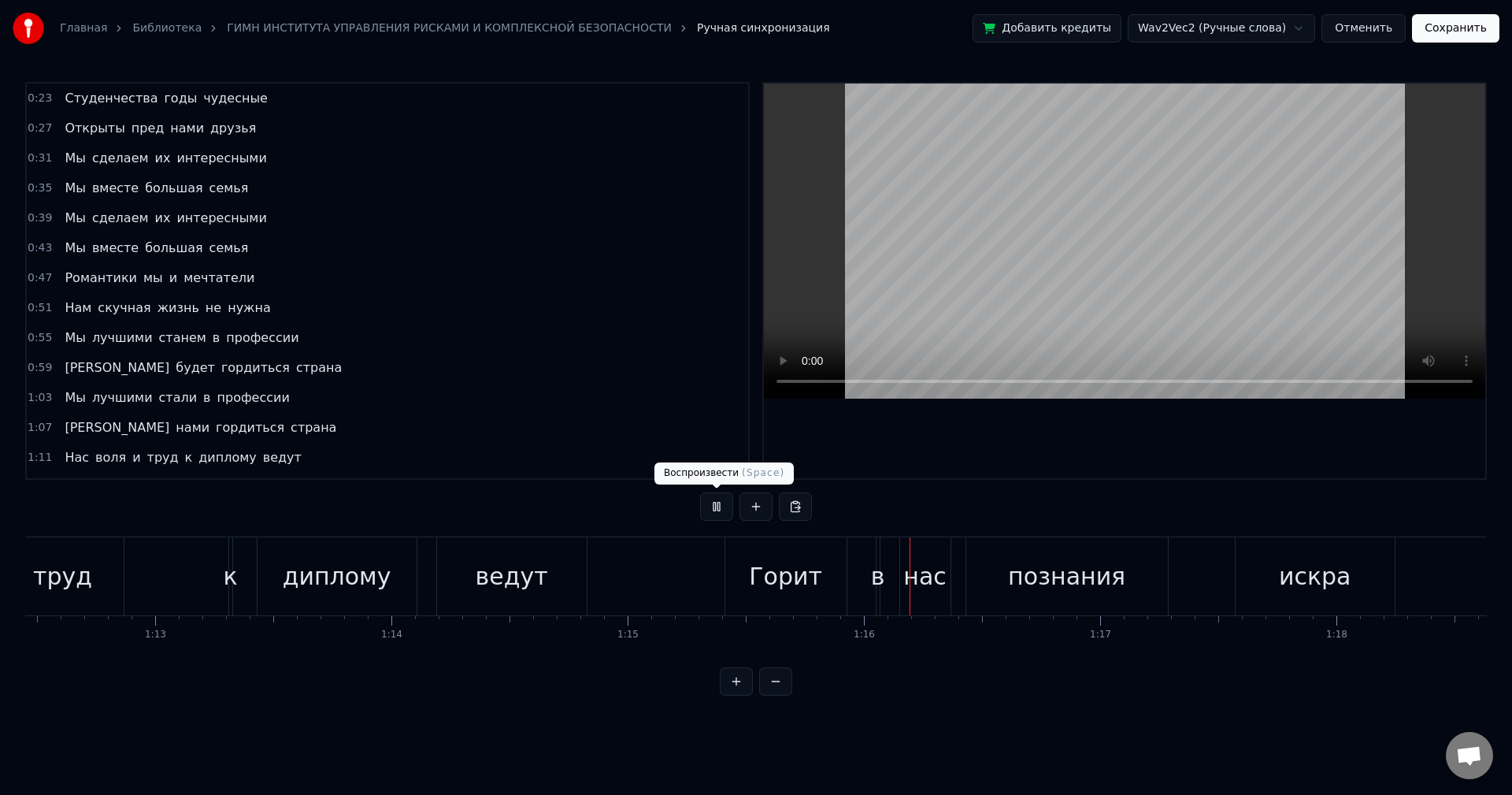
click at [716, 505] on button at bounding box center [716, 506] width 33 height 28
click at [214, 427] on span "гордиться" at bounding box center [250, 427] width 72 height 18
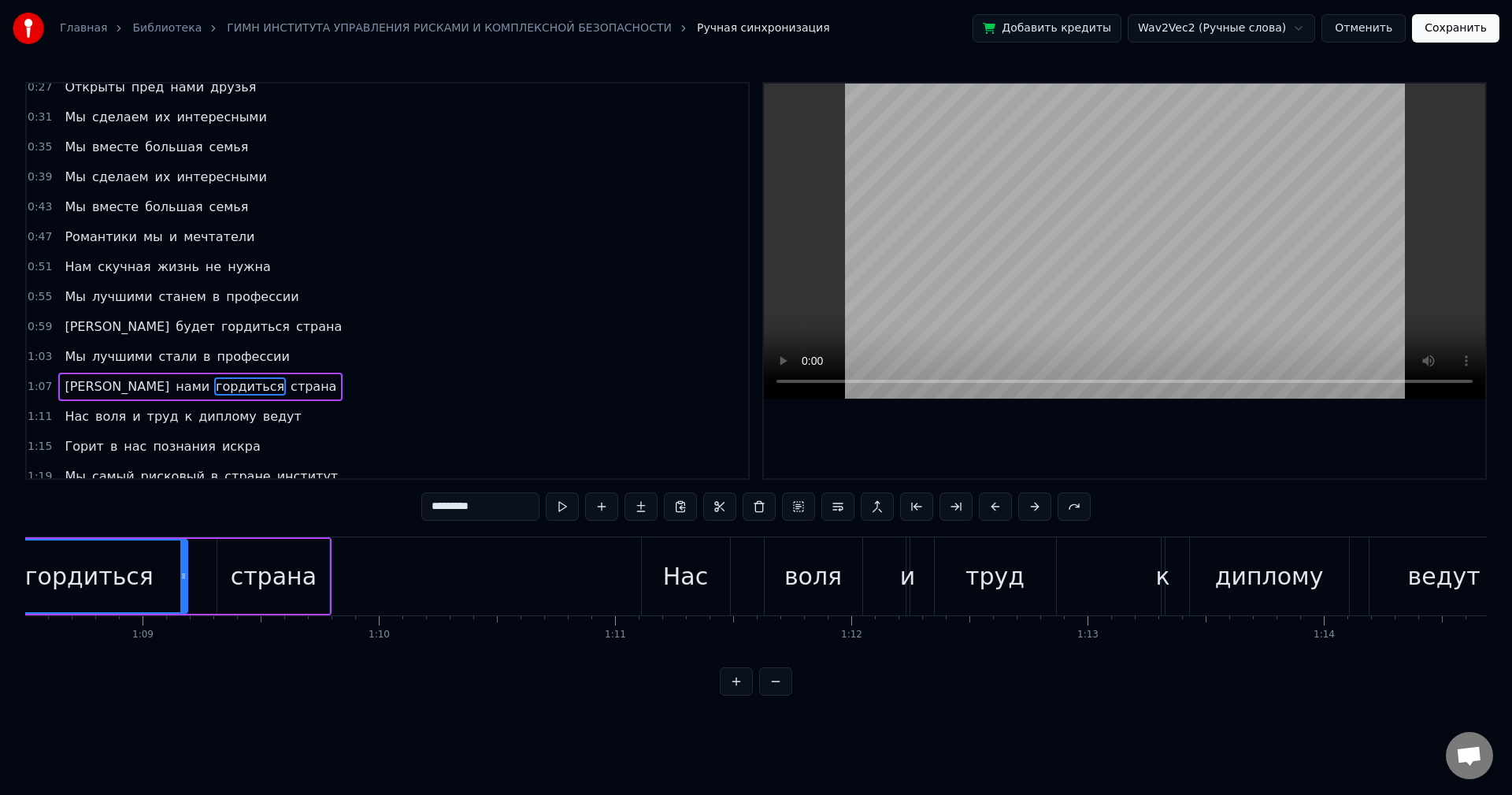
scroll to position [0, 16066]
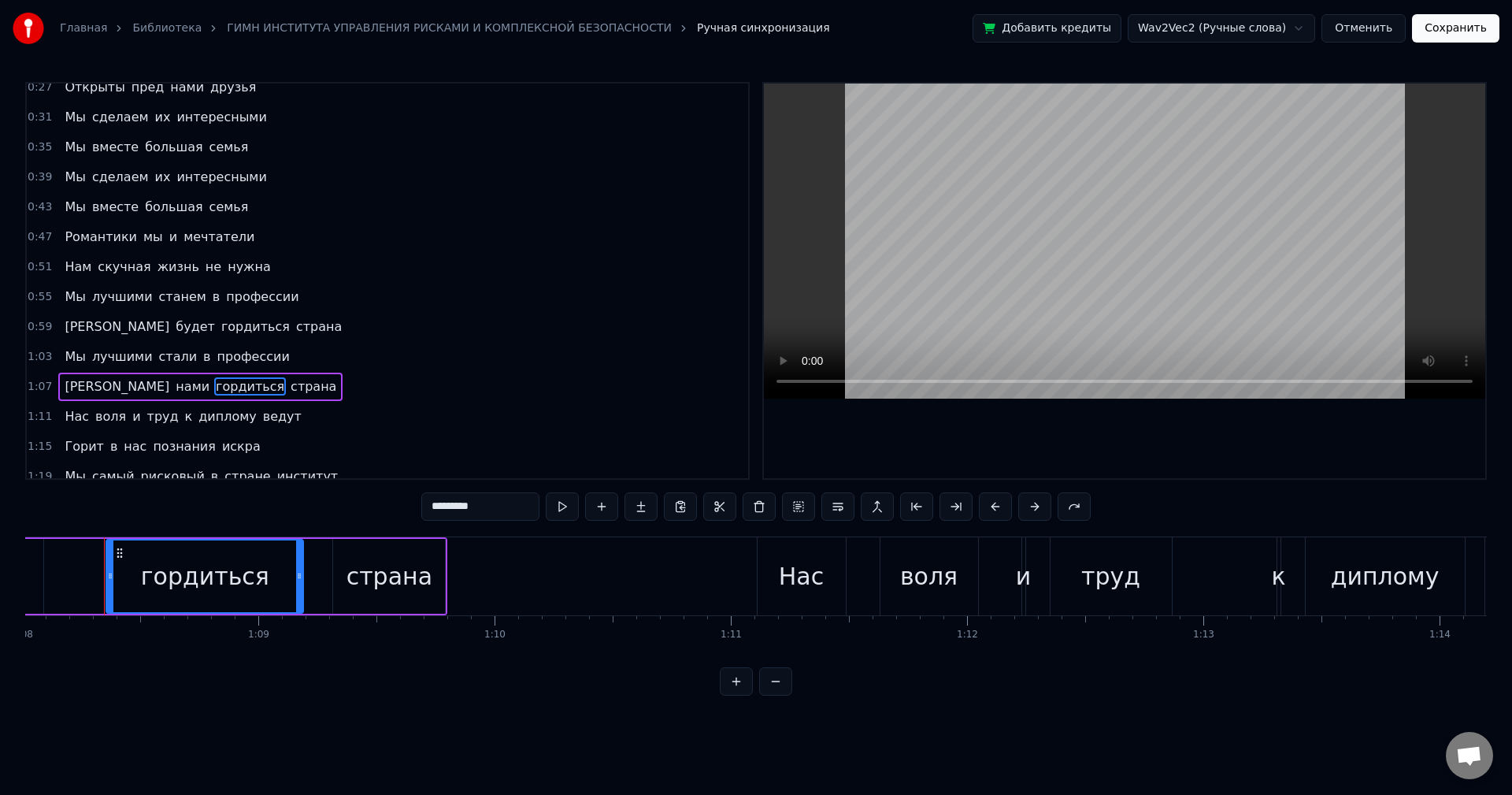
click at [214, 386] on span "гордиться" at bounding box center [250, 387] width 72 height 18
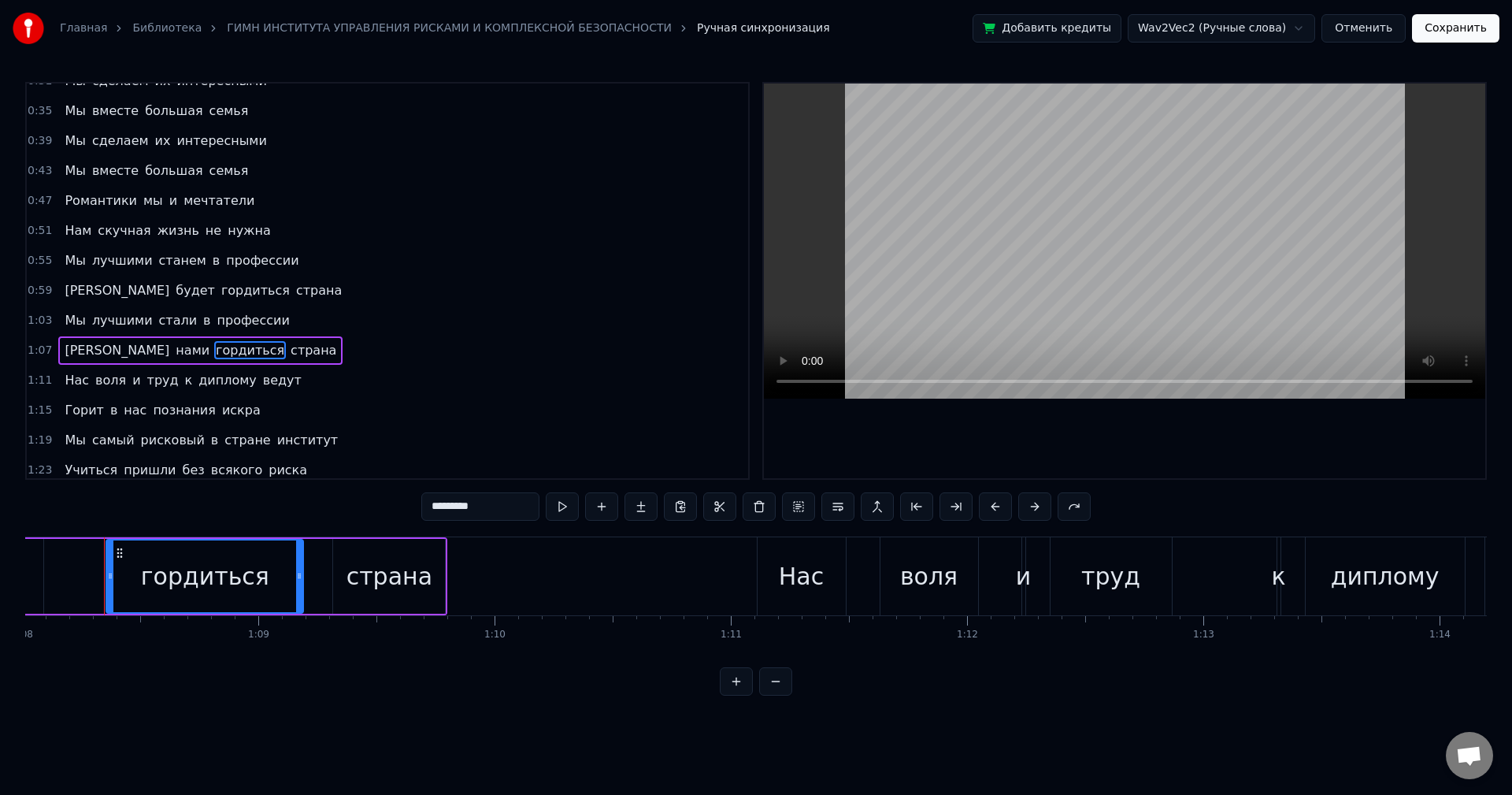
scroll to position [147, 0]
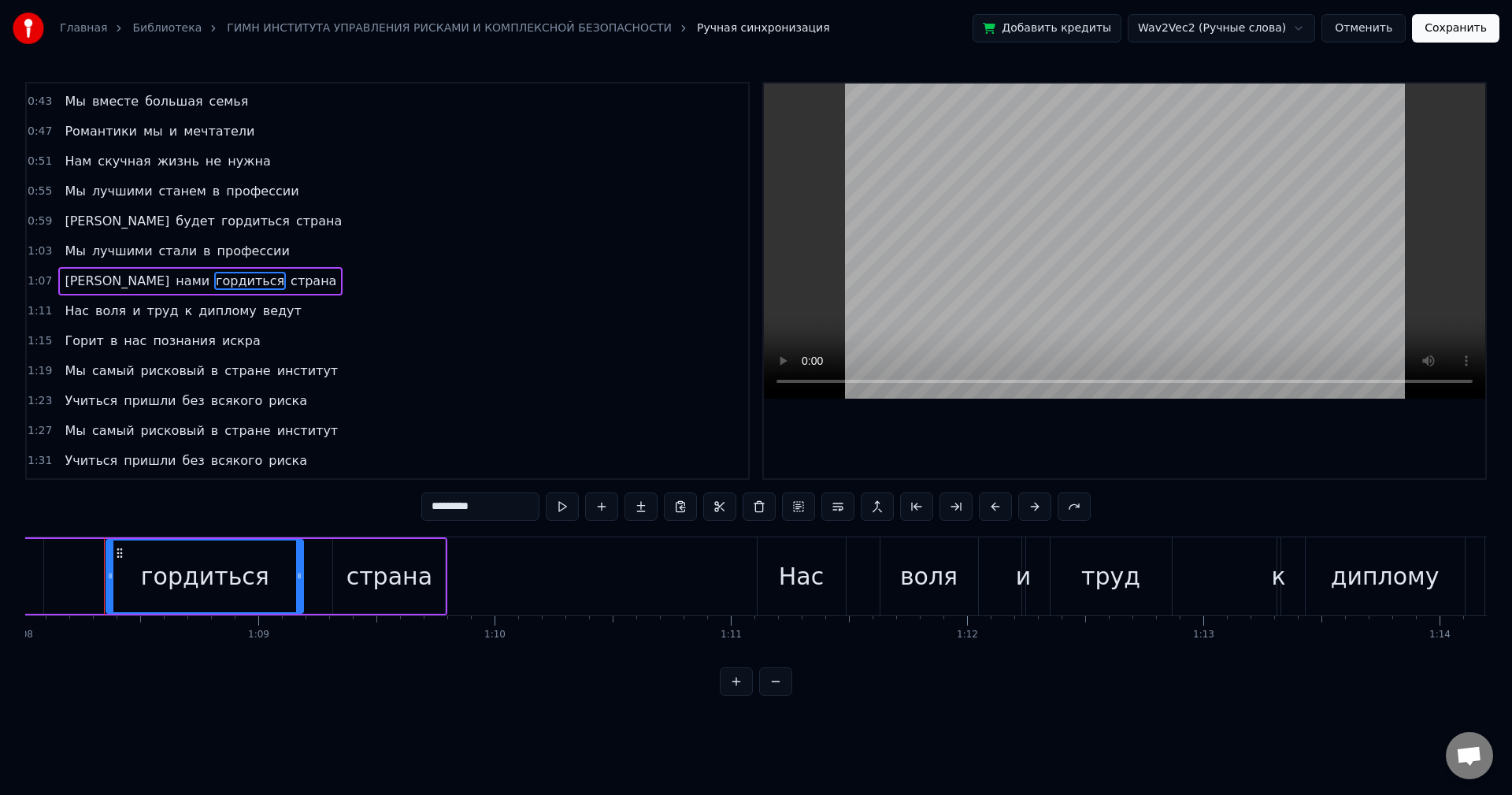
click at [156, 387] on div "0:23 Студенчества годы чудесные 0:27 Открыты пред нами друзья 0:31 Мы сделаем и…" at bounding box center [387, 280] width 724 height 398
click at [214, 276] on span "гордиться" at bounding box center [250, 280] width 72 height 18
click at [234, 575] on div "гордиться" at bounding box center [205, 576] width 128 height 35
click at [234, 575] on div "гордиться" at bounding box center [205, 576] width 128 height 35
click at [236, 575] on div "гордиться" at bounding box center [205, 576] width 128 height 35
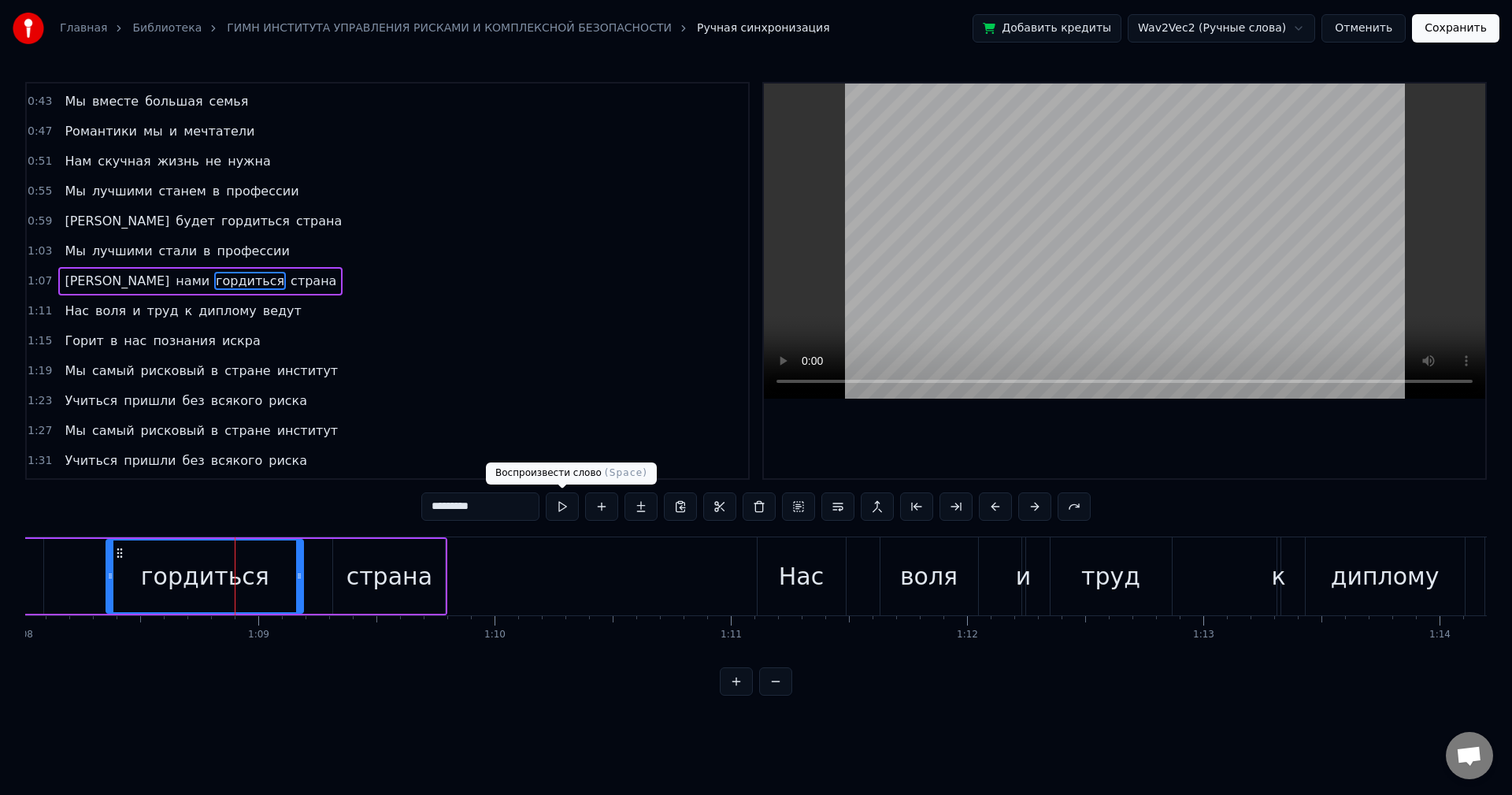
click at [565, 513] on button at bounding box center [562, 506] width 33 height 28
click at [567, 508] on button at bounding box center [562, 506] width 33 height 28
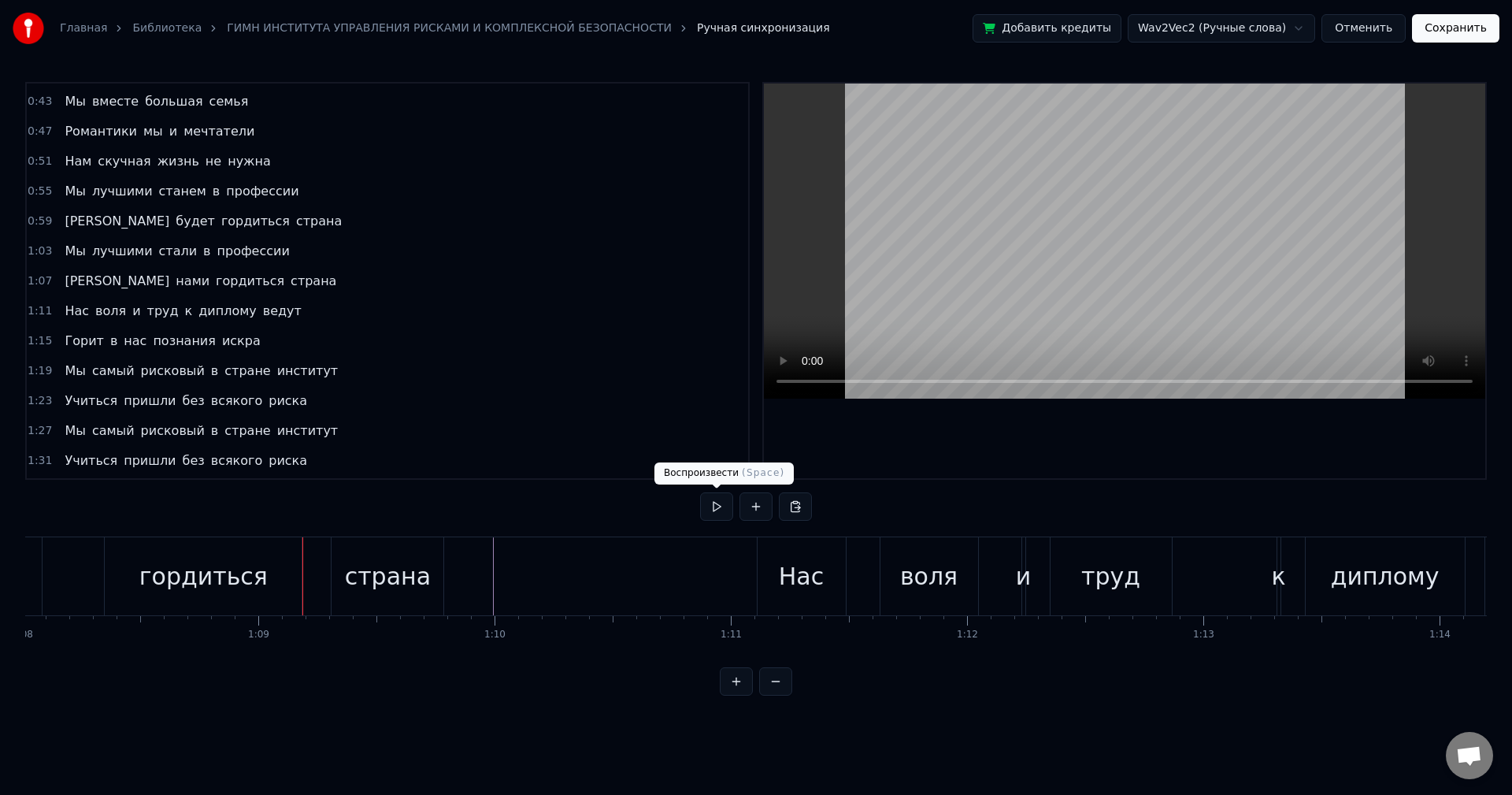
click at [709, 503] on button at bounding box center [716, 506] width 33 height 28
click at [1455, 668] on div "0:23 Студенчества годы чудесные 0:27 Открыты пред нами друзья 0:31 Мы сделаем и…" at bounding box center [756, 388] width 1461 height 614
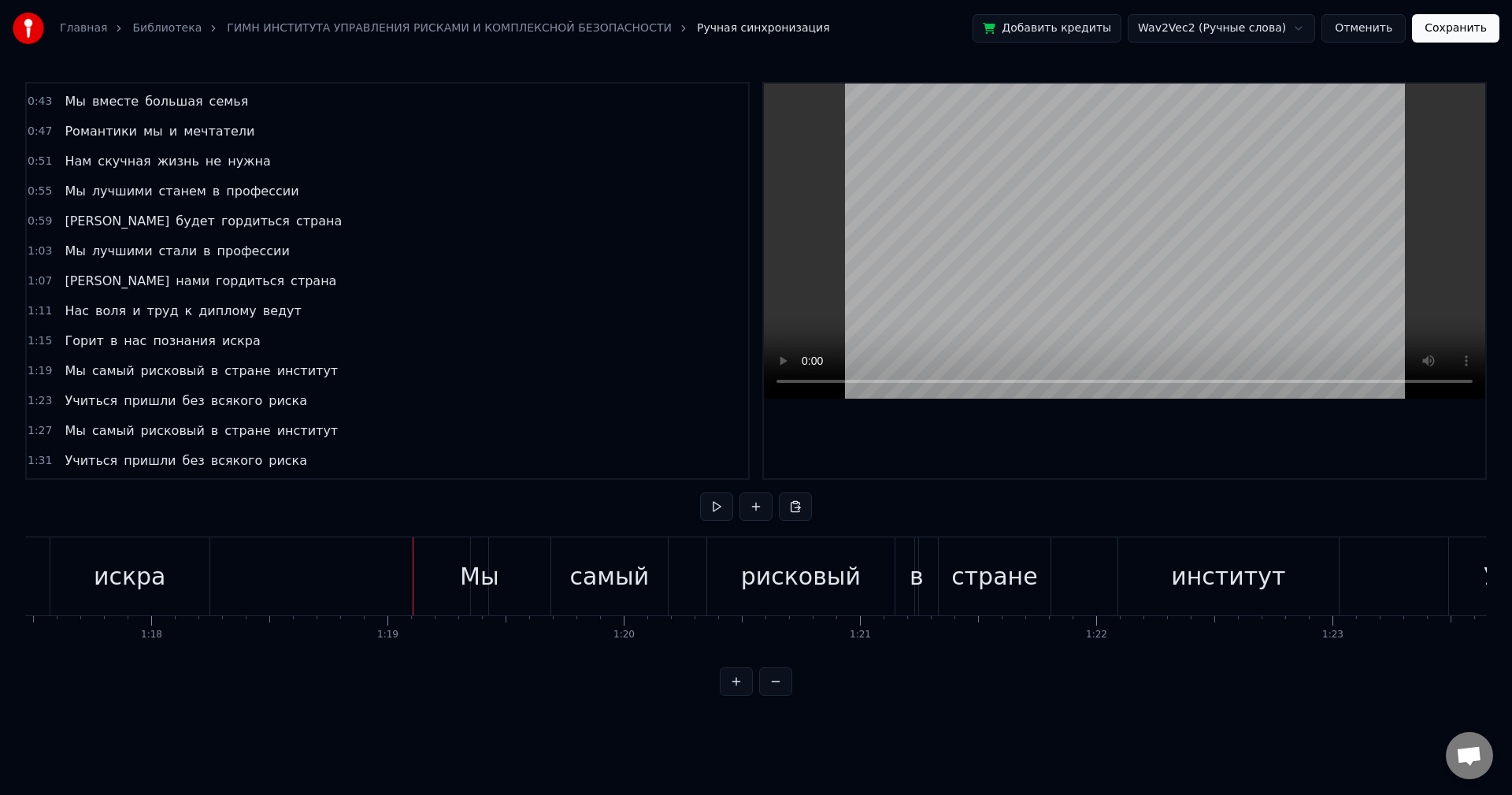
scroll to position [0, 18592]
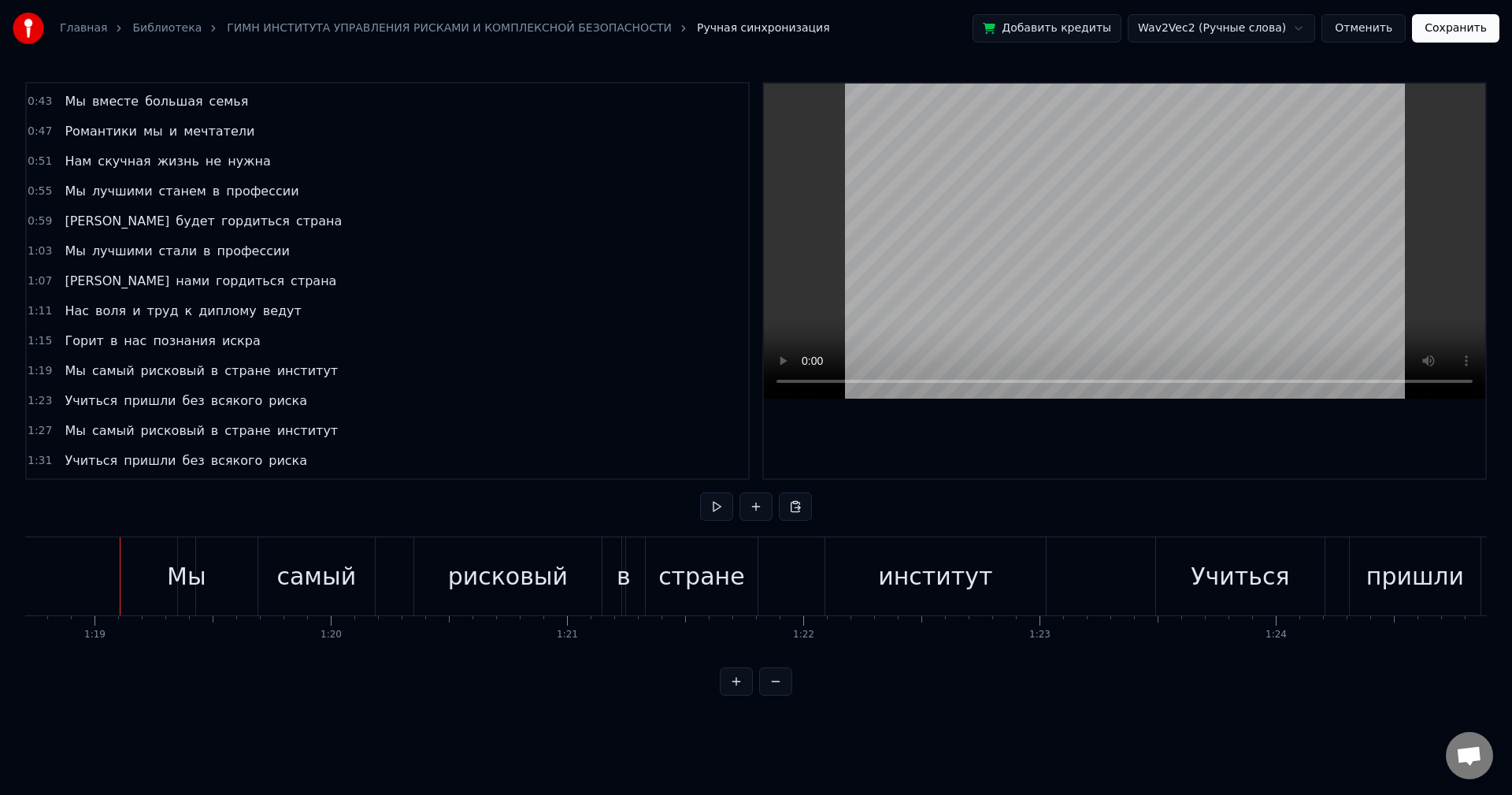
click at [1393, 609] on div "пришли" at bounding box center [1415, 576] width 131 height 78
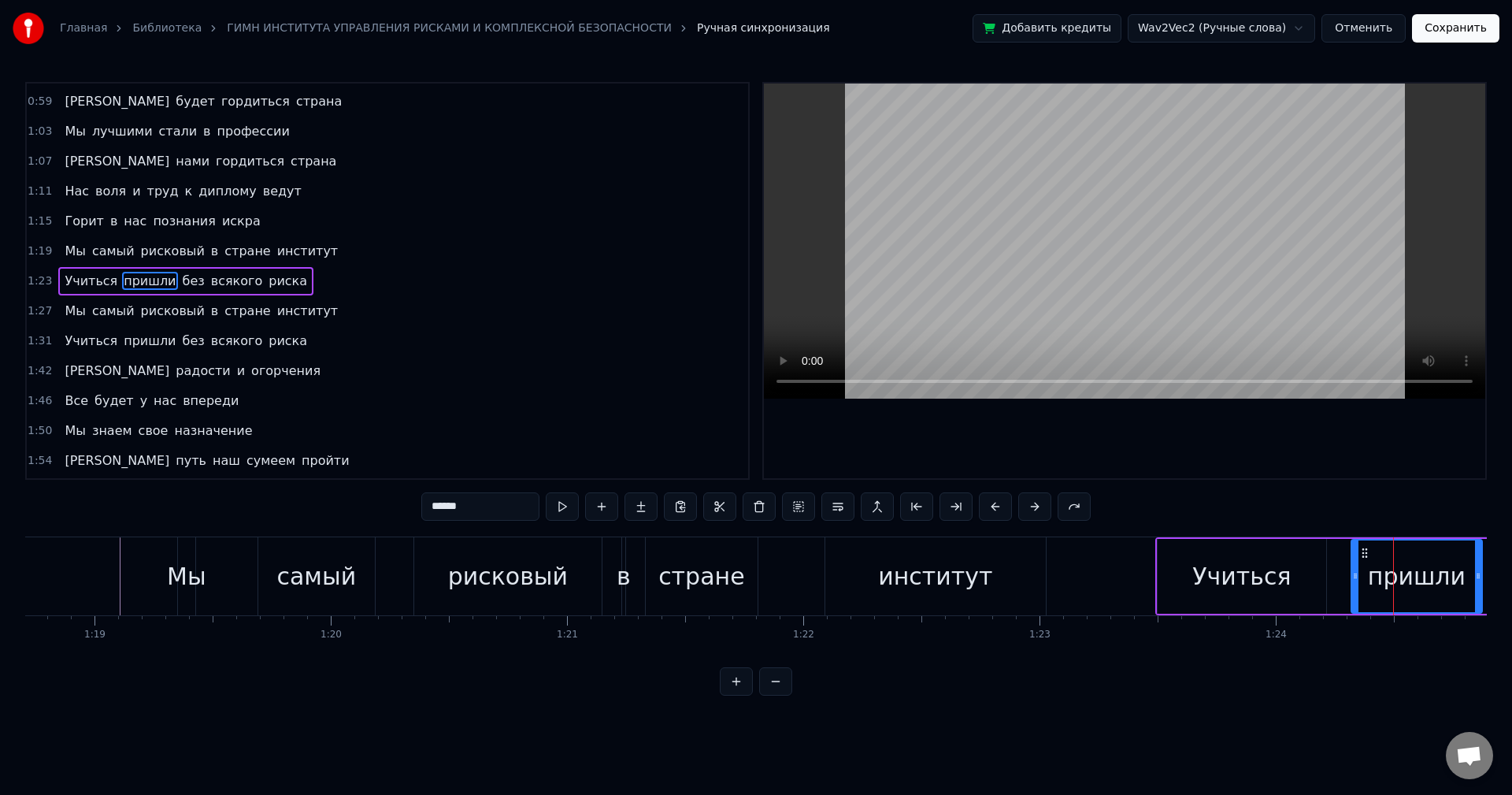
scroll to position [0, 19870]
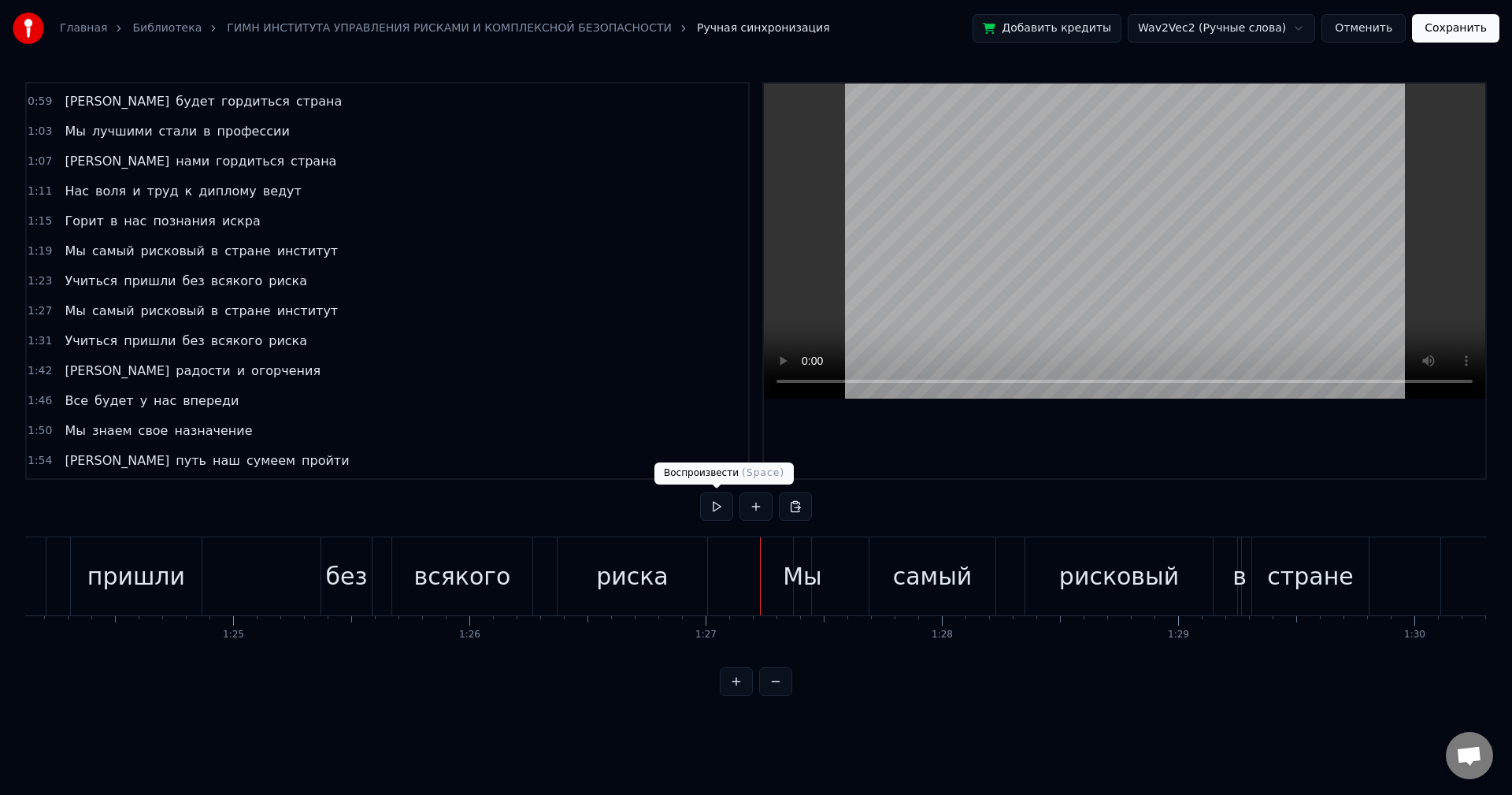
click at [717, 506] on button at bounding box center [716, 506] width 33 height 28
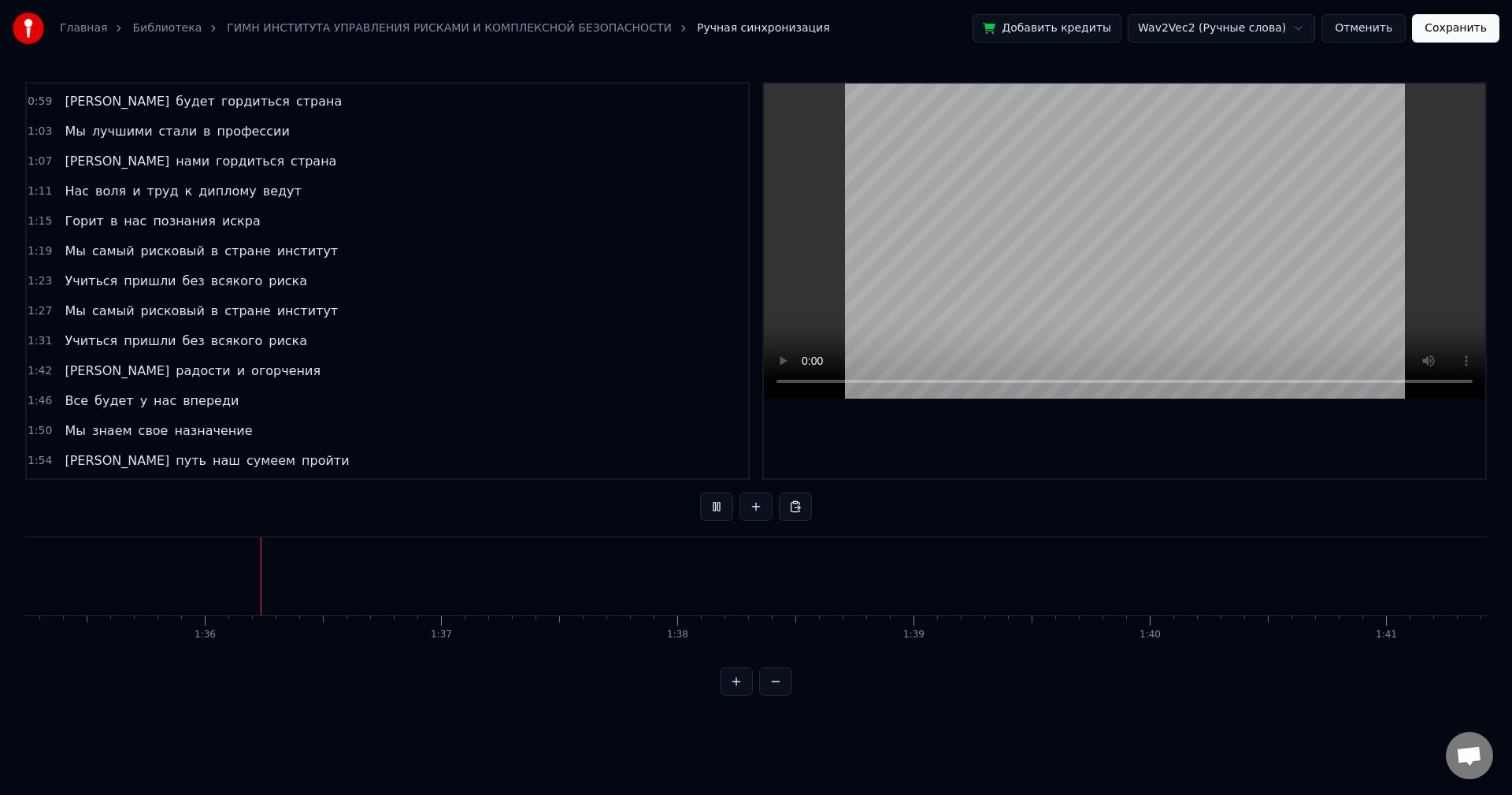
scroll to position [0, 22520]
click at [717, 510] on button at bounding box center [716, 506] width 33 height 28
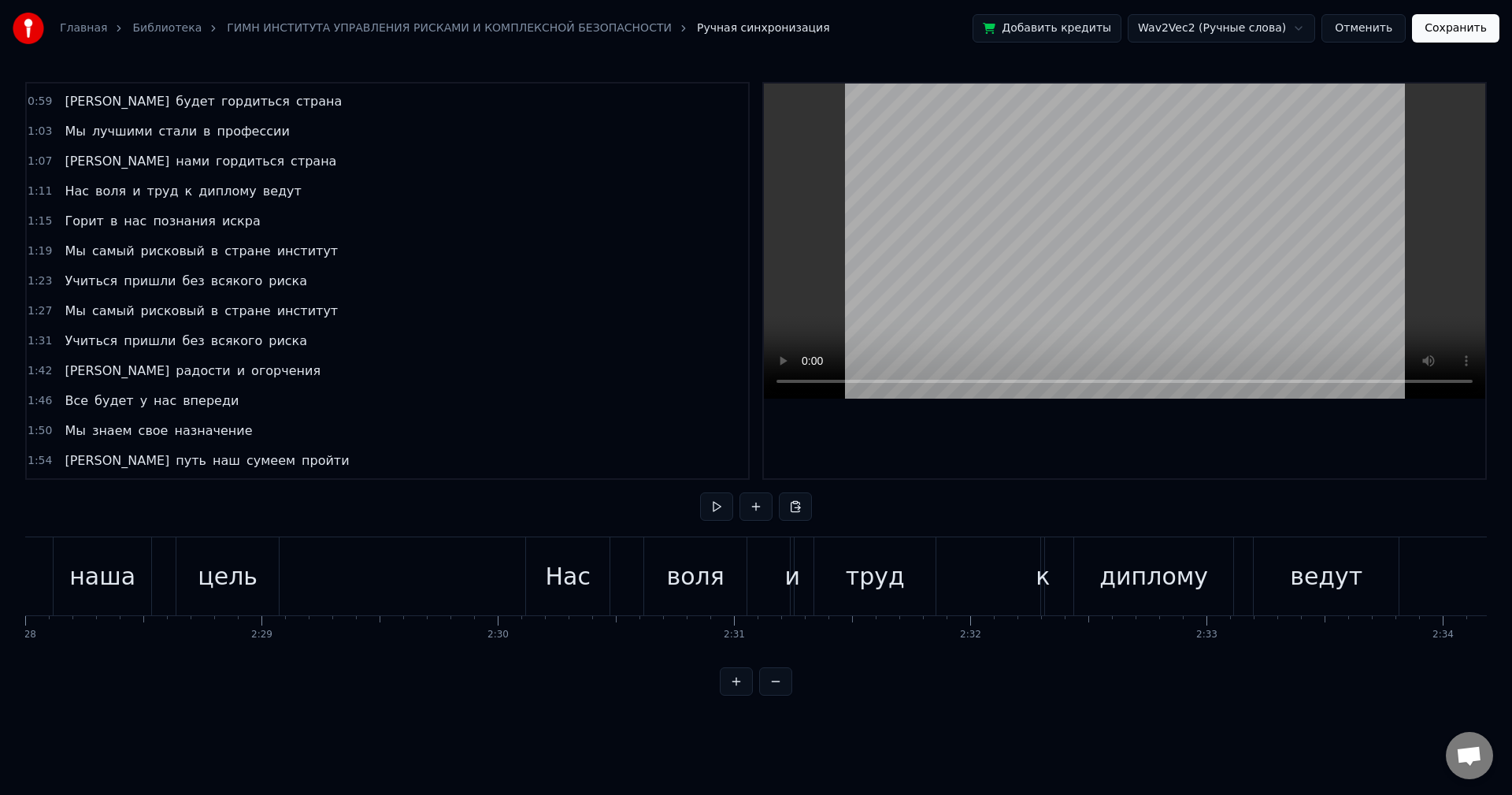
scroll to position [0, 36586]
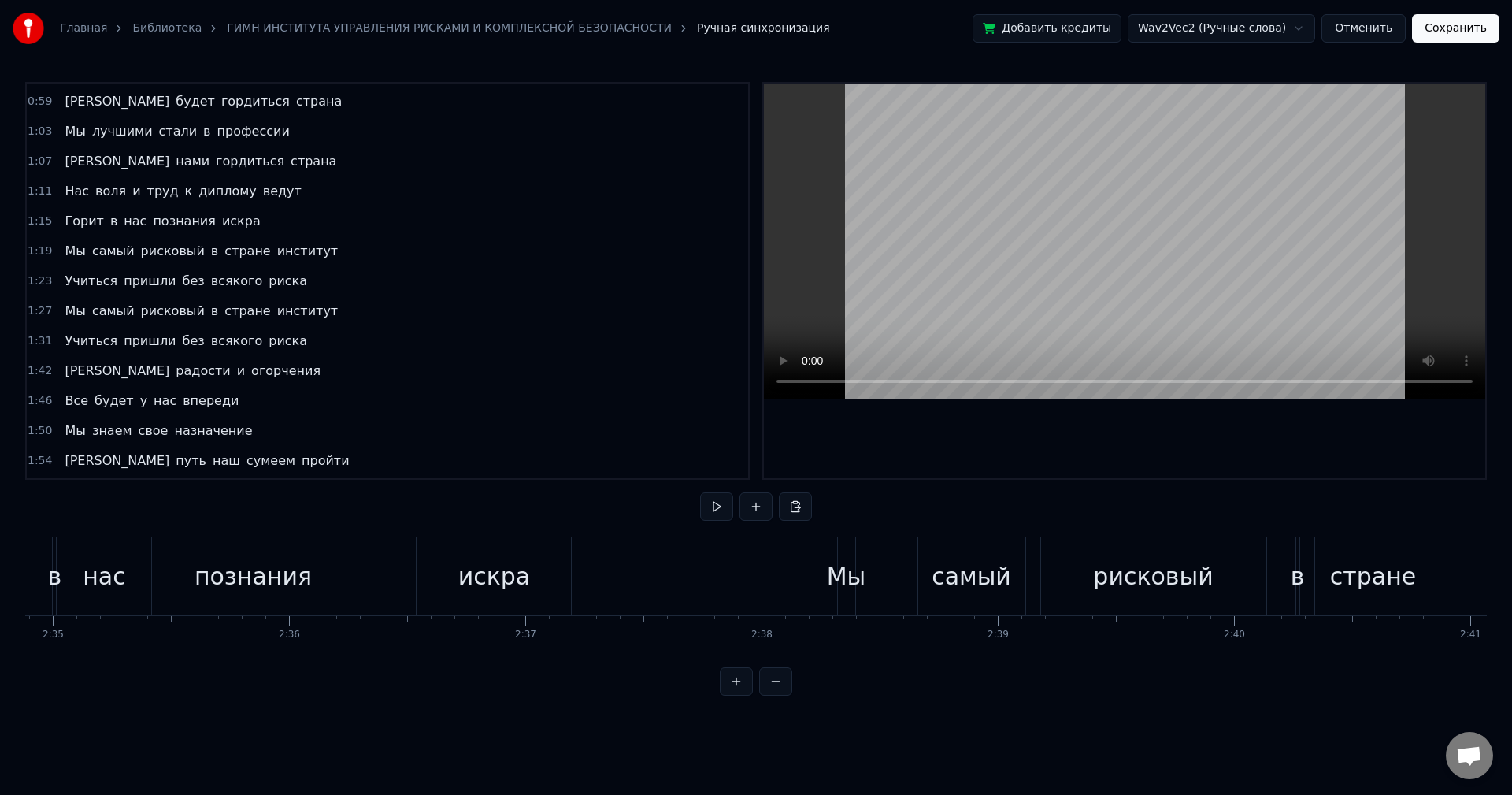
click at [1041, 596] on div "рисковый" at bounding box center [1154, 576] width 225 height 78
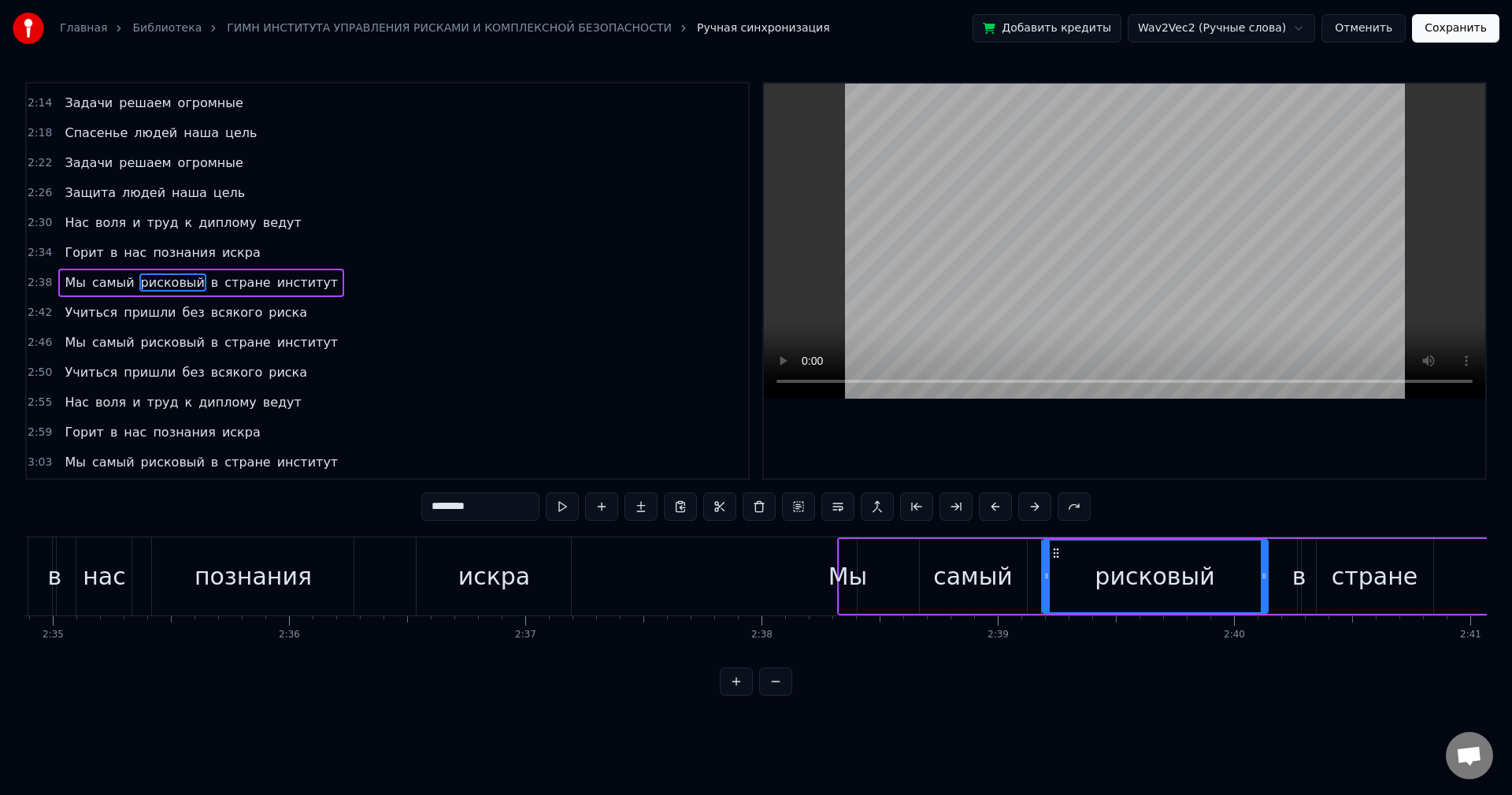
scroll to position [775, 0]
click at [1064, 602] on div "рисковый" at bounding box center [1155, 576] width 224 height 72
click at [1119, 507] on div "0:23 Студенчества годы чудесные 0:27 Открыты пред нами друзья 0:31 Мы сделаем и…" at bounding box center [756, 388] width 1461 height 614
click at [563, 510] on button at bounding box center [562, 506] width 33 height 28
click at [1295, 594] on div "Мы самый рисковый в стране институт" at bounding box center [1278, 576] width 882 height 78
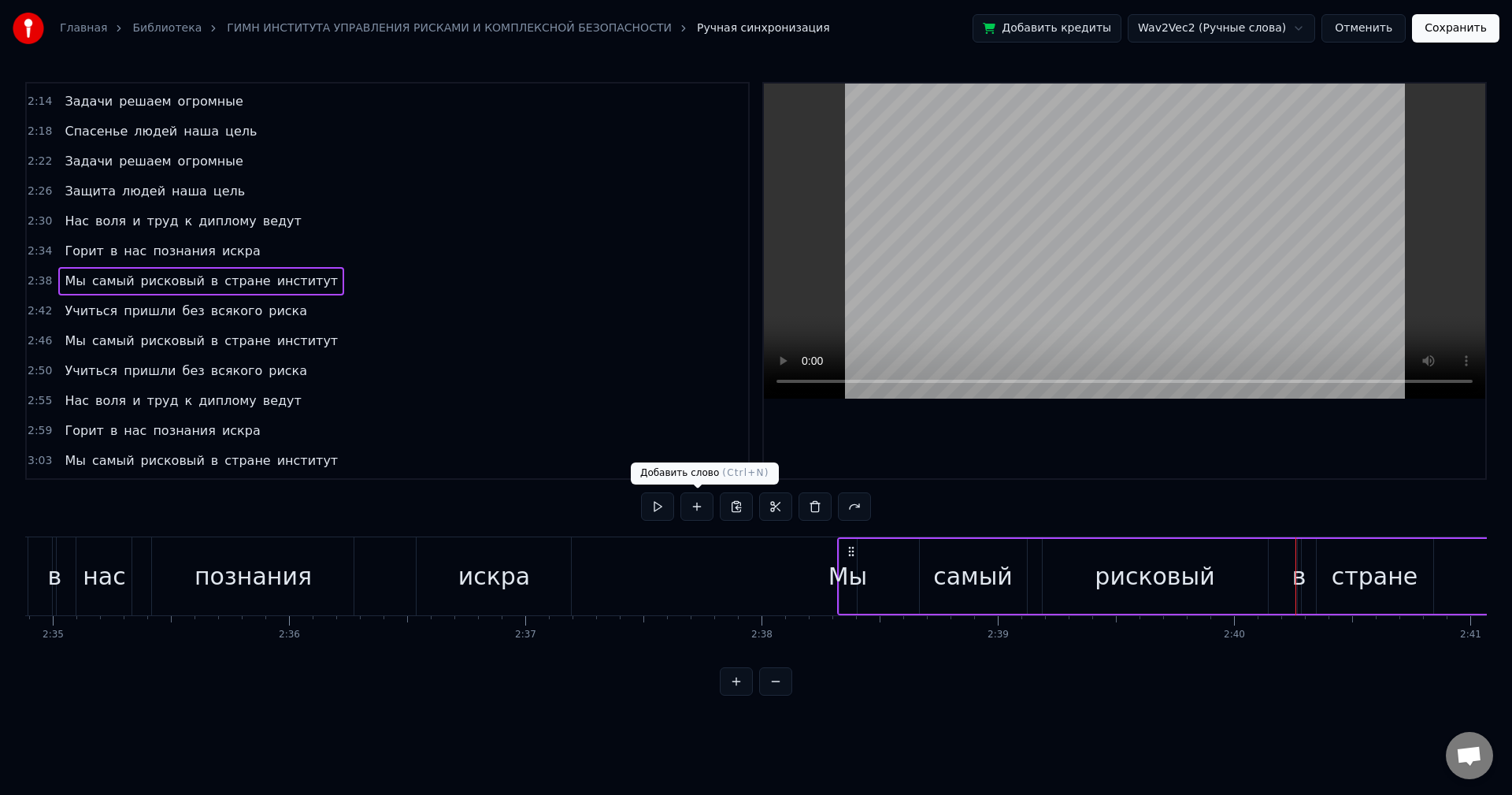
click at [663, 503] on button at bounding box center [658, 506] width 33 height 28
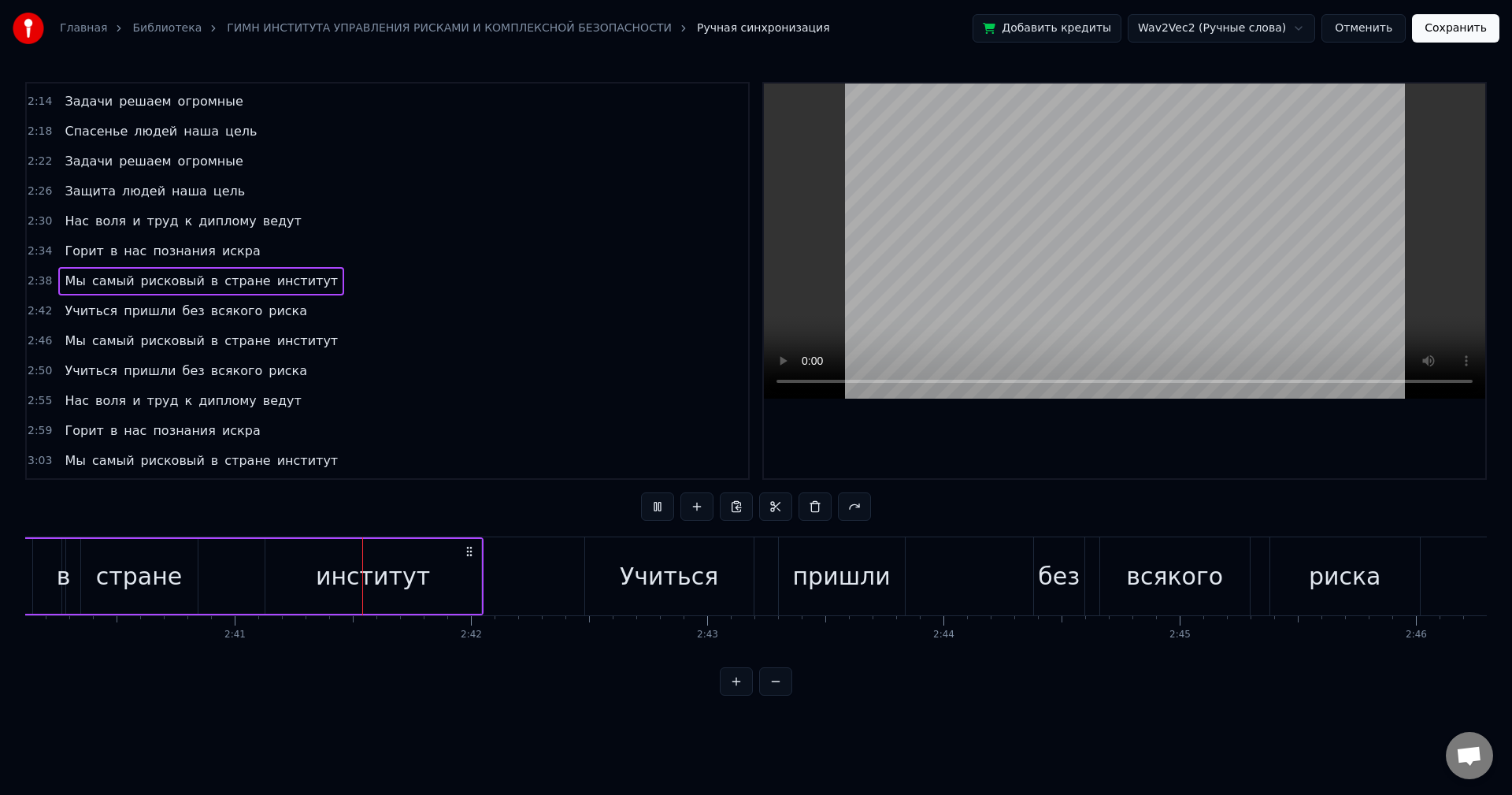
scroll to position [0, 37933]
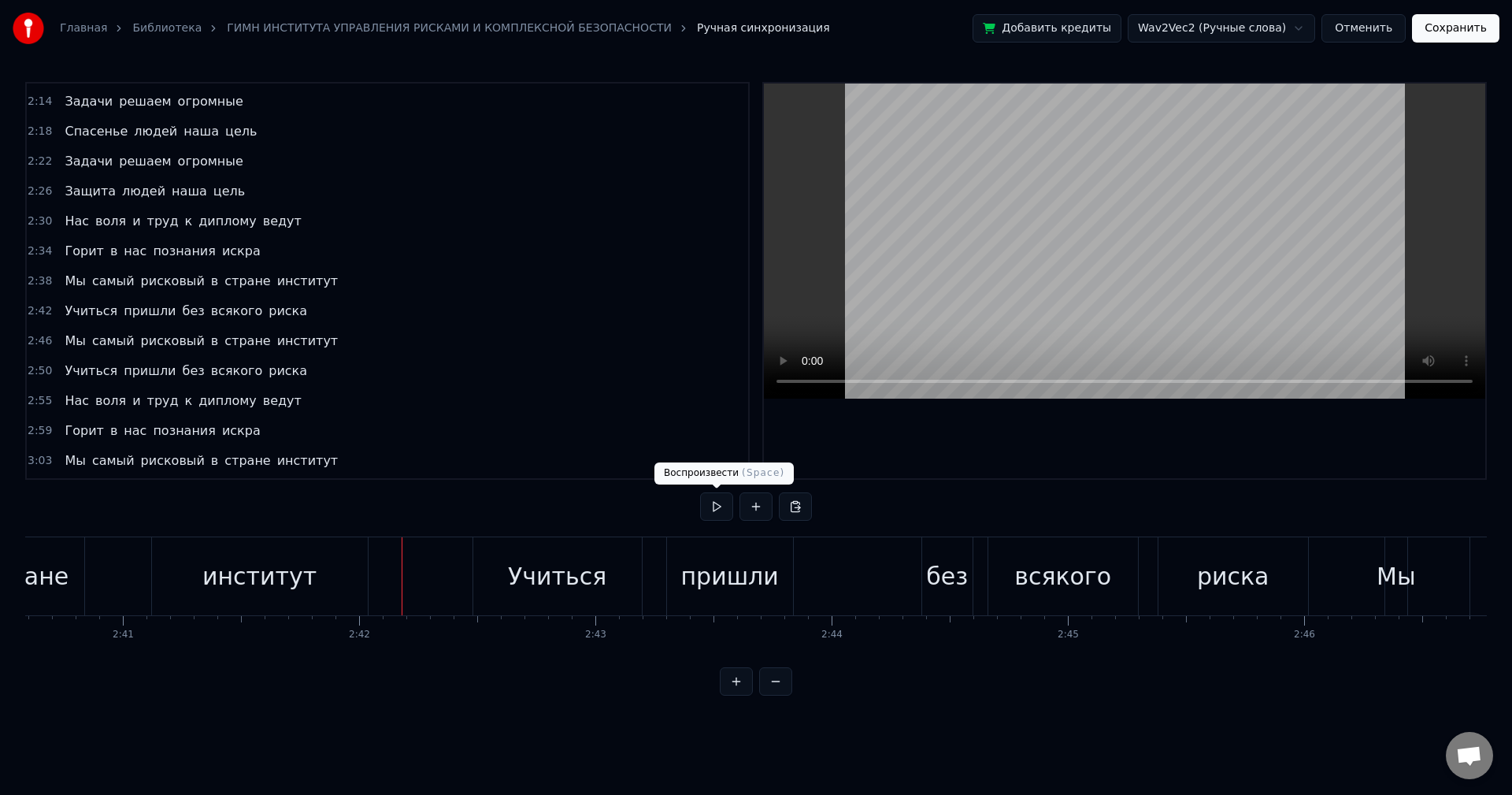
click at [705, 502] on button at bounding box center [716, 506] width 33 height 28
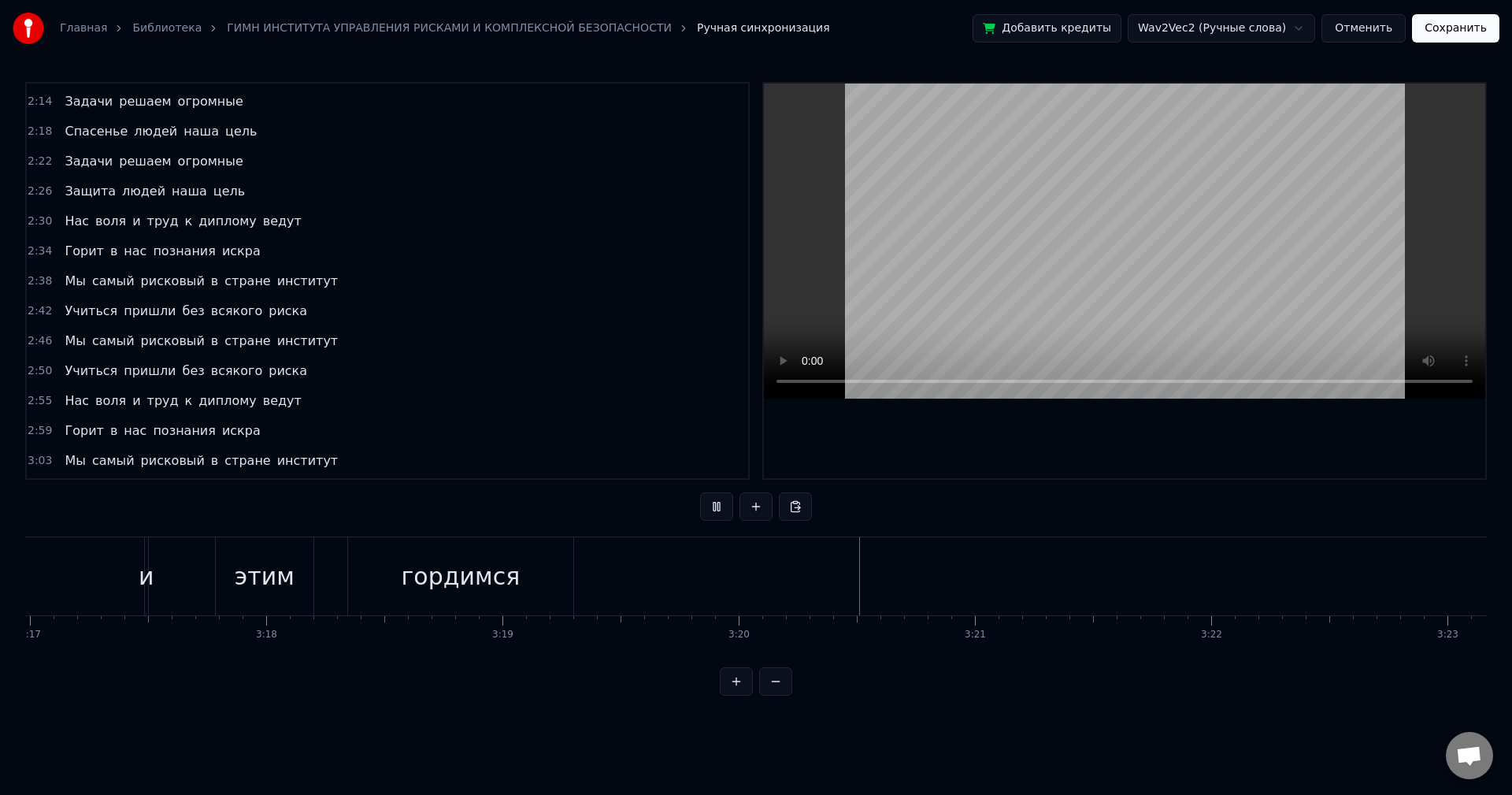
scroll to position [0, 46578]
click at [1437, 25] on button "Сохранить" at bounding box center [1456, 28] width 88 height 28
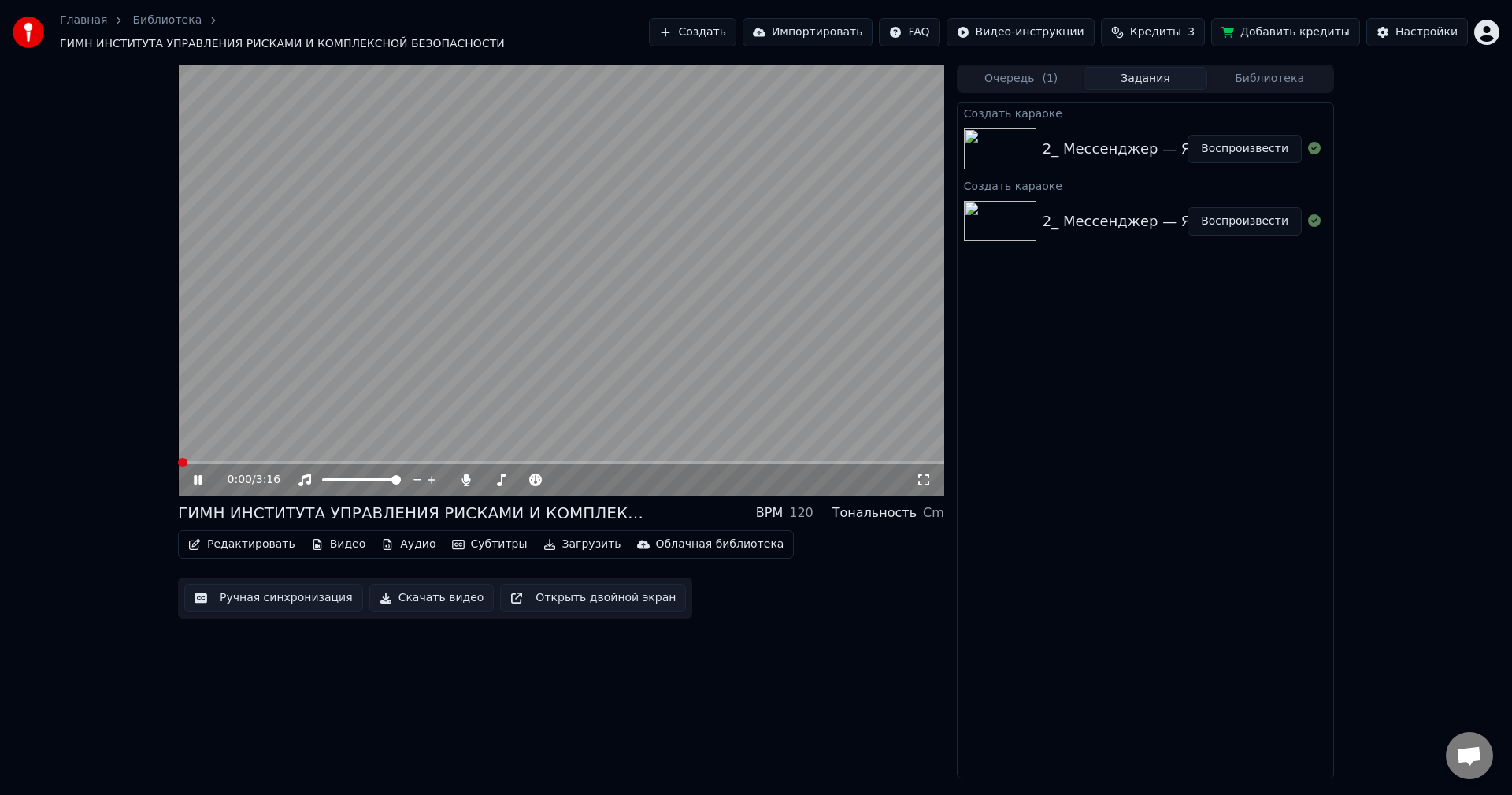
click at [178, 458] on span at bounding box center [183, 462] width 10 height 10
click at [202, 480] on div "0:00 / 3:16" at bounding box center [561, 480] width 753 height 16
click at [198, 477] on icon at bounding box center [209, 480] width 37 height 12
click at [319, 536] on button "Видео" at bounding box center [338, 544] width 68 height 22
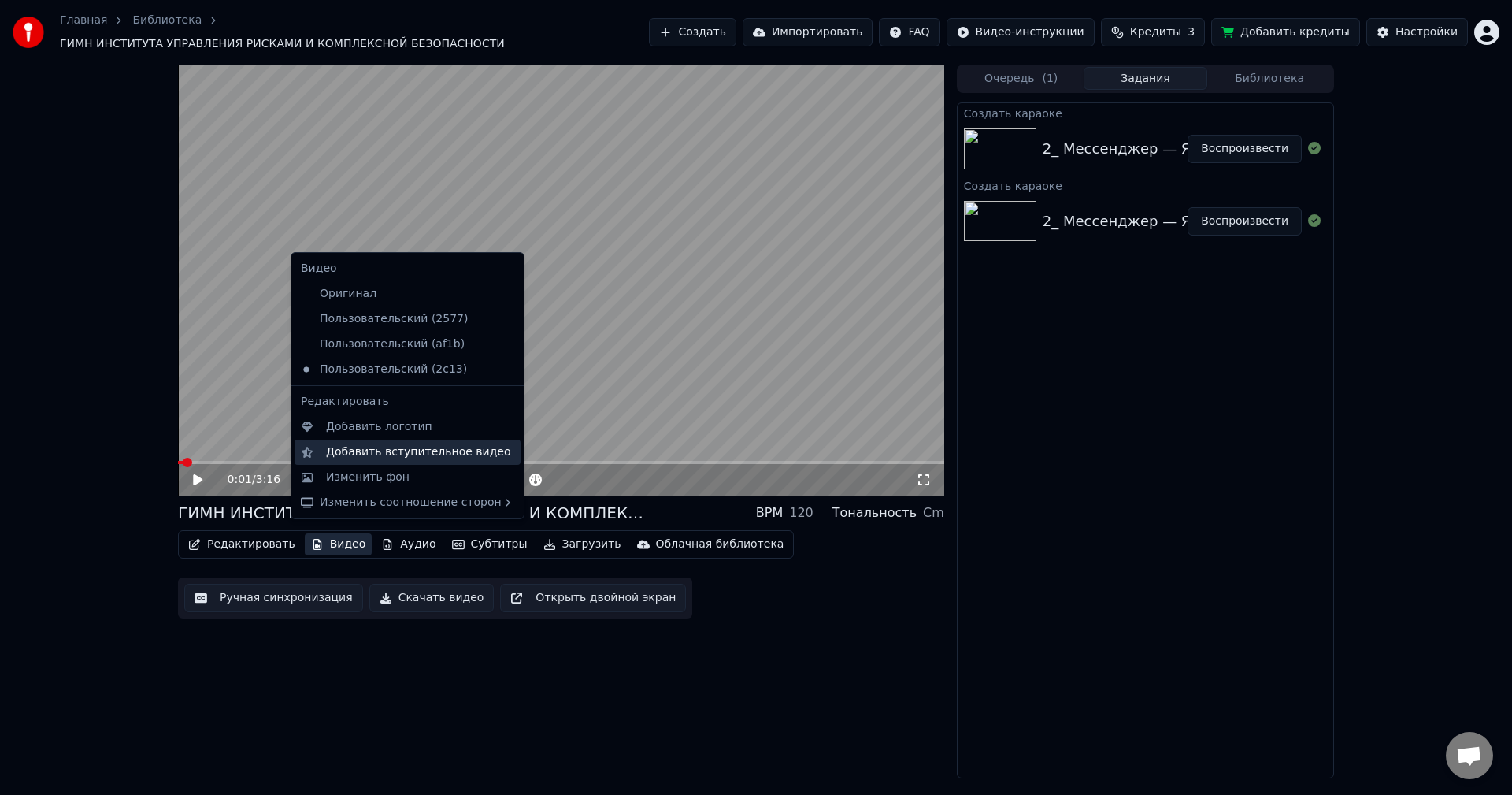
click at [363, 452] on div "Добавить вступительное видео" at bounding box center [418, 452] width 185 height 16
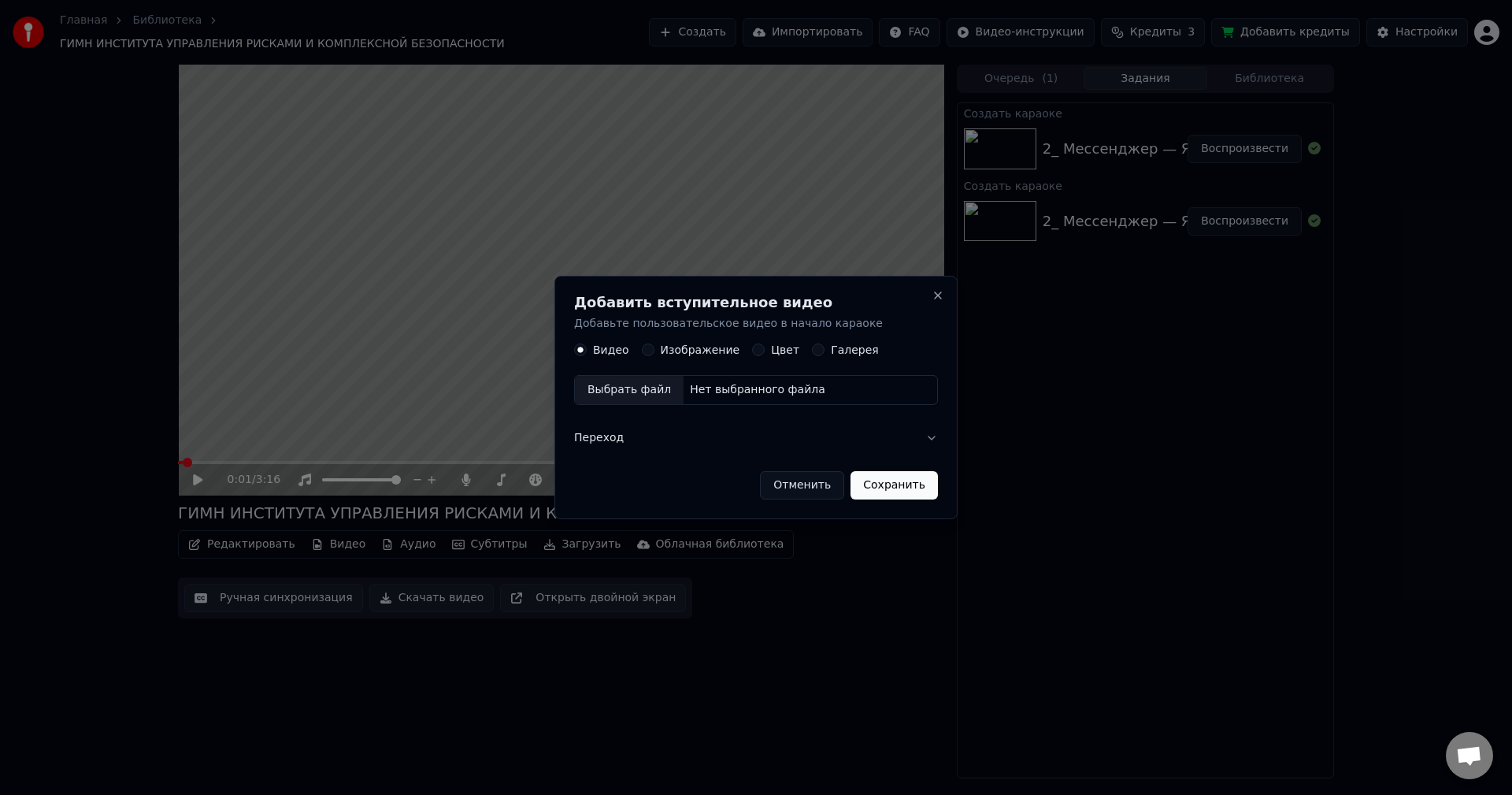
click at [800, 489] on button "Отменить" at bounding box center [802, 485] width 84 height 28
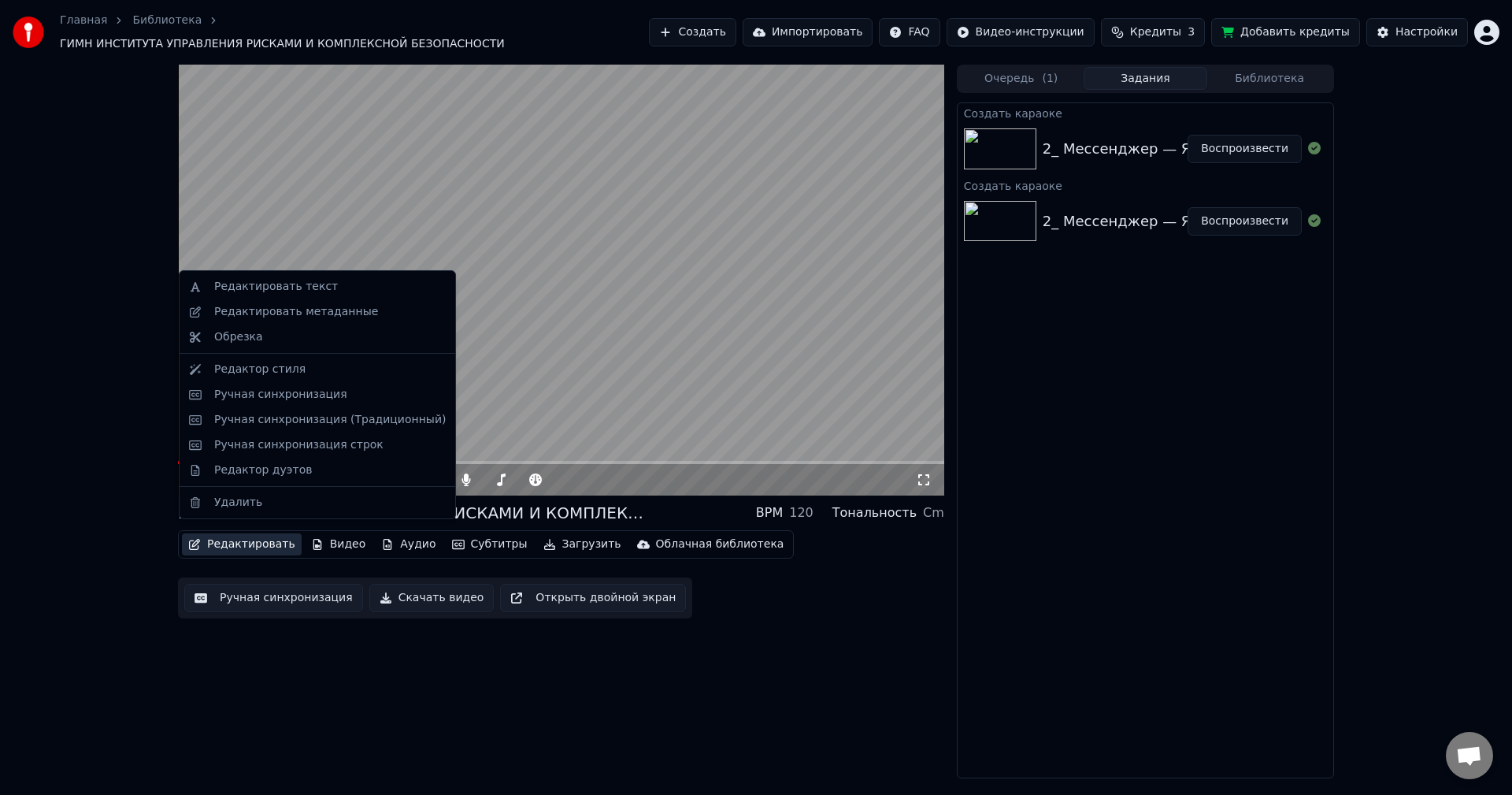
click at [253, 533] on button "Редактировать" at bounding box center [241, 544] width 119 height 22
click at [299, 286] on div "Редактировать текст" at bounding box center [276, 286] width 124 height 16
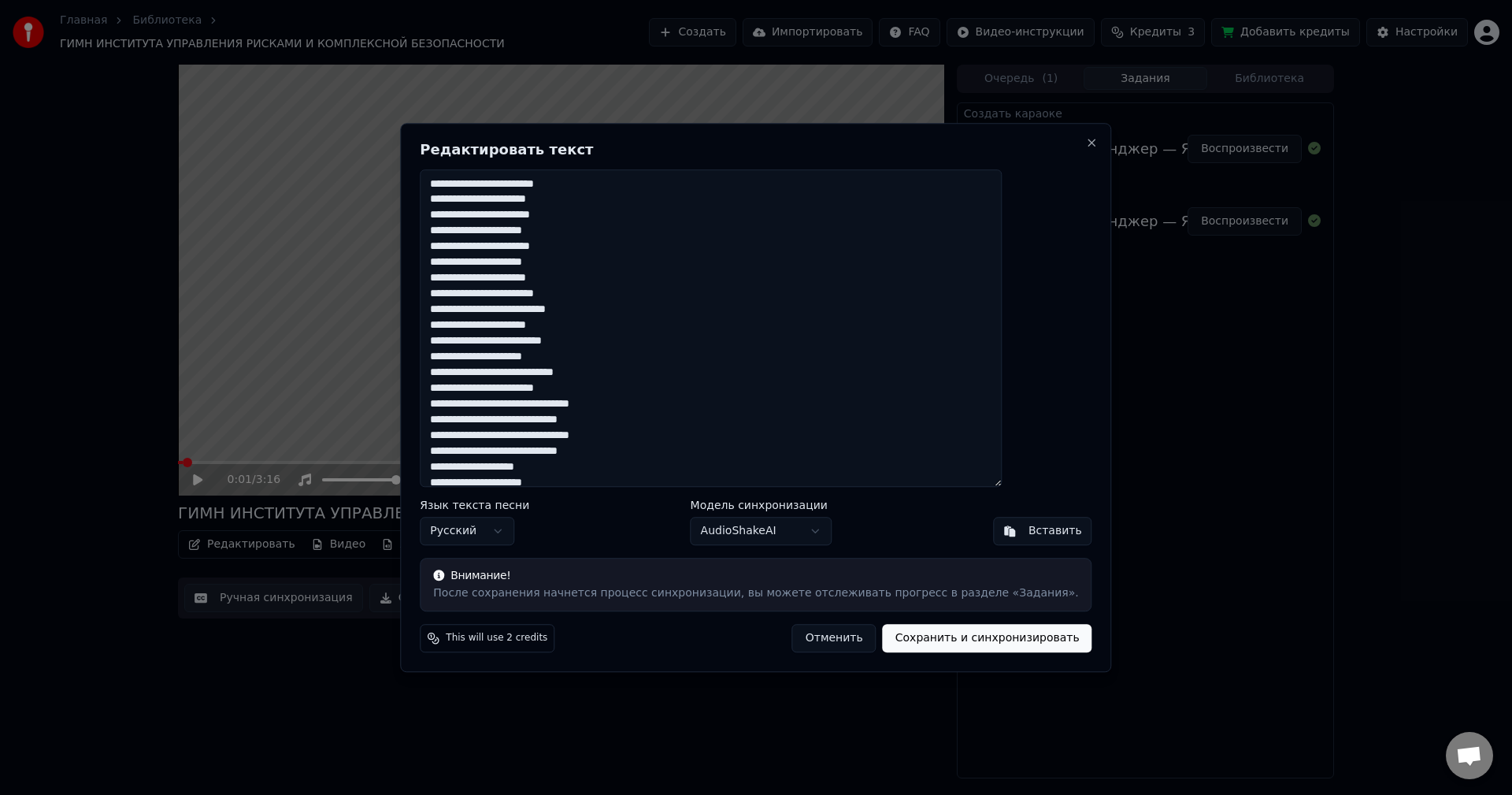
click at [555, 357] on textarea at bounding box center [710, 329] width 582 height 318
click at [562, 331] on textarea at bounding box center [710, 329] width 582 height 318
type textarea "**********"
click at [929, 647] on button "Сохранить и синхронизировать" at bounding box center [987, 638] width 210 height 28
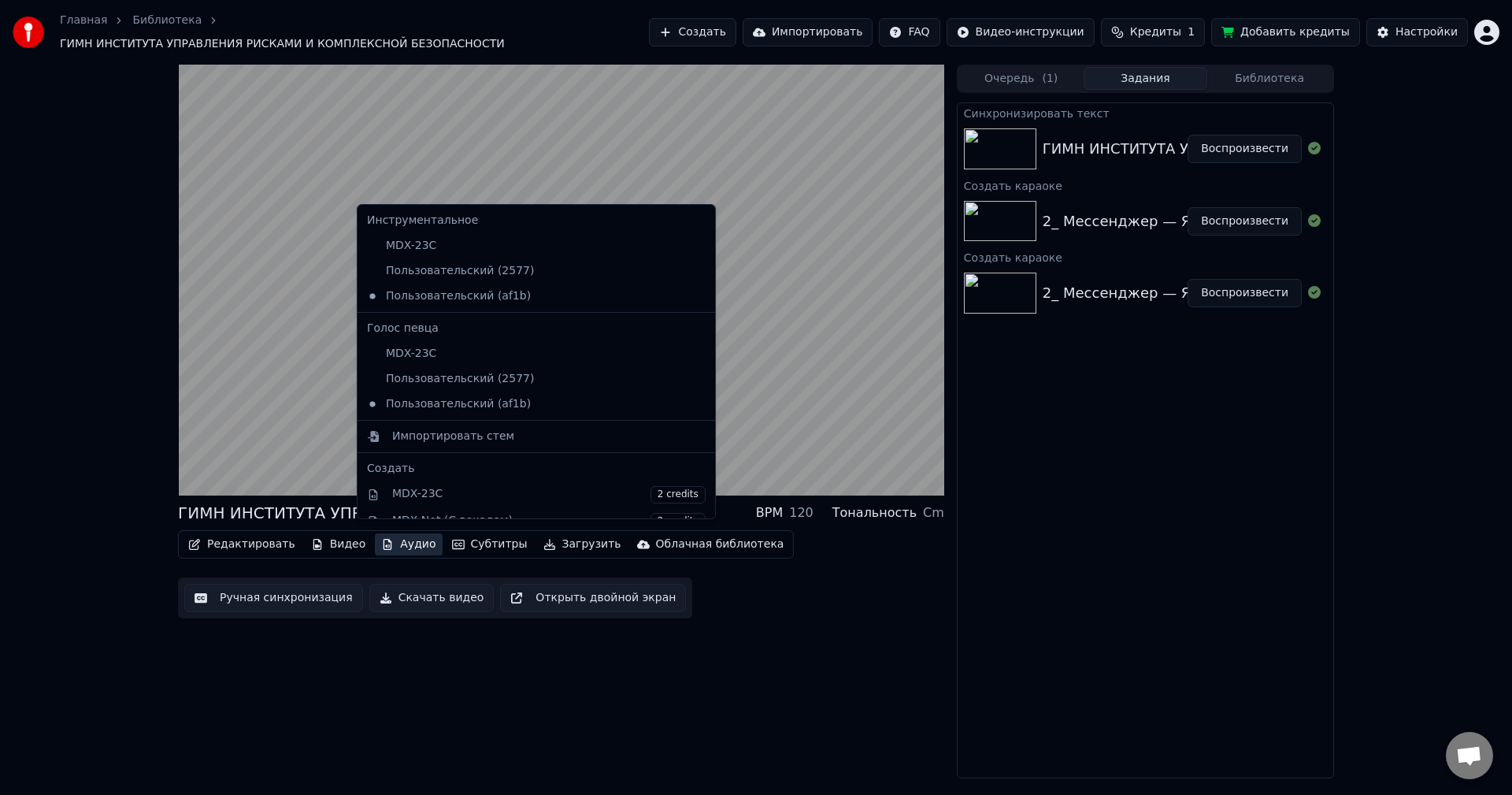
click at [381, 538] on icon "button" at bounding box center [387, 544] width 12 height 11
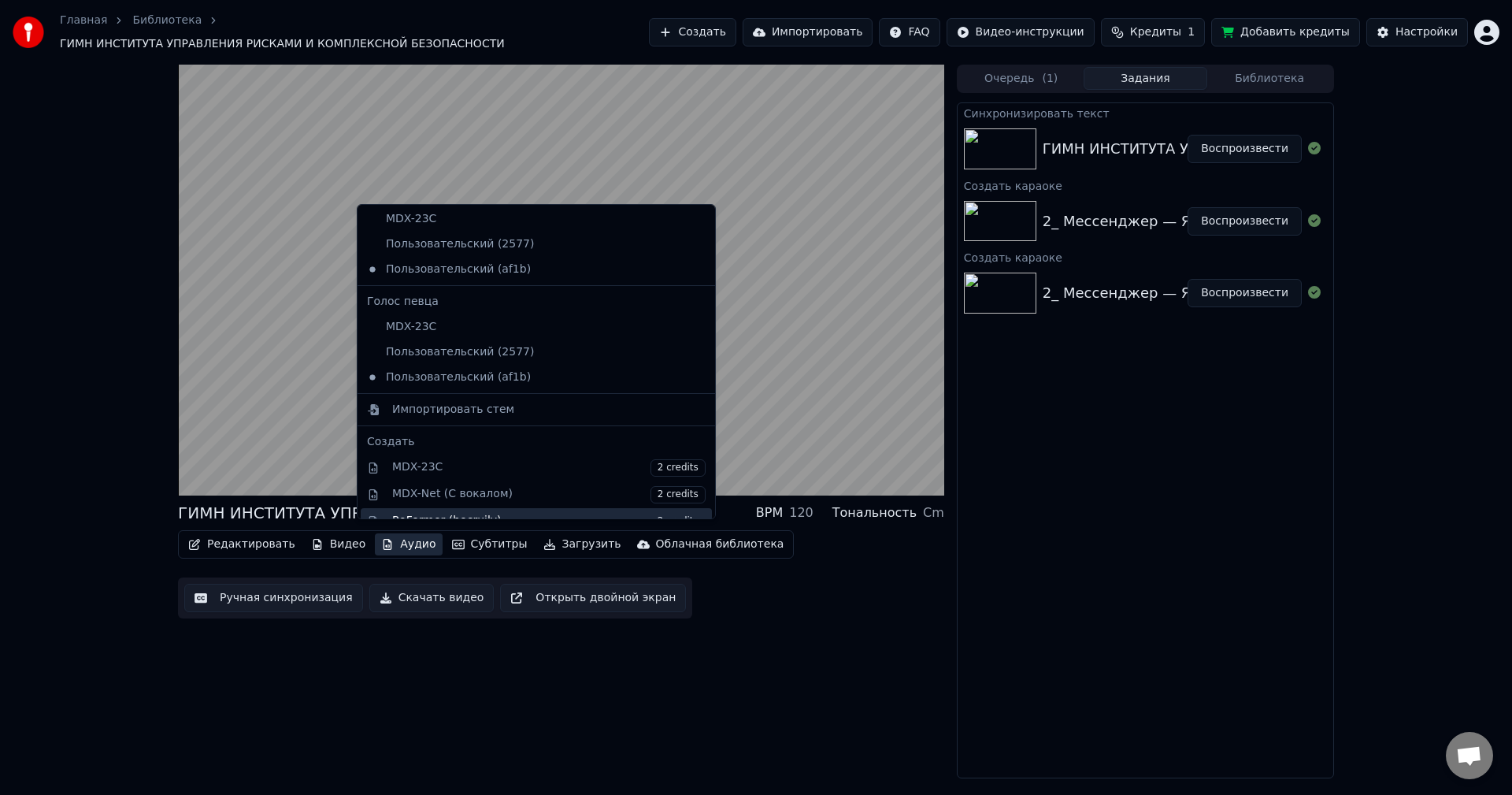
scroll to position [261, 0]
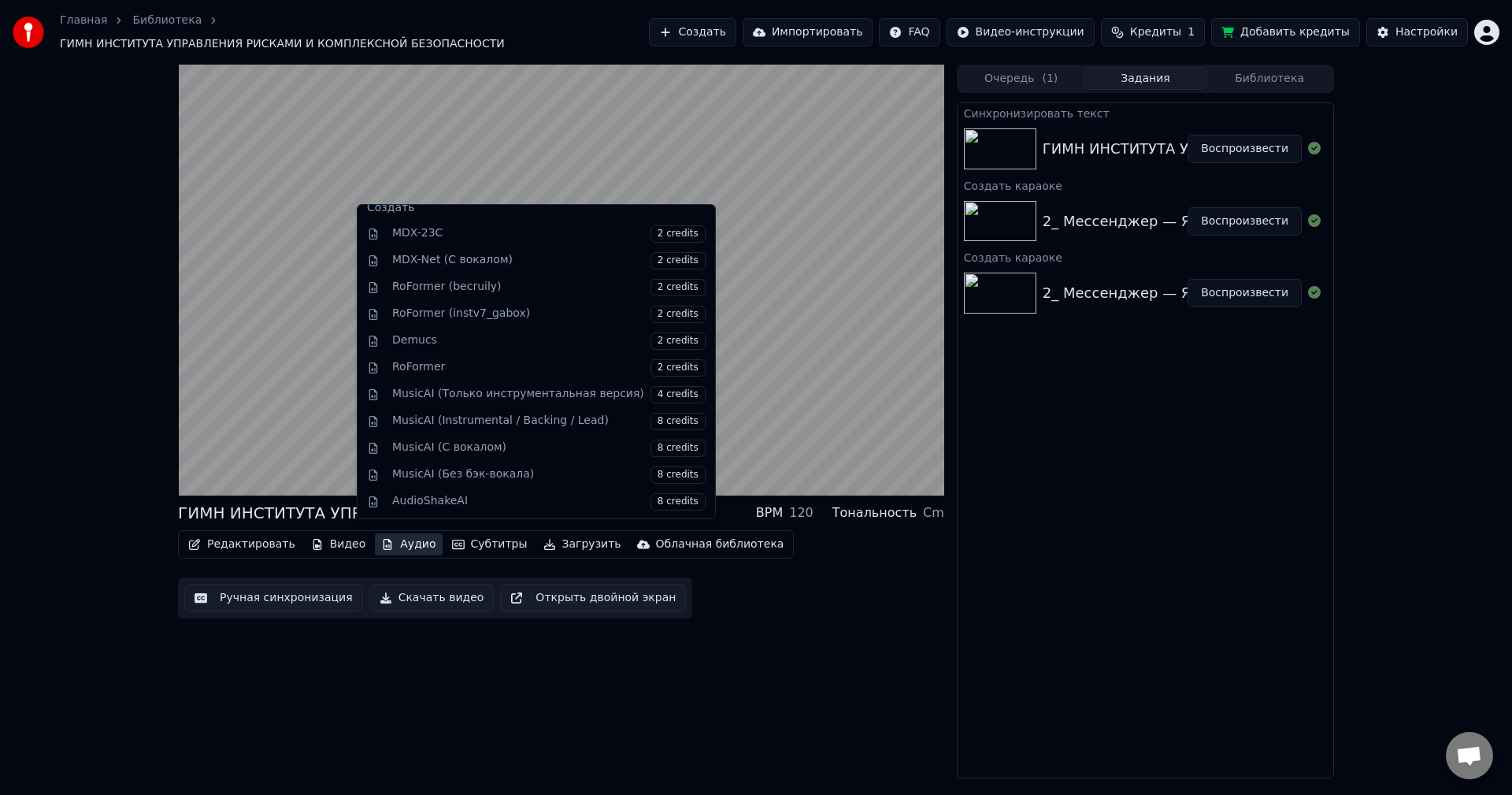
click at [385, 534] on button "Аудио" at bounding box center [408, 544] width 67 height 22
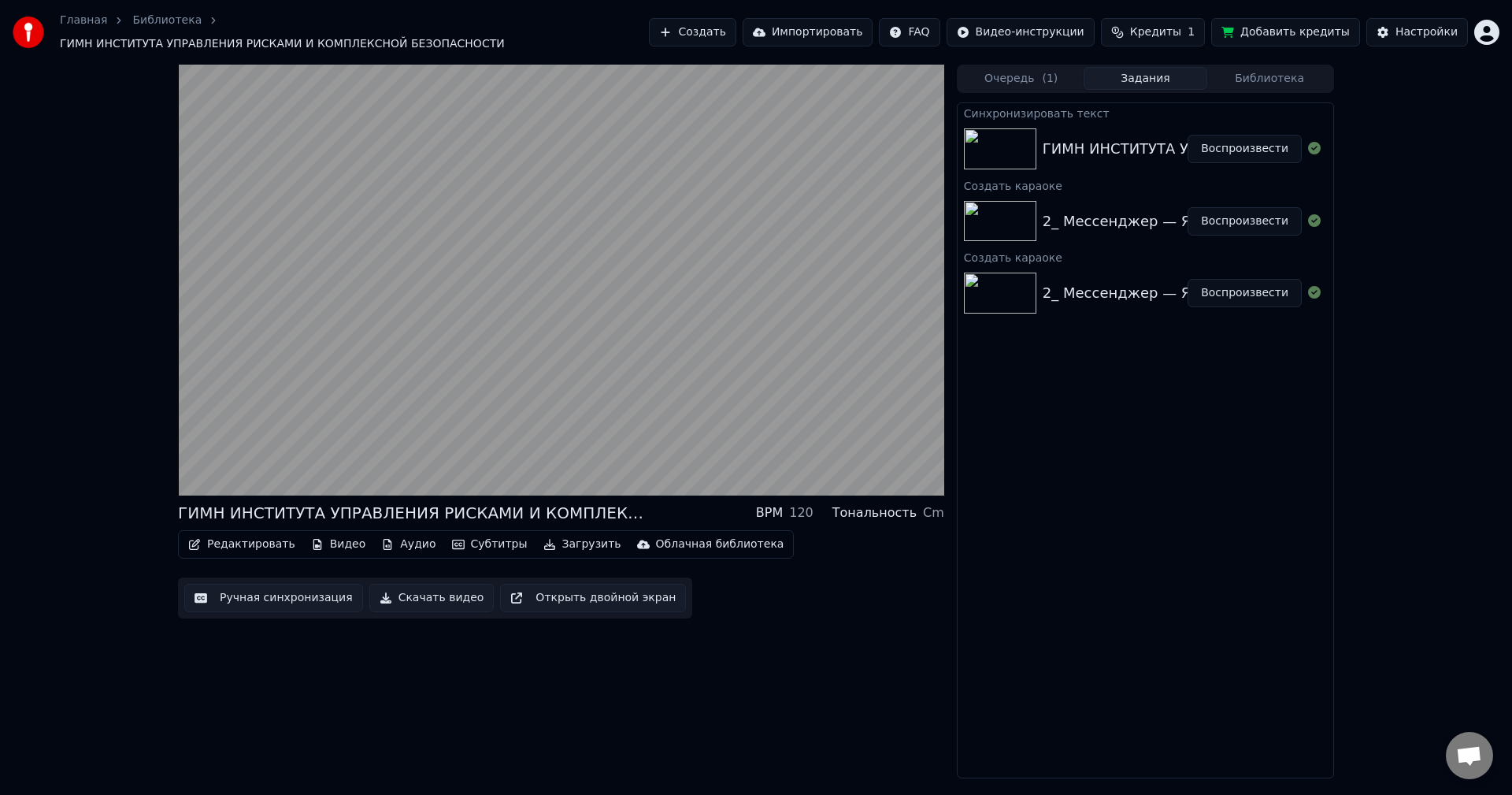
click at [293, 589] on button "Ручная синхронизация" at bounding box center [274, 597] width 179 height 28
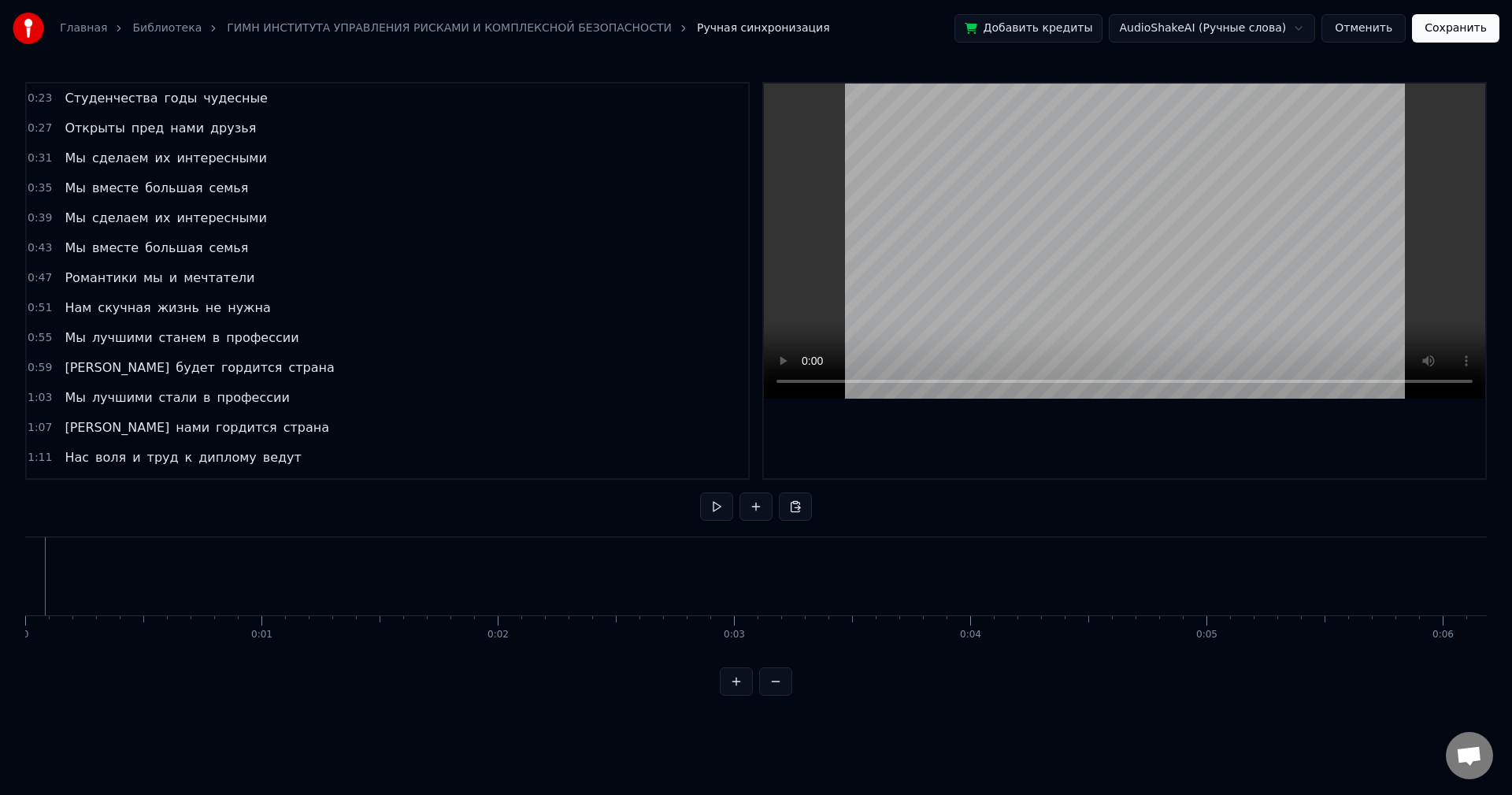
drag, startPoint x: 36, startPoint y: 596, endPoint x: -11, endPoint y: 598, distance: 47.0
click at [0, 598] on html "Главная Библиотека ГИМН ИНСТИТУТА УПРАВЛЕНИЯ РИСКАМИ И КОМПЛЕКСНОЙ БЕЗОПАСНОСТИ…" at bounding box center [756, 360] width 1512 height 721
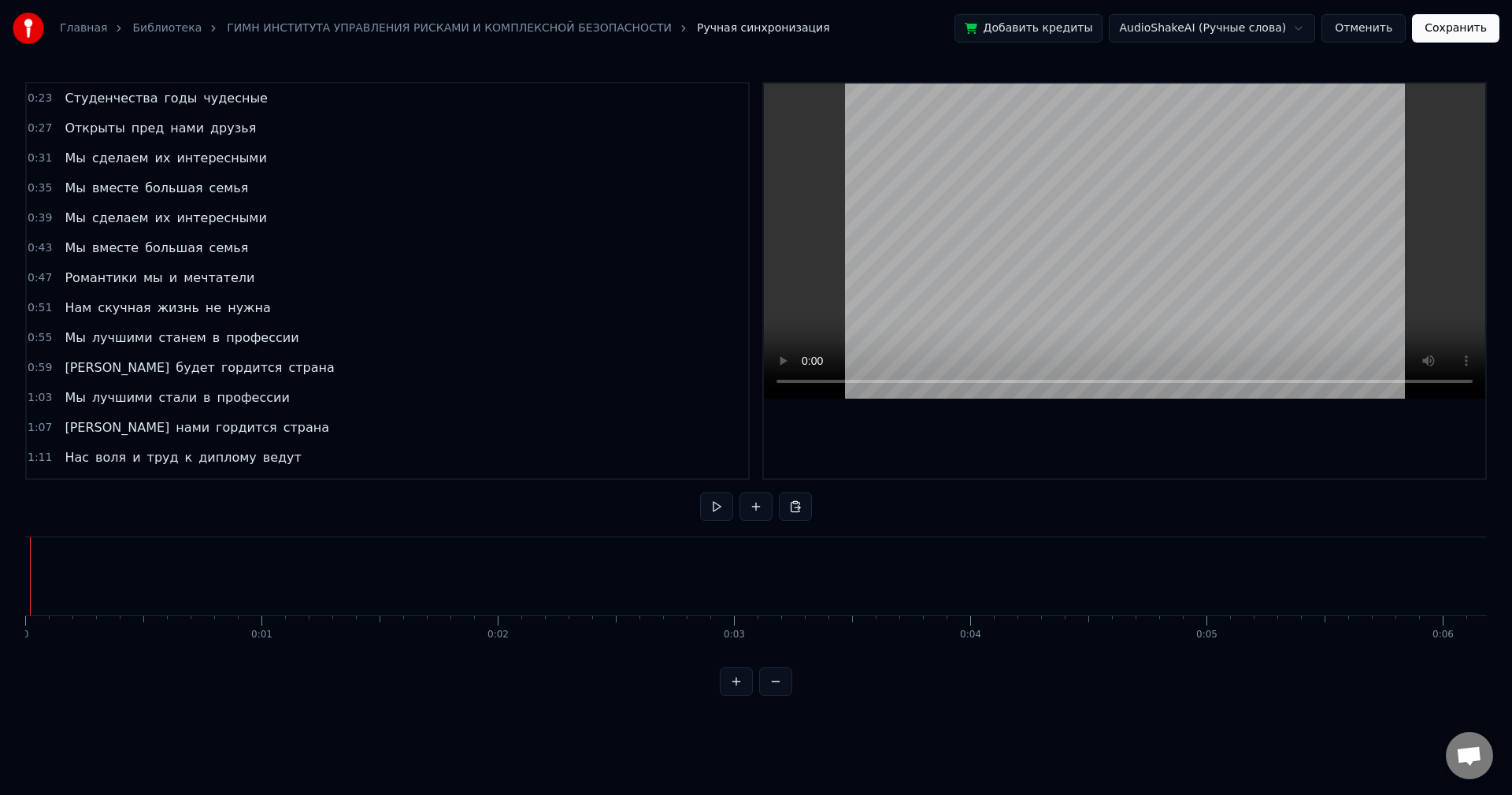
drag, startPoint x: 28, startPoint y: 577, endPoint x: 17, endPoint y: 580, distance: 11.4
click at [17, 580] on div "Главная Библиотека ГИМН ИНСТИТУТА УПРАВЛЕНИЯ РИСКАМИ И КОМПЛЕКСНОЙ БЕЗОПАСНОСТИ…" at bounding box center [756, 348] width 1512 height 696
click at [23, 578] on div "Главная Библиотека ГИМН ИНСТИТУТА УПРАВЛЕНИЯ РИСКАМИ И КОМПЛЕКСНОЙ БЕЗОПАСНОСТИ…" at bounding box center [756, 348] width 1512 height 696
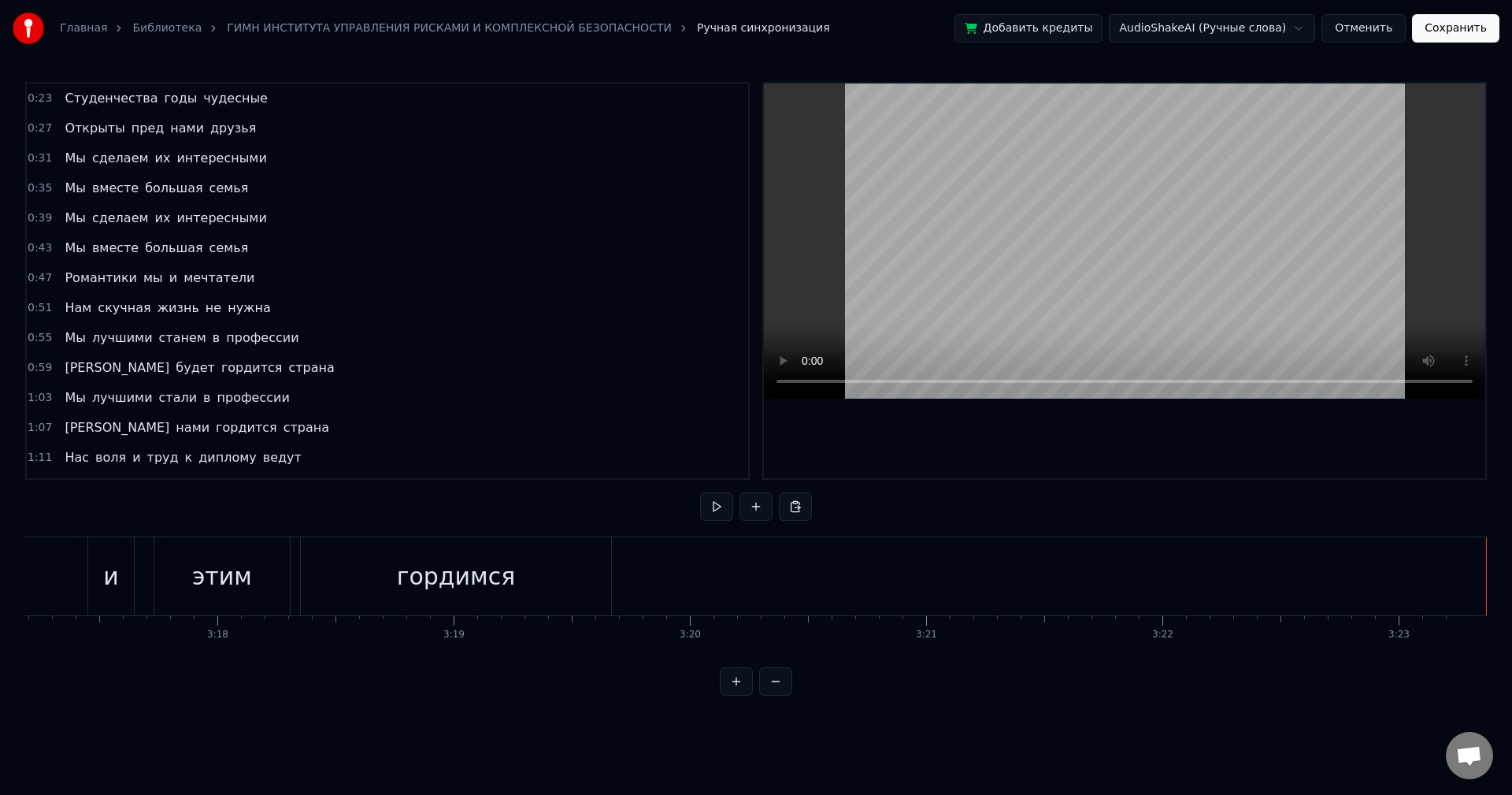
click at [1368, 34] on button "Отменить" at bounding box center [1364, 28] width 84 height 28
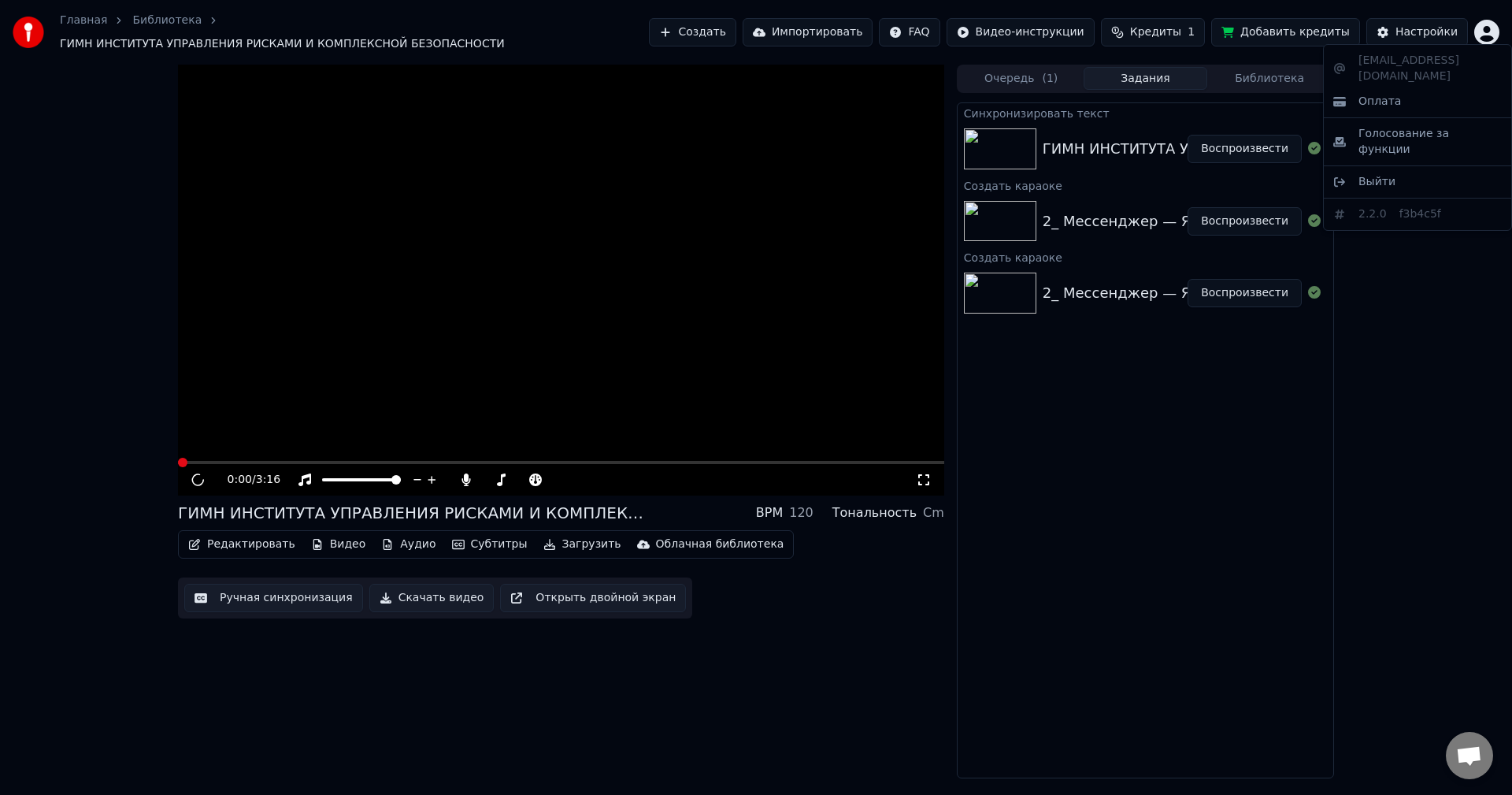
click at [1475, 26] on html "Главная Библиотека ГИМН ИНСТИТУТА УПРАВЛЕНИЯ РИСКАМИ И КОМПЛЕКСНОЙ БЕЗОПАСНОСТИ…" at bounding box center [756, 397] width 1512 height 795
click at [1400, 170] on div "Выйти" at bounding box center [1417, 182] width 181 height 25
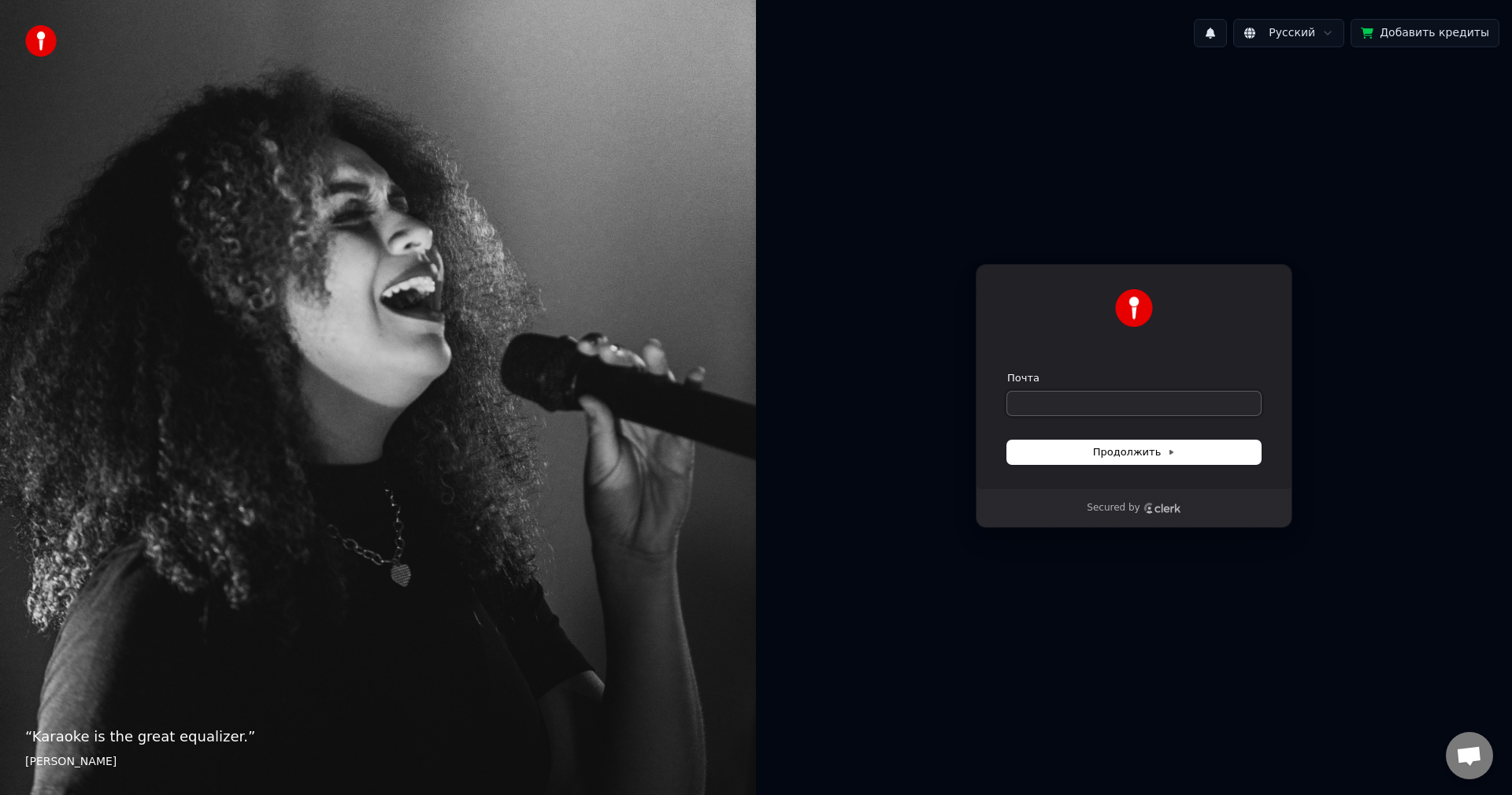
click at [1029, 410] on input "Почта" at bounding box center [1134, 403] width 254 height 24
click at [1150, 427] on form "Почта Продолжить" at bounding box center [1134, 417] width 254 height 93
drag, startPoint x: 1115, startPoint y: 390, endPoint x: 1111, endPoint y: 401, distance: 11.7
click at [1112, 395] on div "Почта" at bounding box center [1134, 393] width 254 height 44
click at [1111, 407] on input "Почта" at bounding box center [1134, 403] width 254 height 24
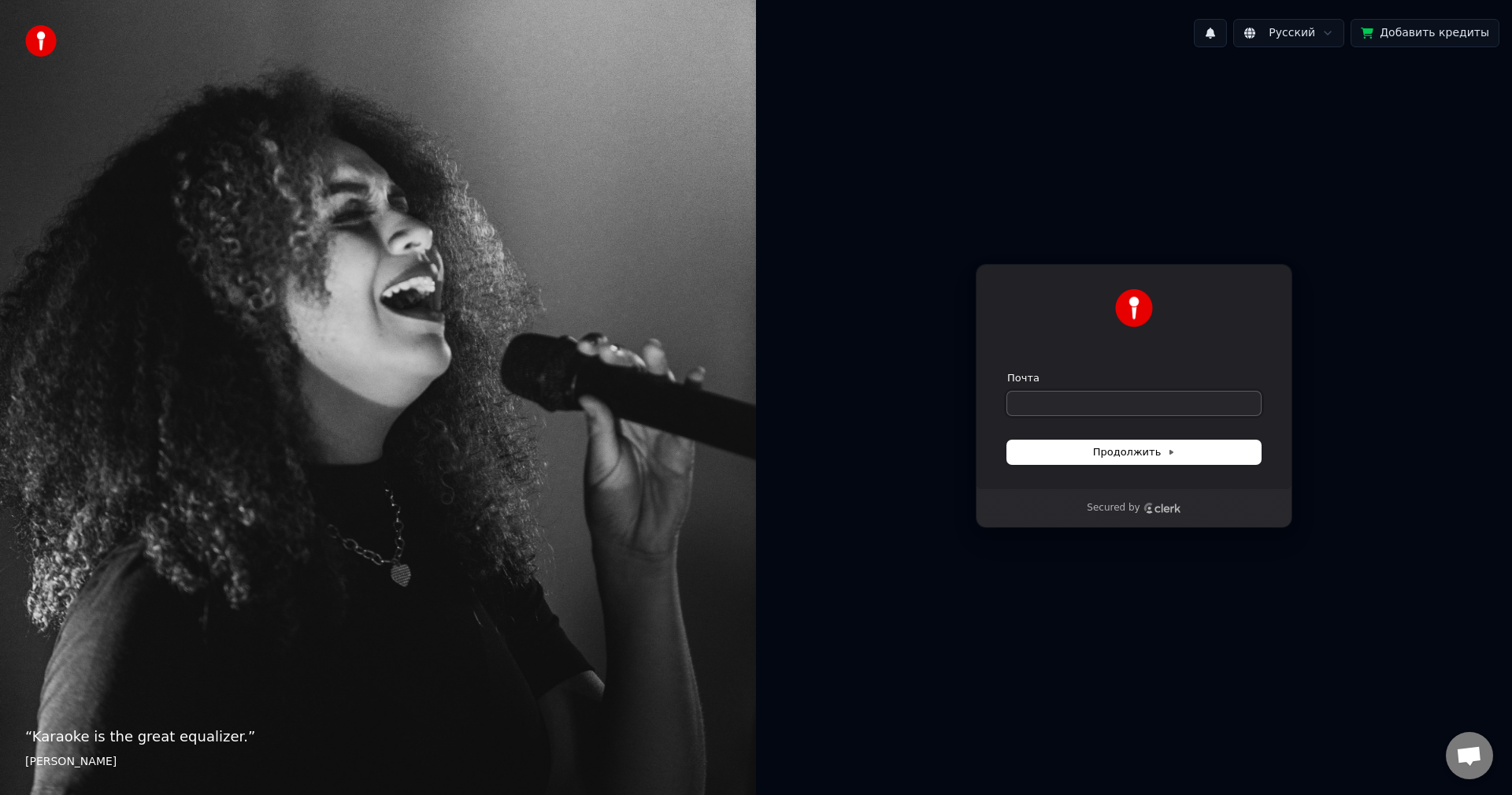
paste input "**********"
click at [1129, 450] on span "Продолжить" at bounding box center [1134, 452] width 83 height 14
type input "**********"
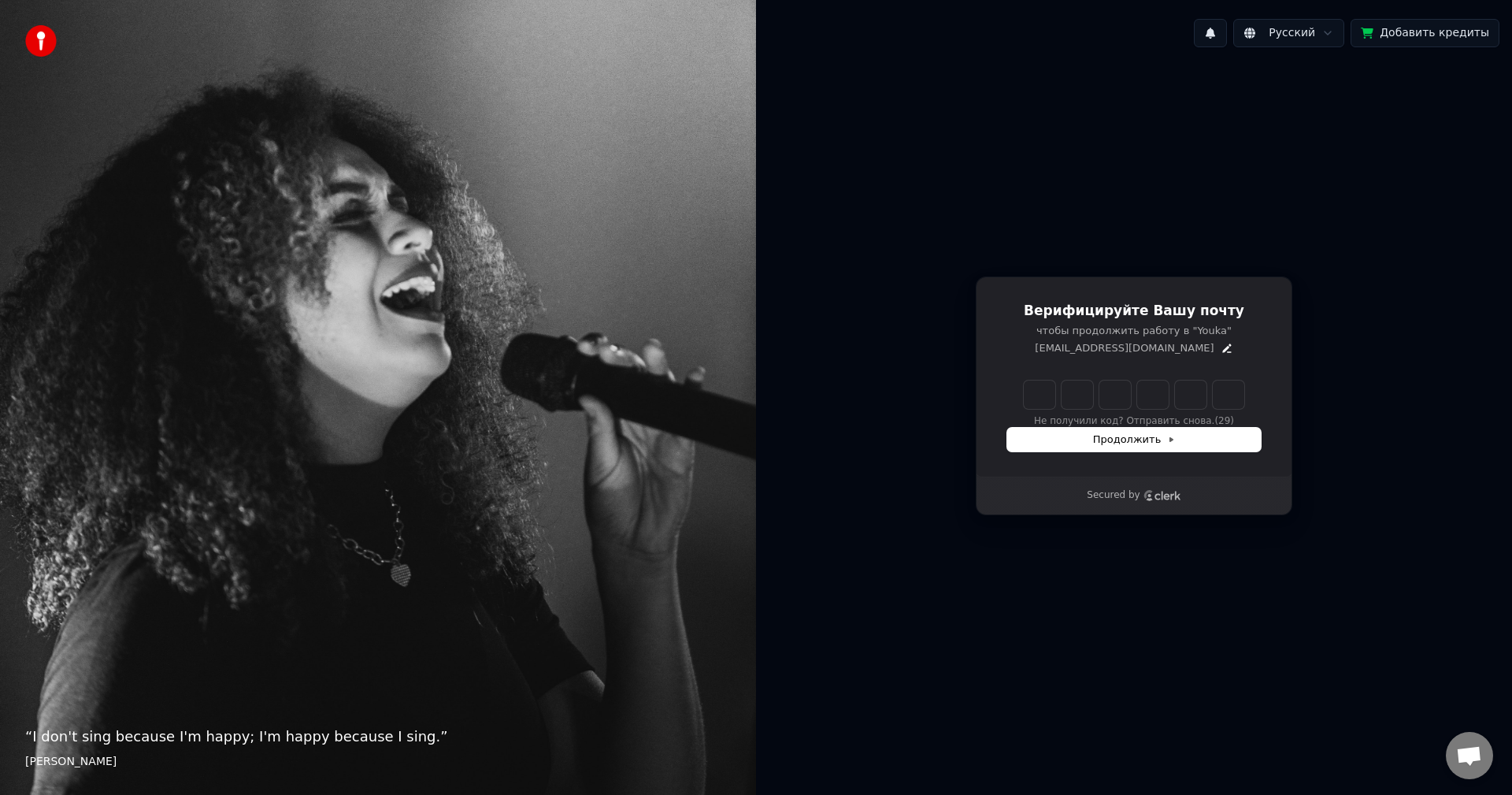
click at [1018, 393] on div "Не получили код? Отправить снова. (29)" at bounding box center [1134, 404] width 254 height 47
click at [1028, 393] on input "Enter verification code" at bounding box center [1134, 394] width 220 height 28
type input "******"
